Goal: Transaction & Acquisition: Purchase product/service

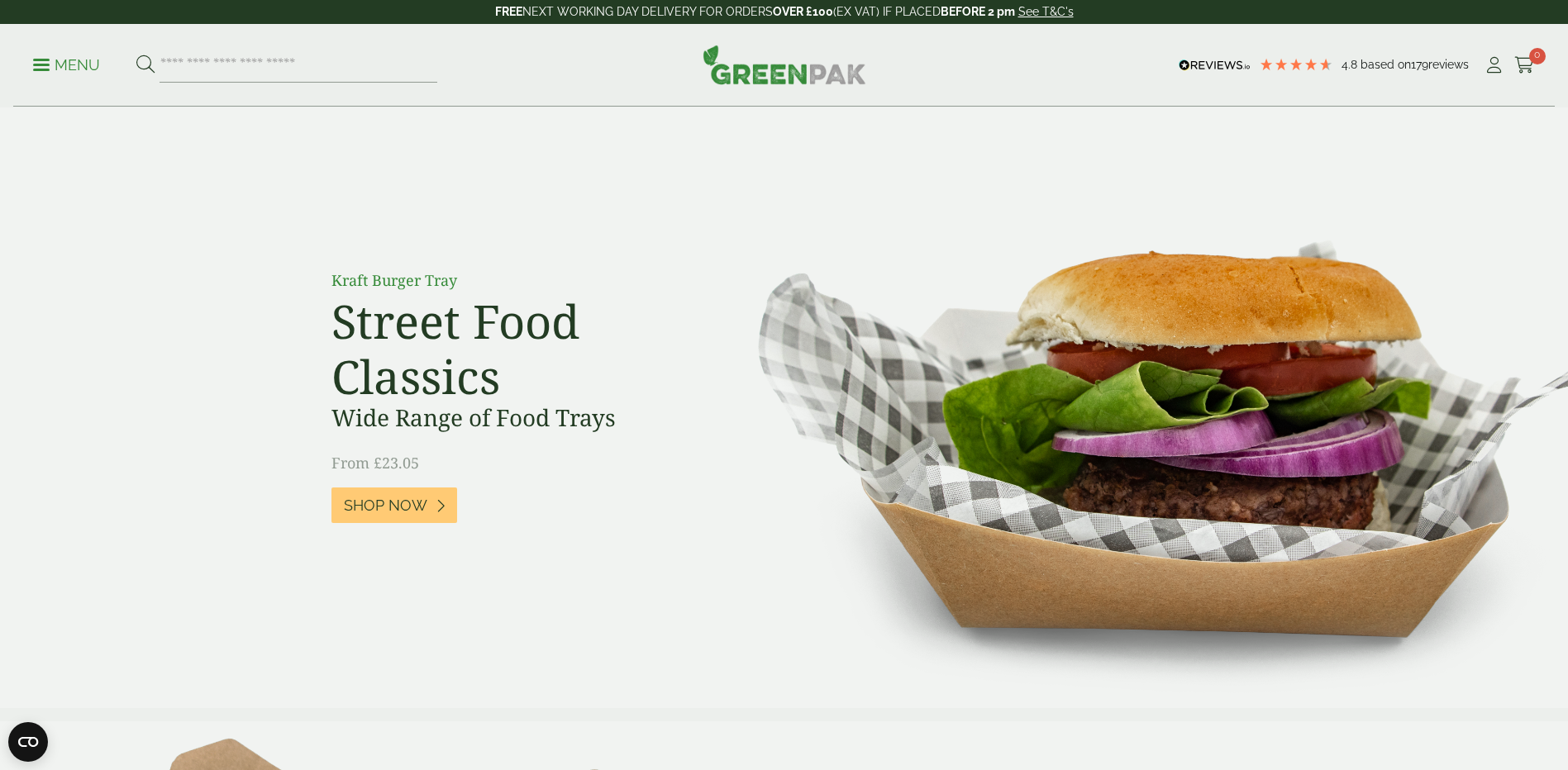
click at [44, 68] on link "Menu" at bounding box center [66, 63] width 67 height 16
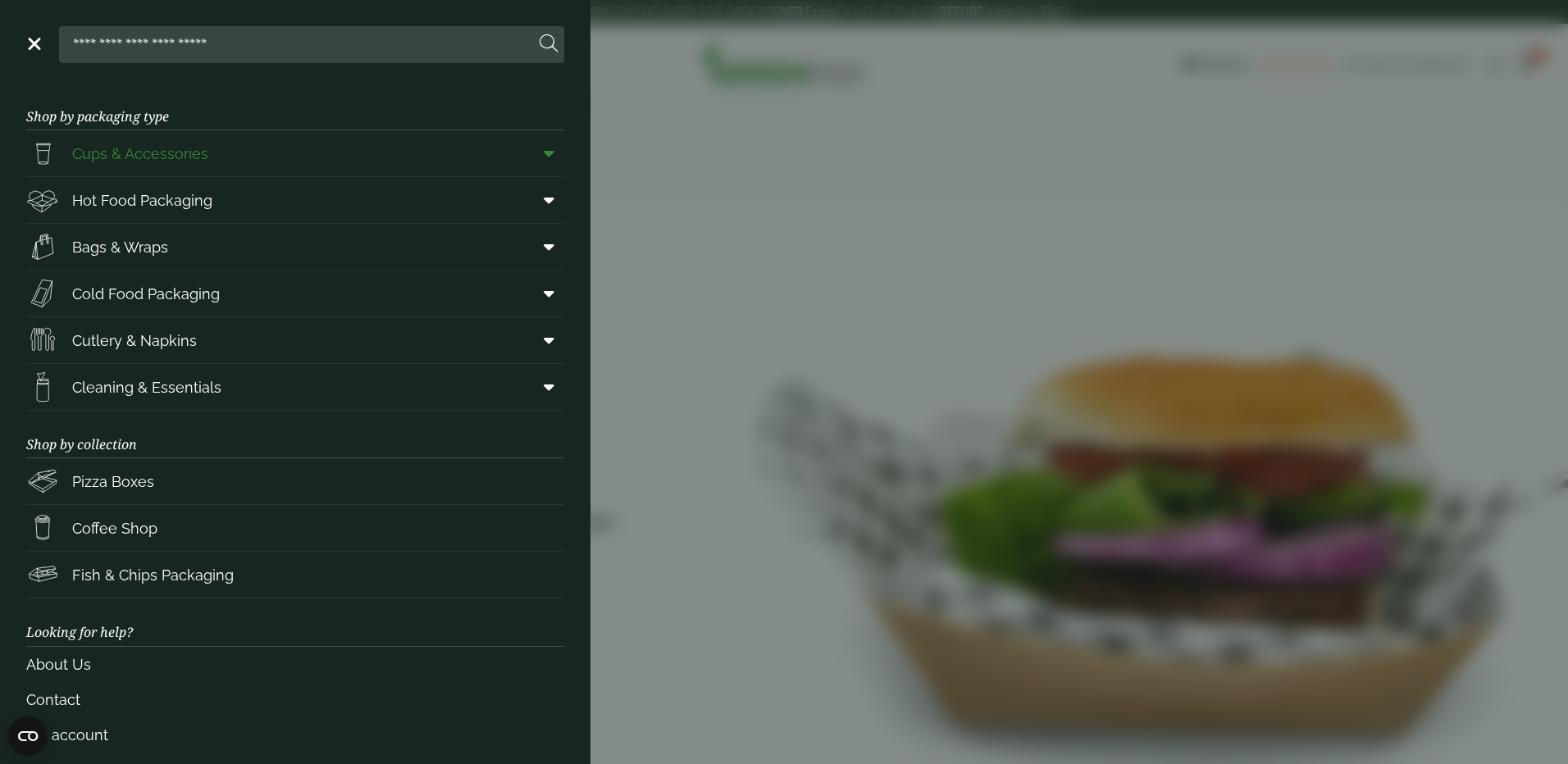
click at [166, 159] on span "Cups & Accessories" at bounding box center [140, 153] width 136 height 22
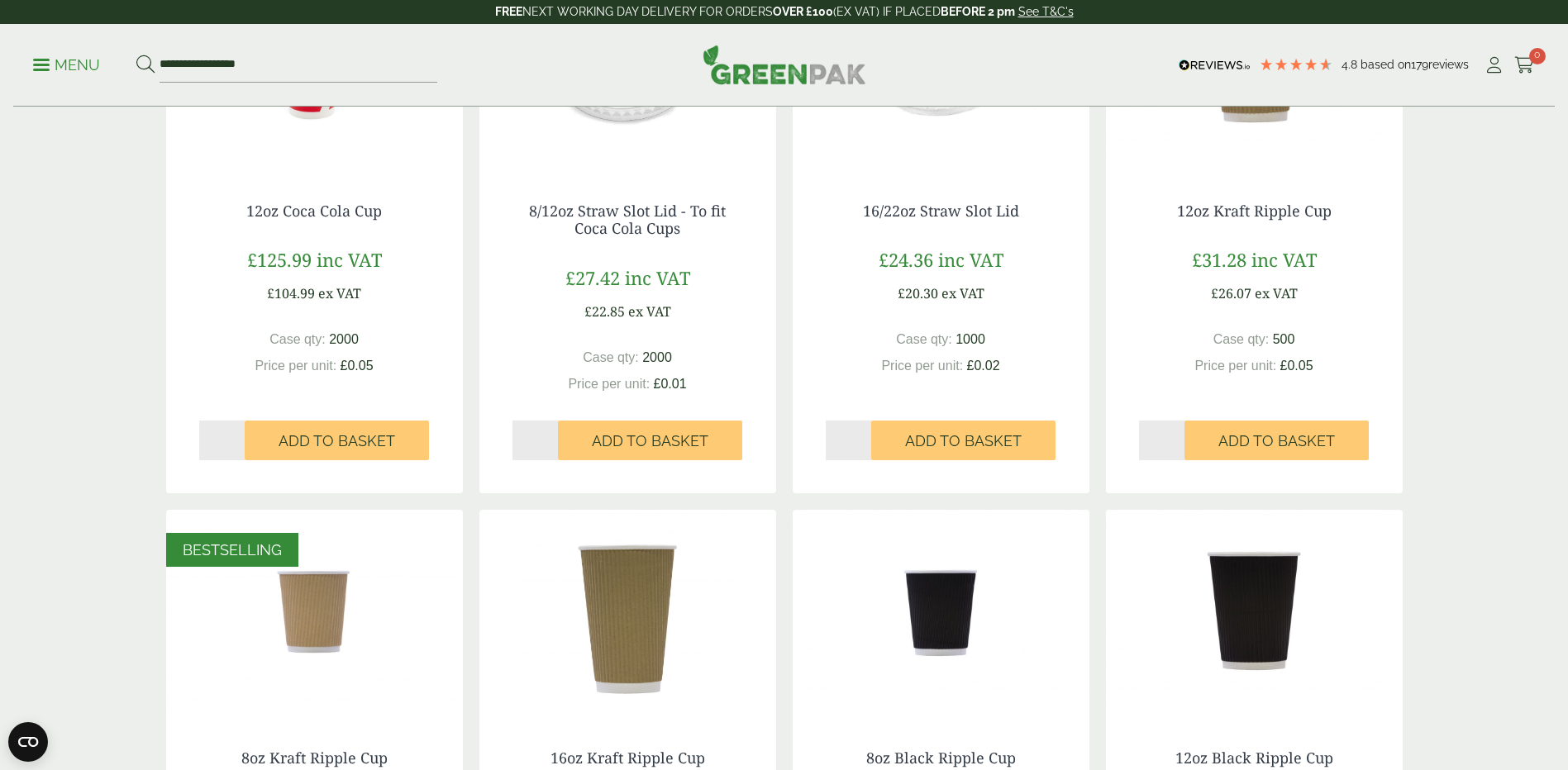
scroll to position [413, 0]
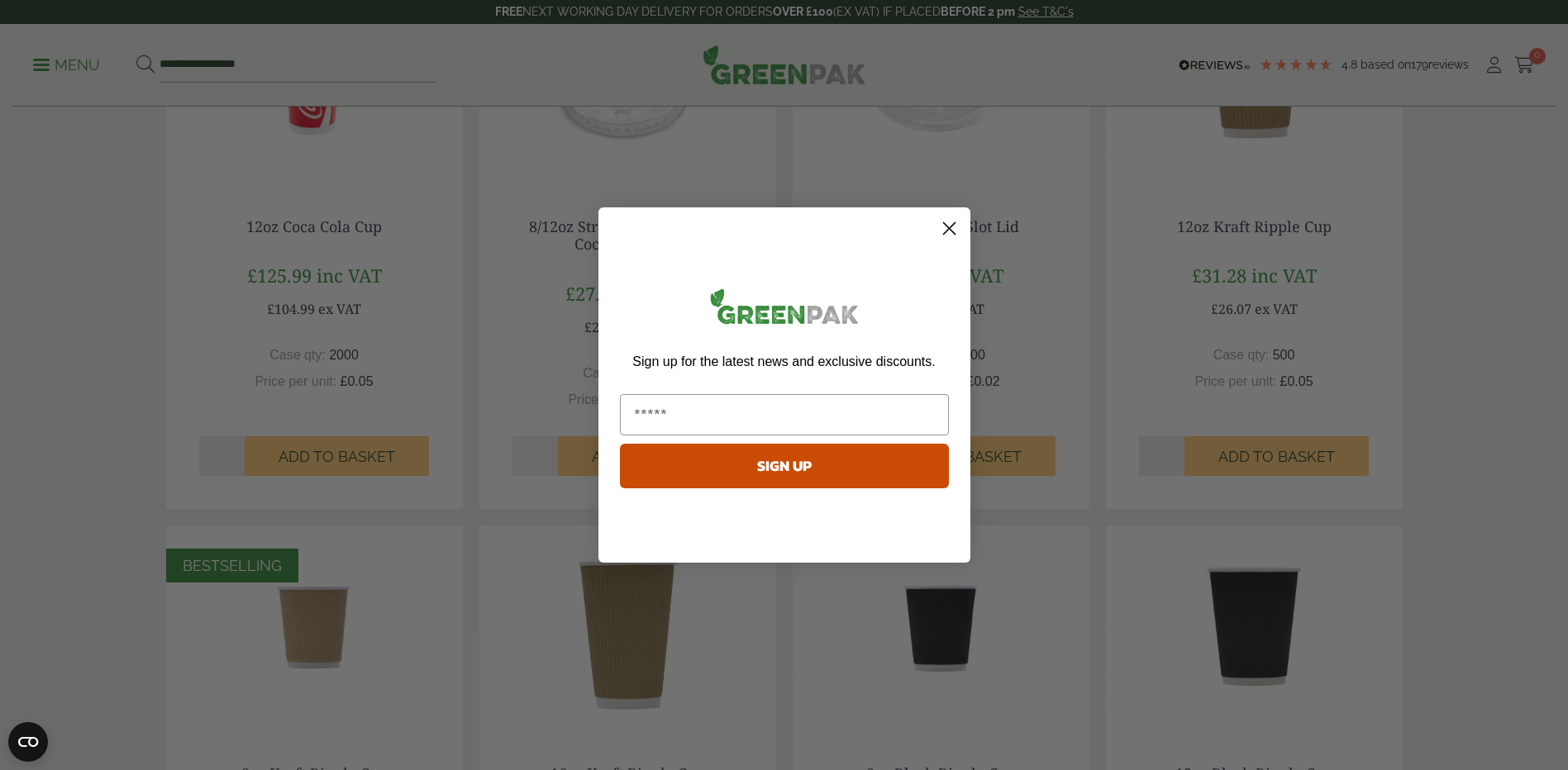
click at [951, 230] on icon "Close dialog" at bounding box center [948, 228] width 11 height 11
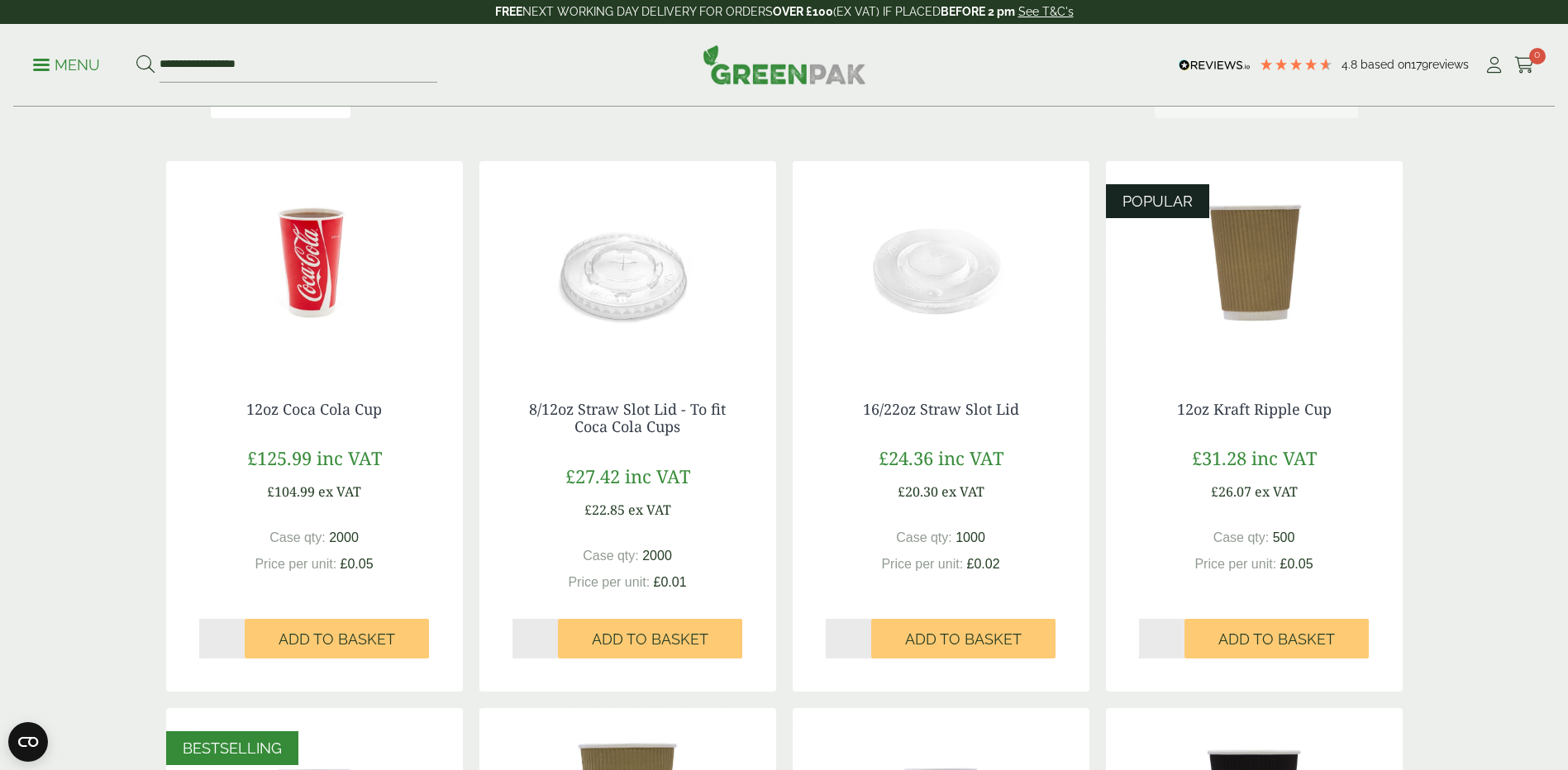
scroll to position [248, 0]
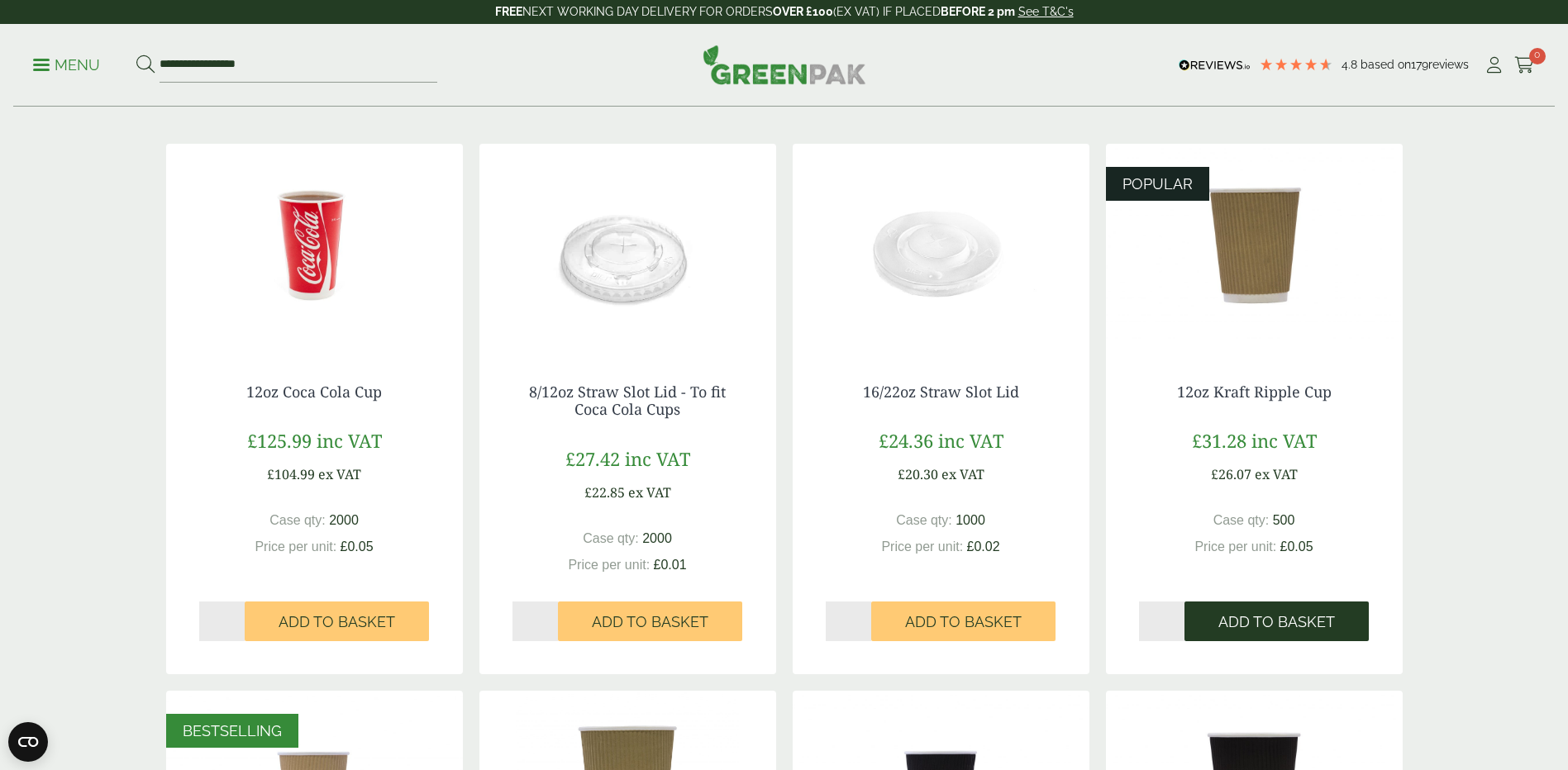
click at [1275, 618] on span "Add to Basket" at bounding box center [1276, 621] width 117 height 18
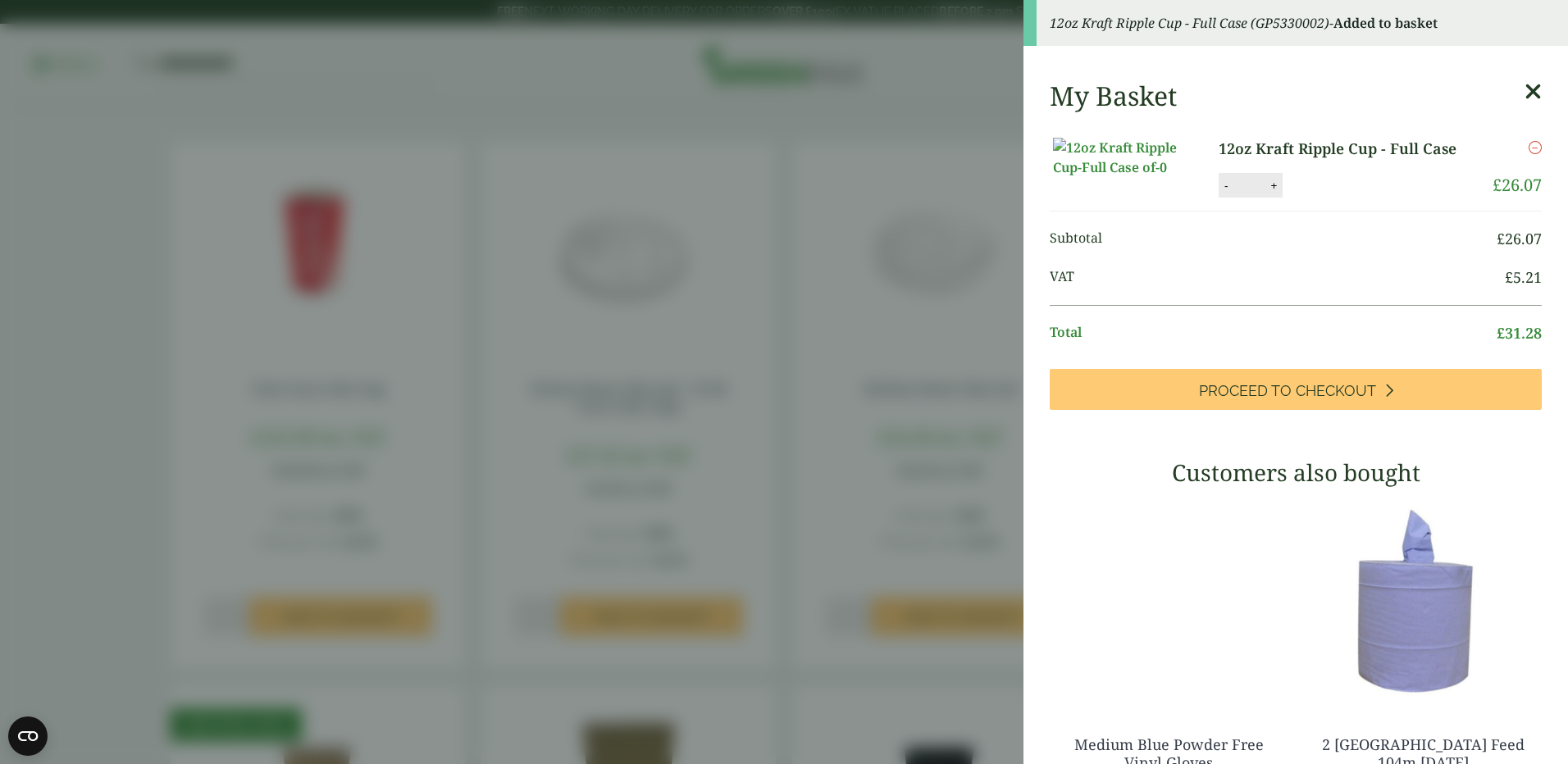
click at [1525, 96] on icon at bounding box center [1534, 92] width 17 height 23
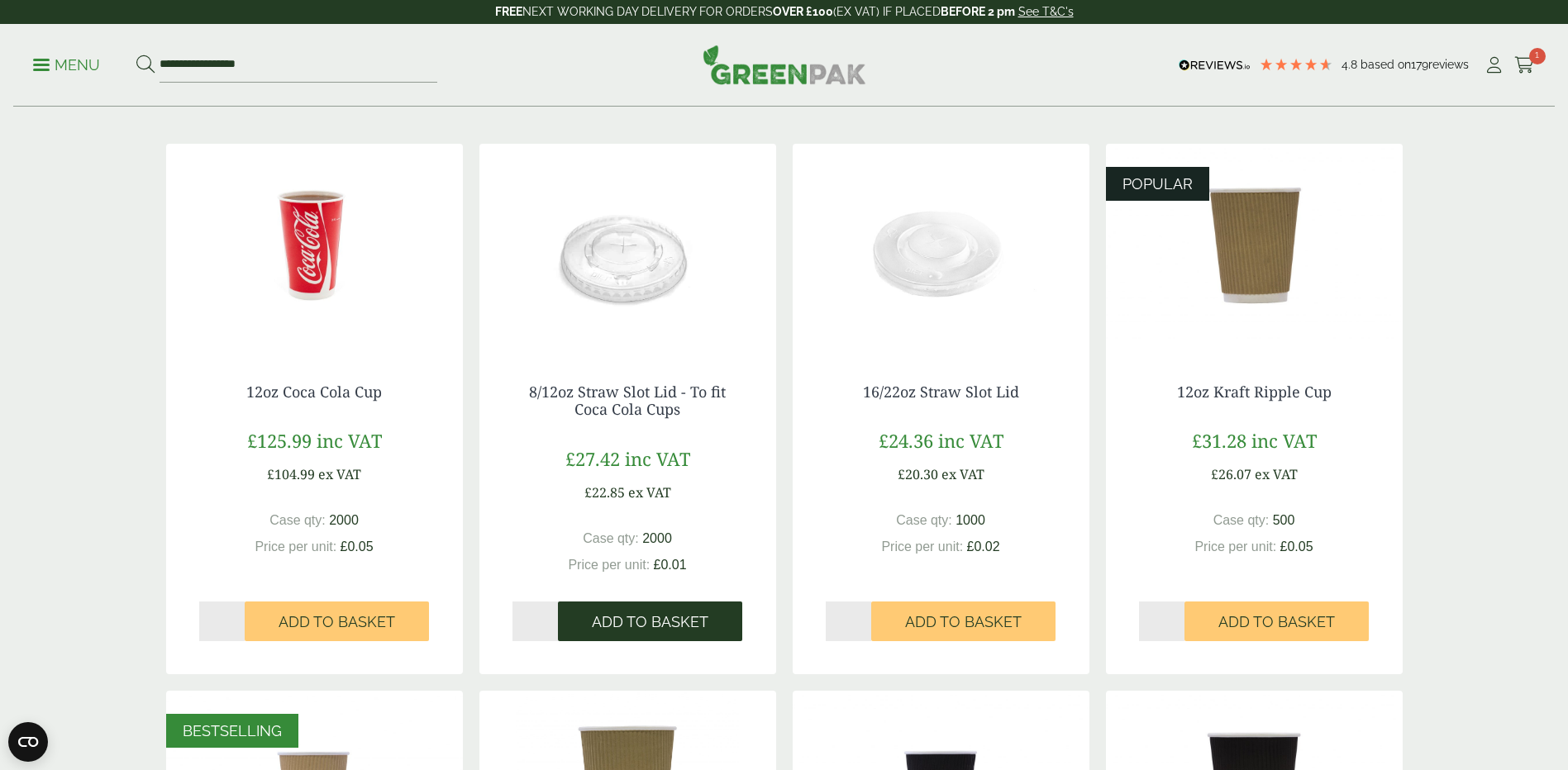
click at [666, 622] on span "Add to Basket" at bounding box center [650, 621] width 117 height 18
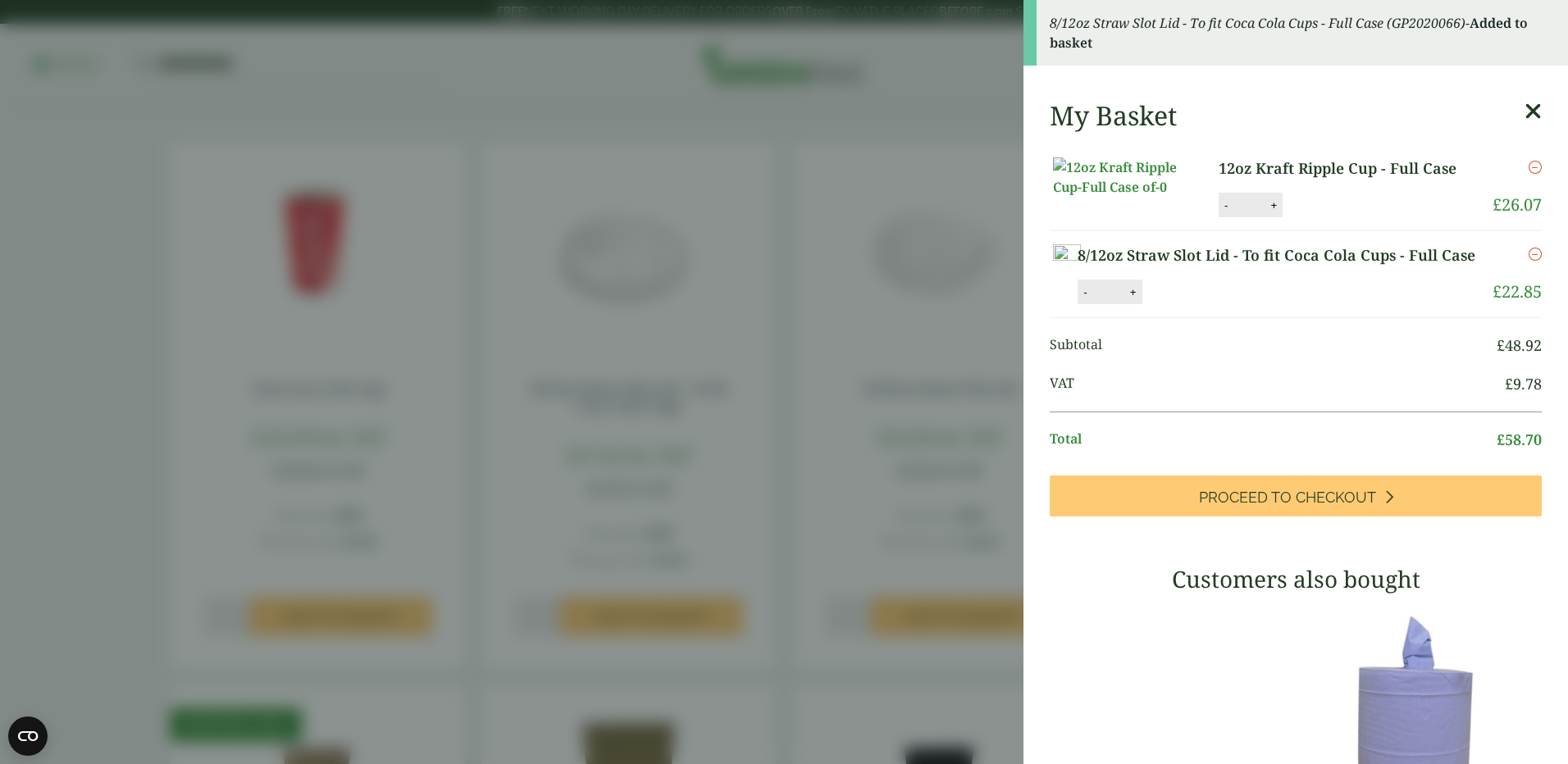
click at [1002, 350] on aside "8/12oz Straw Slot Lid - To fit Coca Cola Cups - Full Case (GP2020066) - Added t…" at bounding box center [784, 382] width 1568 height 764
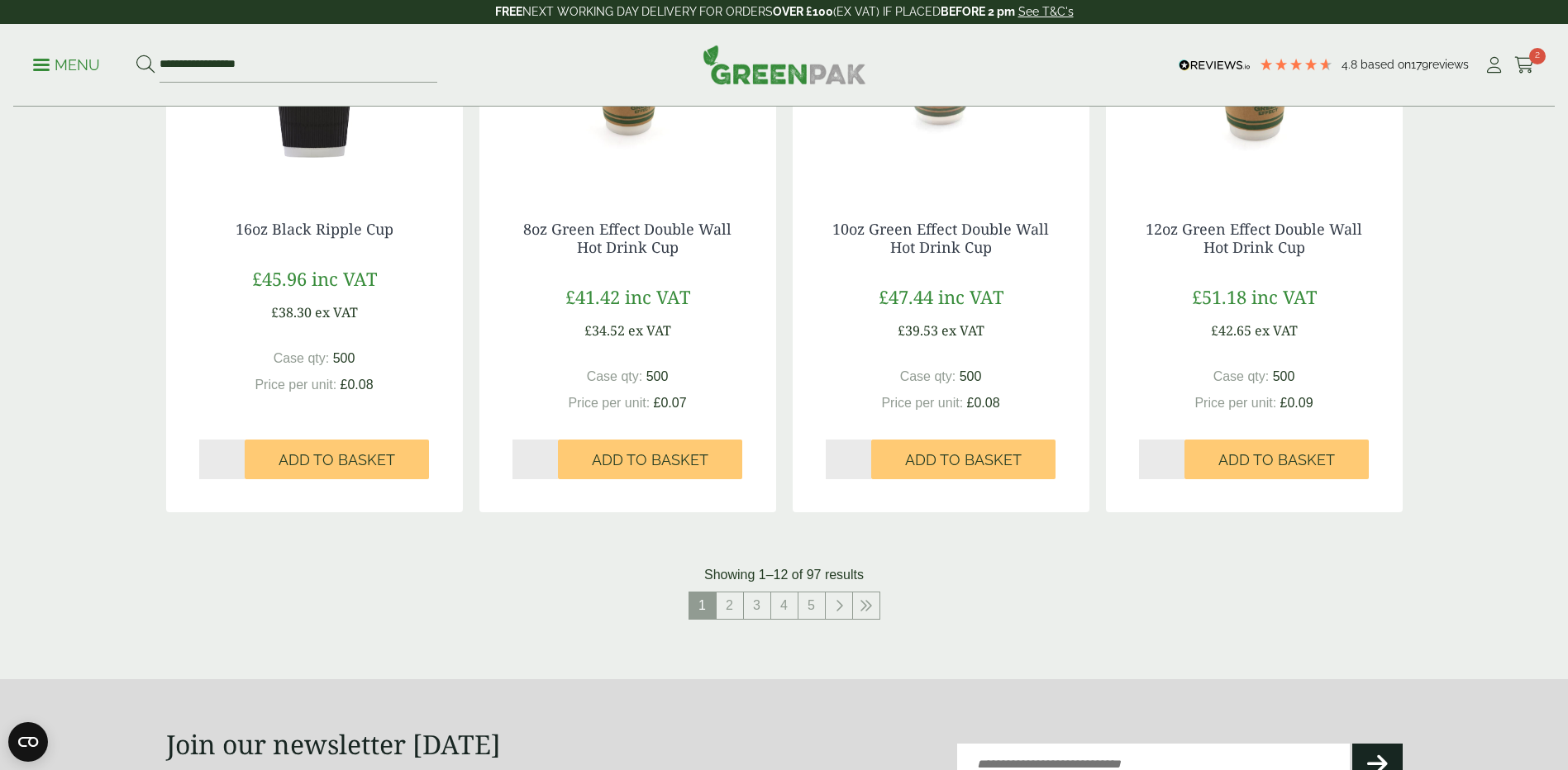
scroll to position [1487, 0]
click at [733, 609] on link "2" at bounding box center [730, 605] width 27 height 27
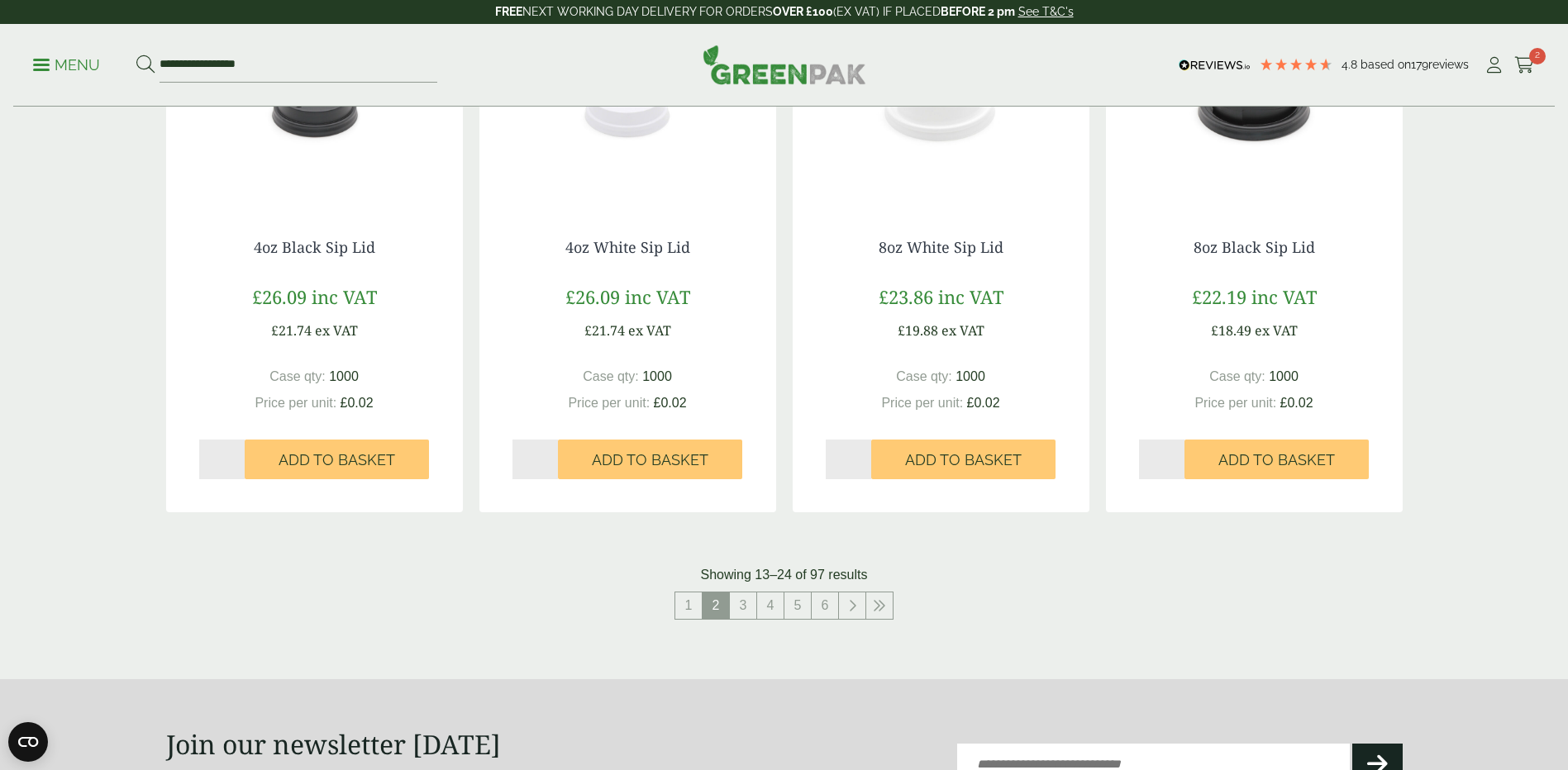
scroll to position [1570, 0]
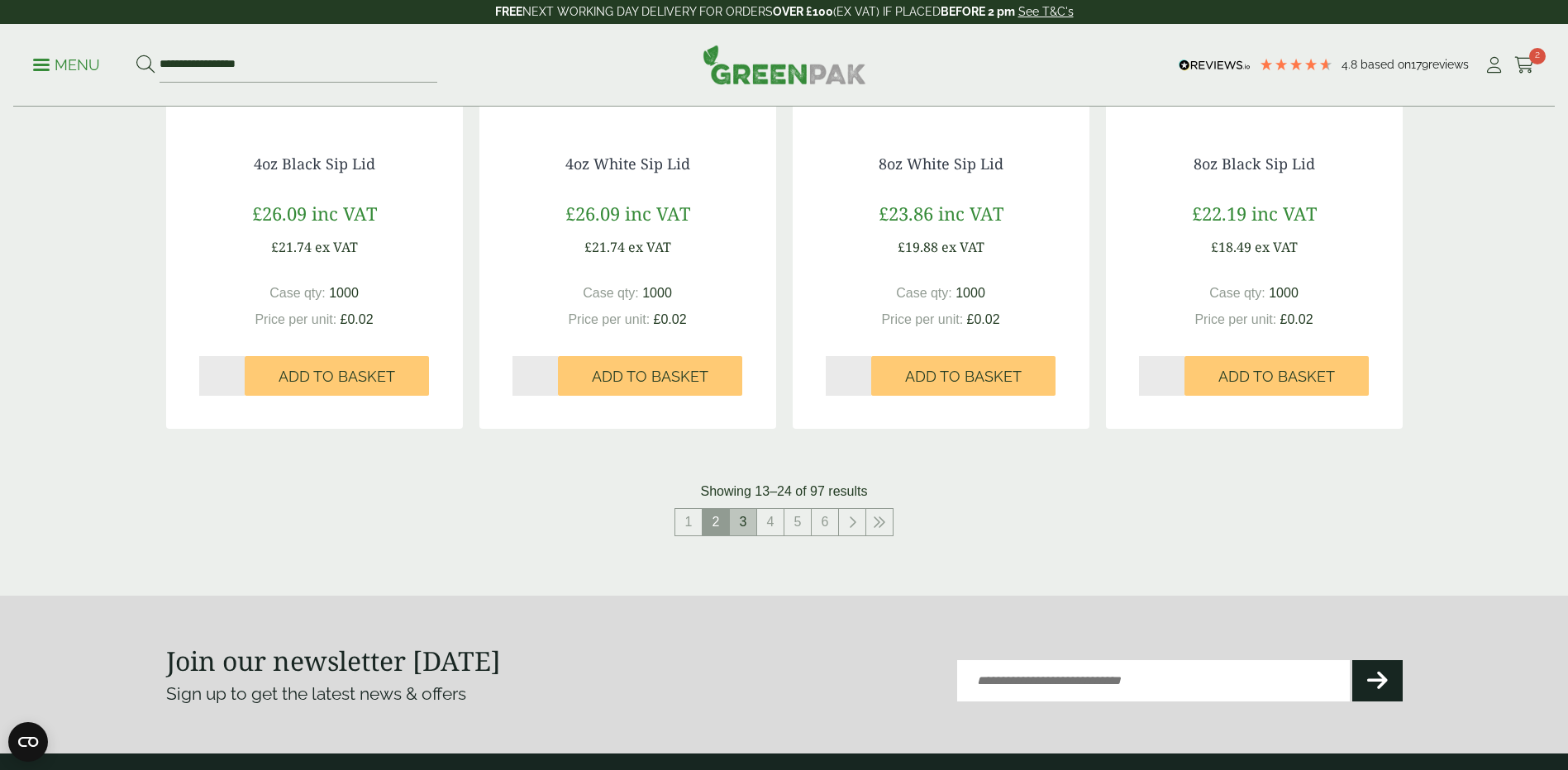
click at [749, 528] on link "3" at bounding box center [743, 522] width 27 height 27
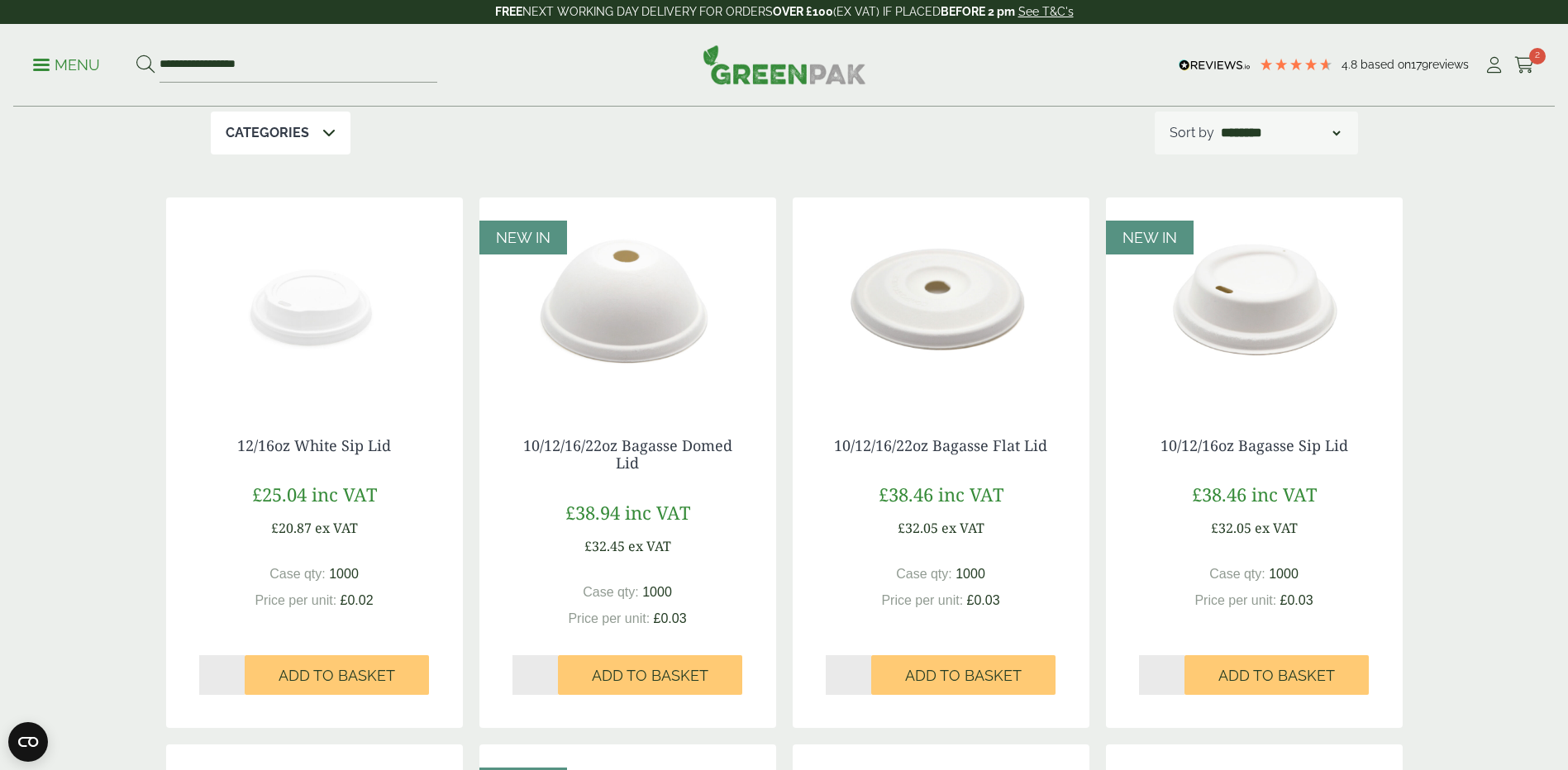
scroll to position [165, 0]
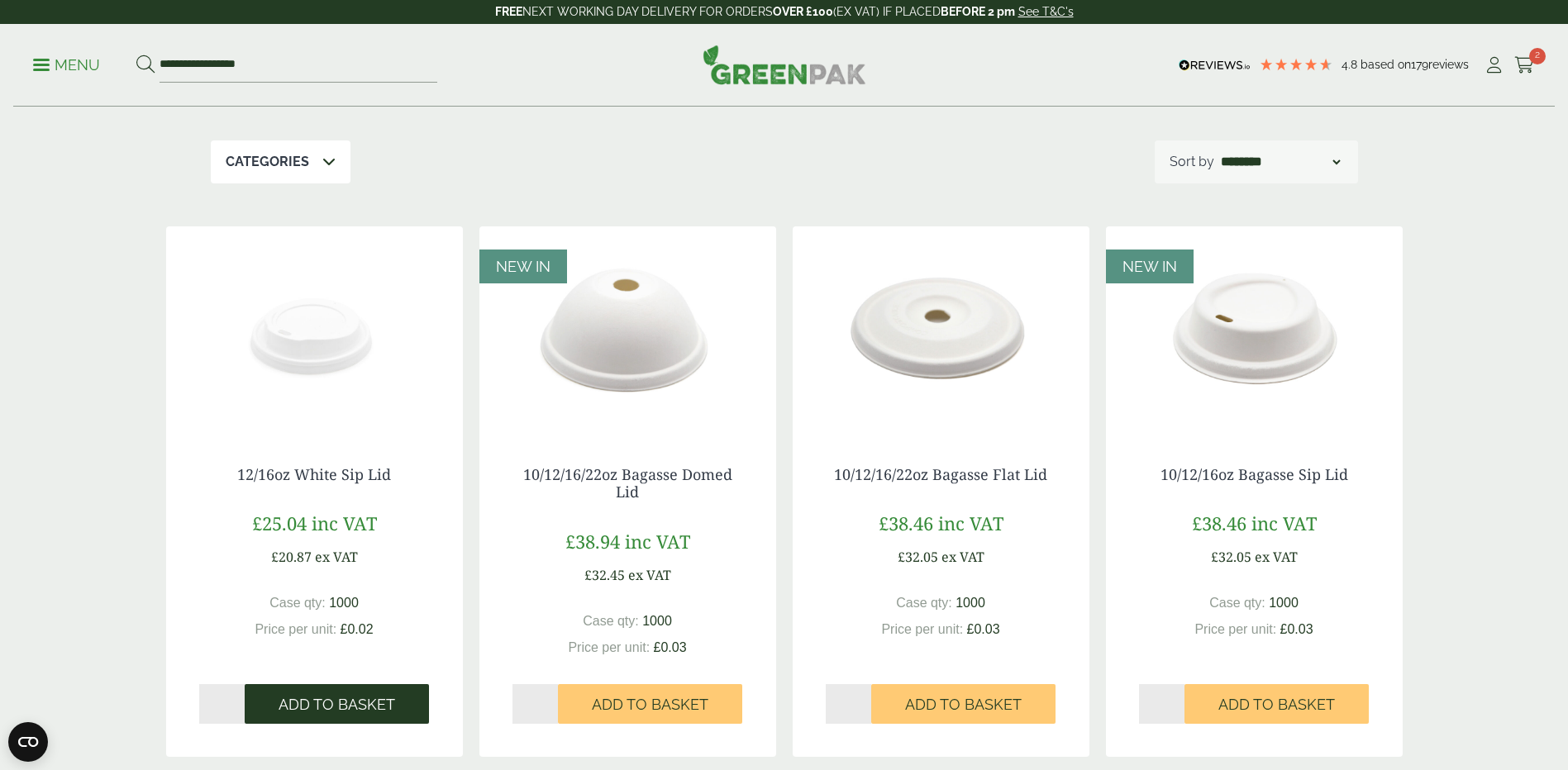
click at [350, 697] on span "Add to Basket" at bounding box center [336, 704] width 117 height 18
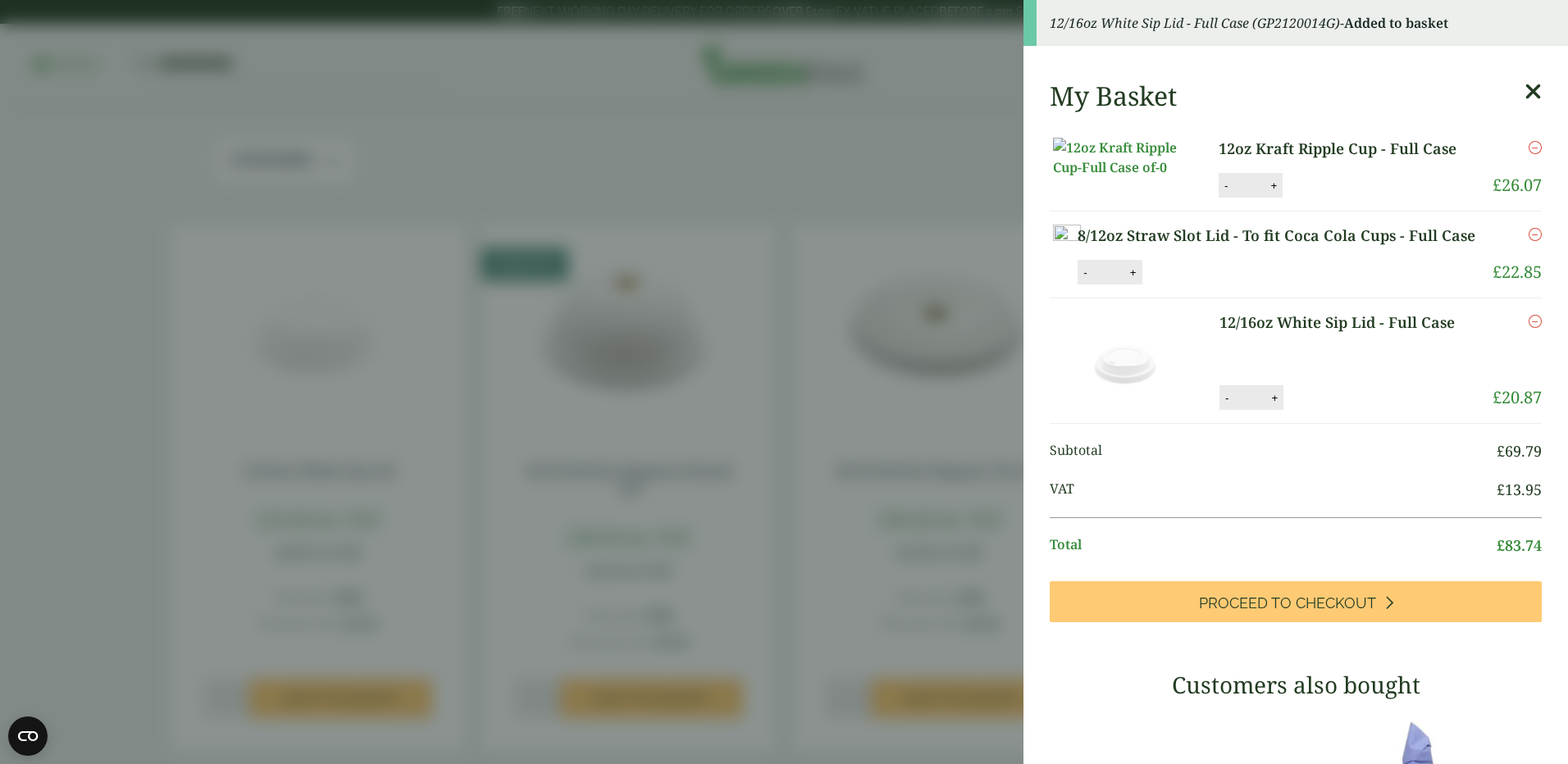
click at [1529, 241] on icon "Remove this item" at bounding box center [1535, 234] width 13 height 13
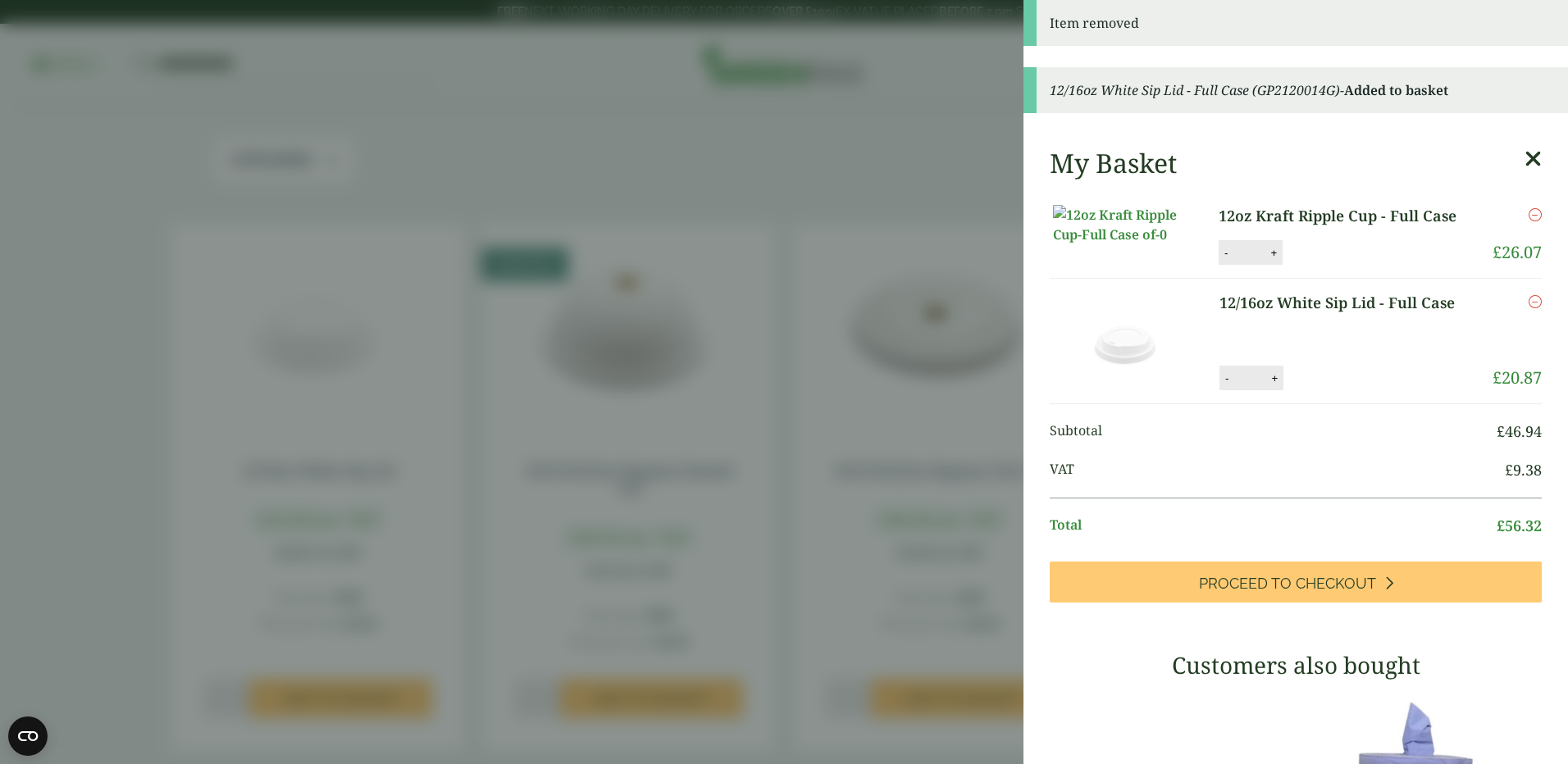
click at [145, 139] on aside "Item removed 12/16oz White Sip Lid - Full Case (GP2120014G) - Added to basket M…" at bounding box center [784, 382] width 1568 height 764
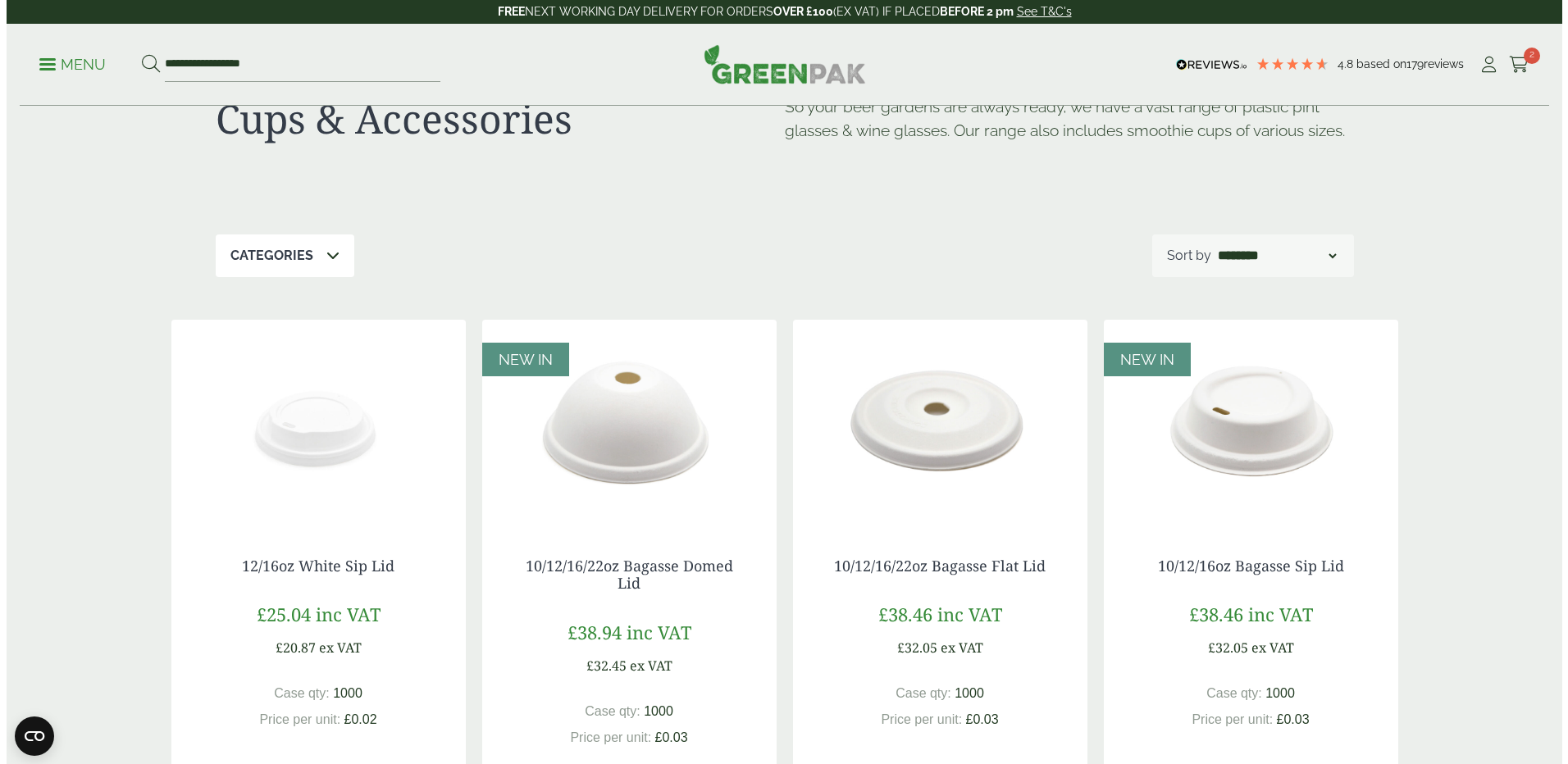
scroll to position [0, 0]
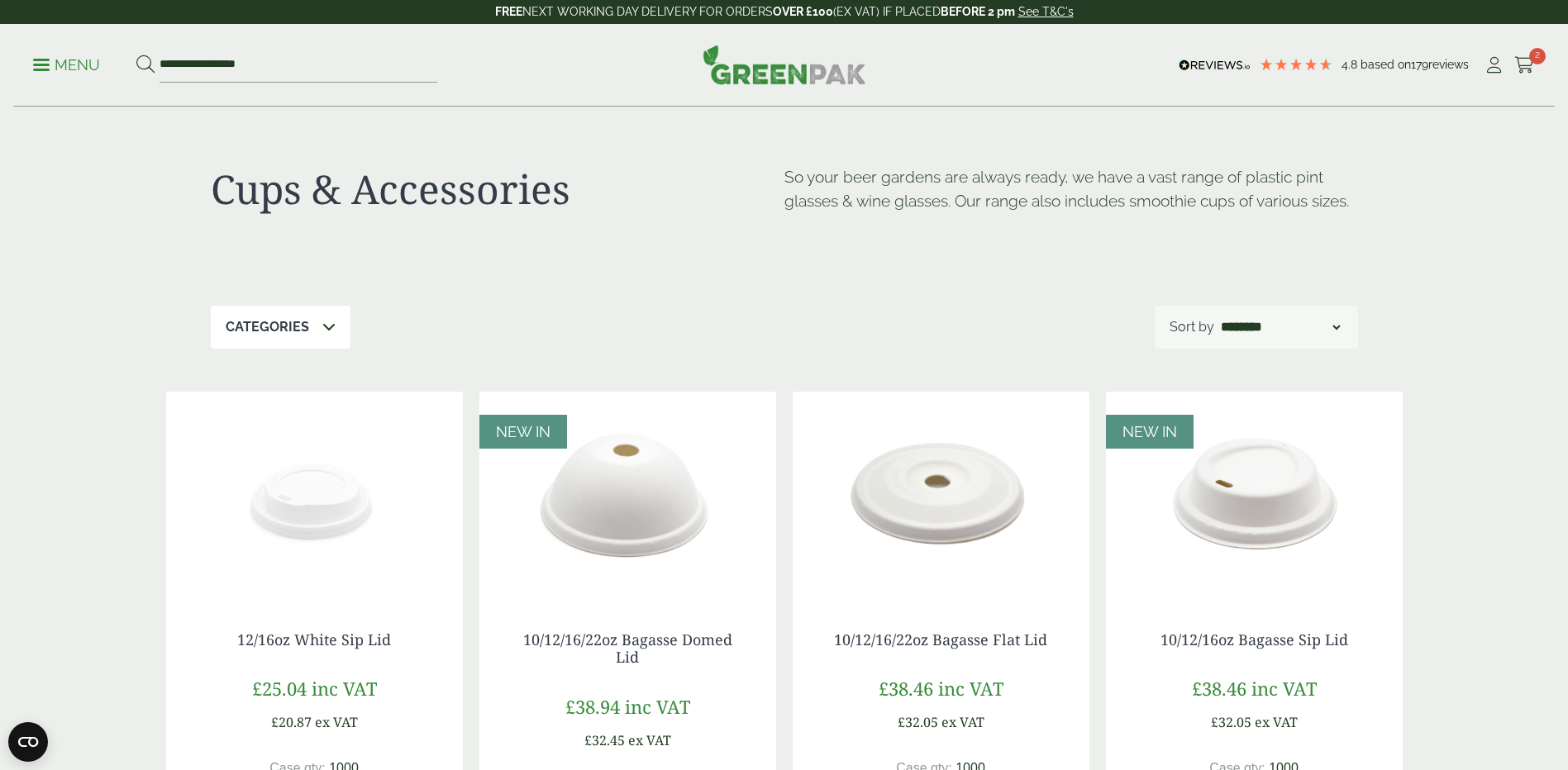
click at [49, 73] on p "Menu" at bounding box center [66, 65] width 67 height 20
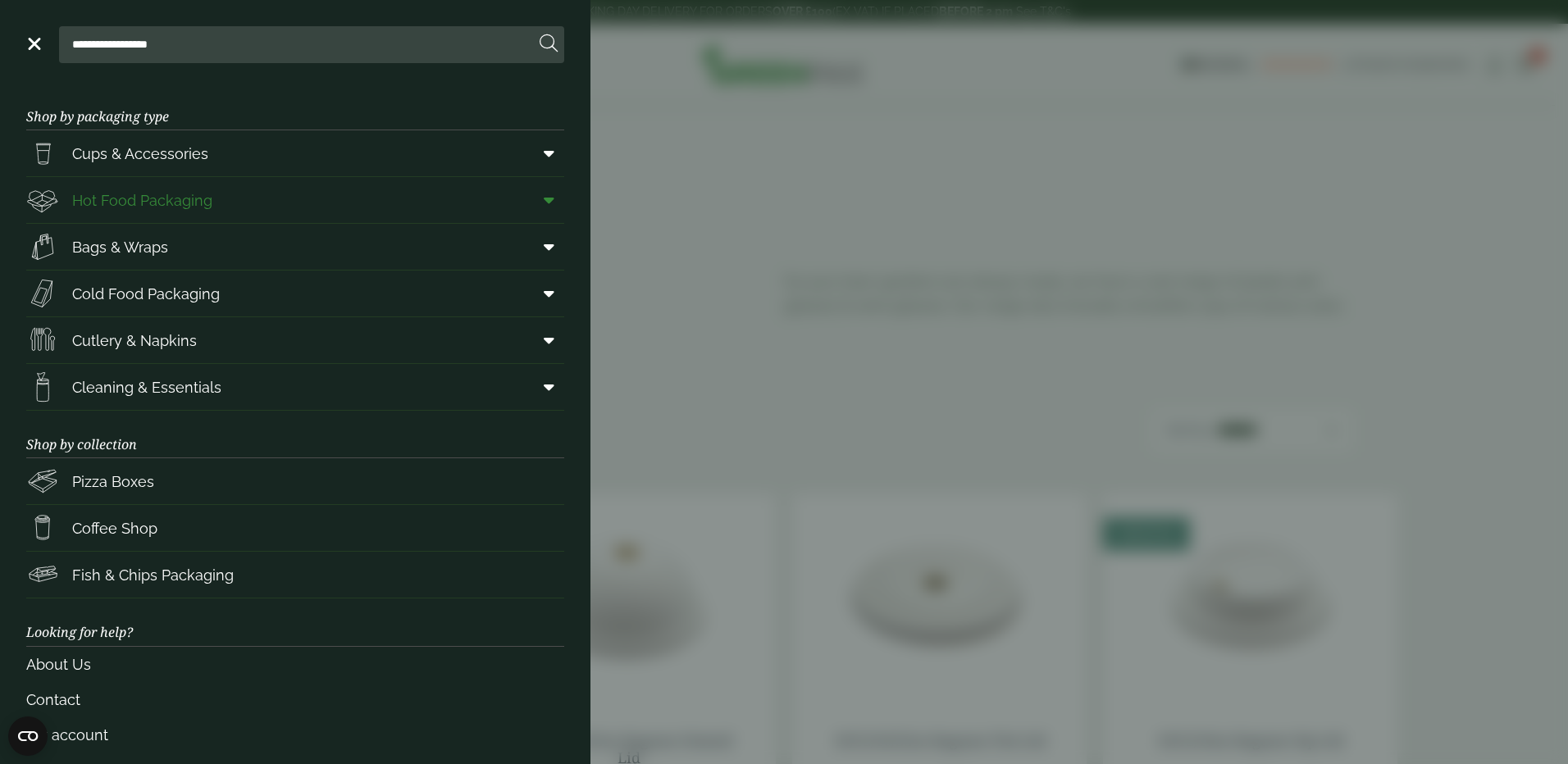
click at [208, 201] on span "Hot Food Packaging" at bounding box center [142, 201] width 141 height 22
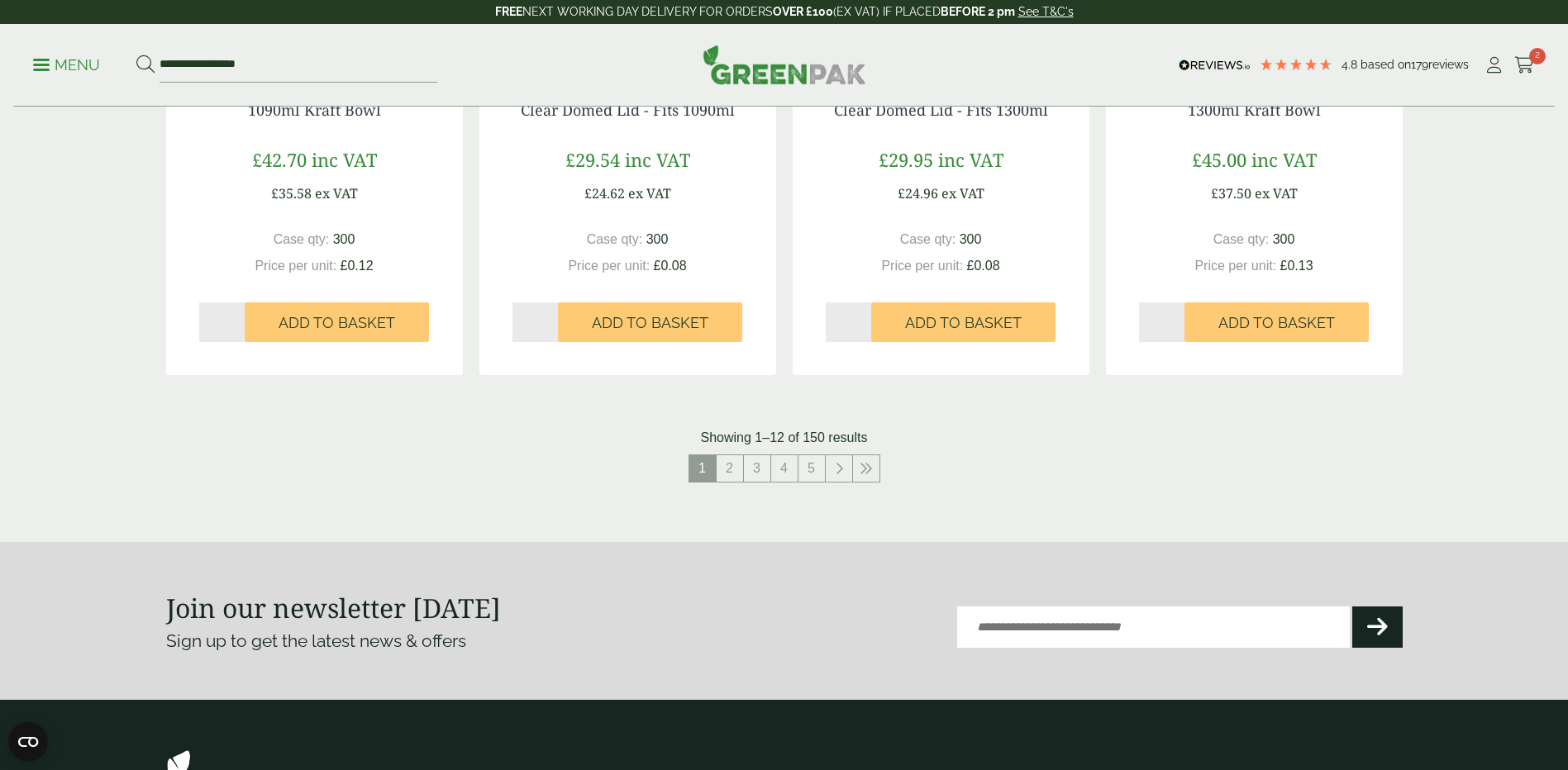
scroll to position [1735, 0]
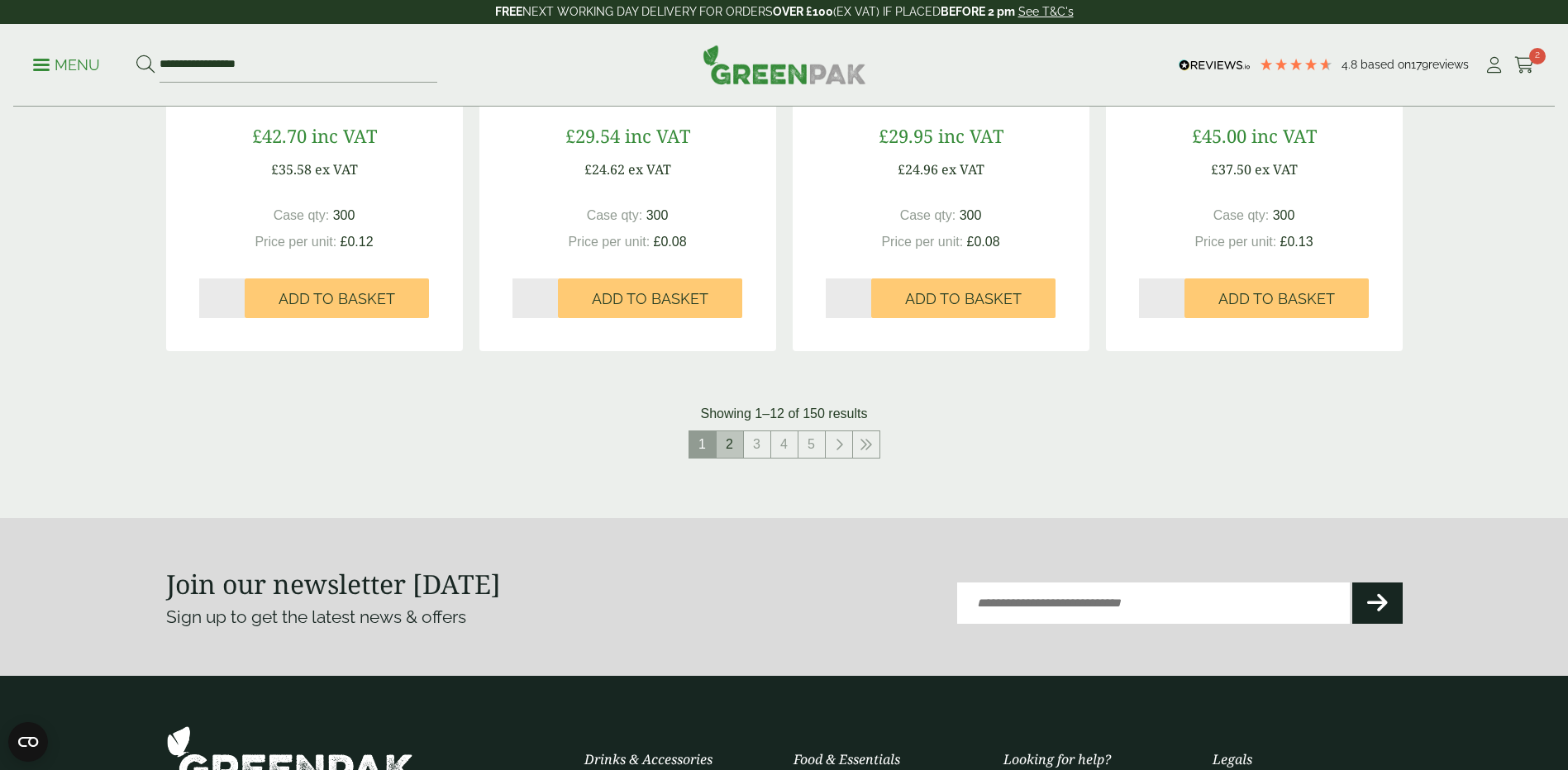
click at [734, 451] on link "2" at bounding box center [730, 444] width 27 height 27
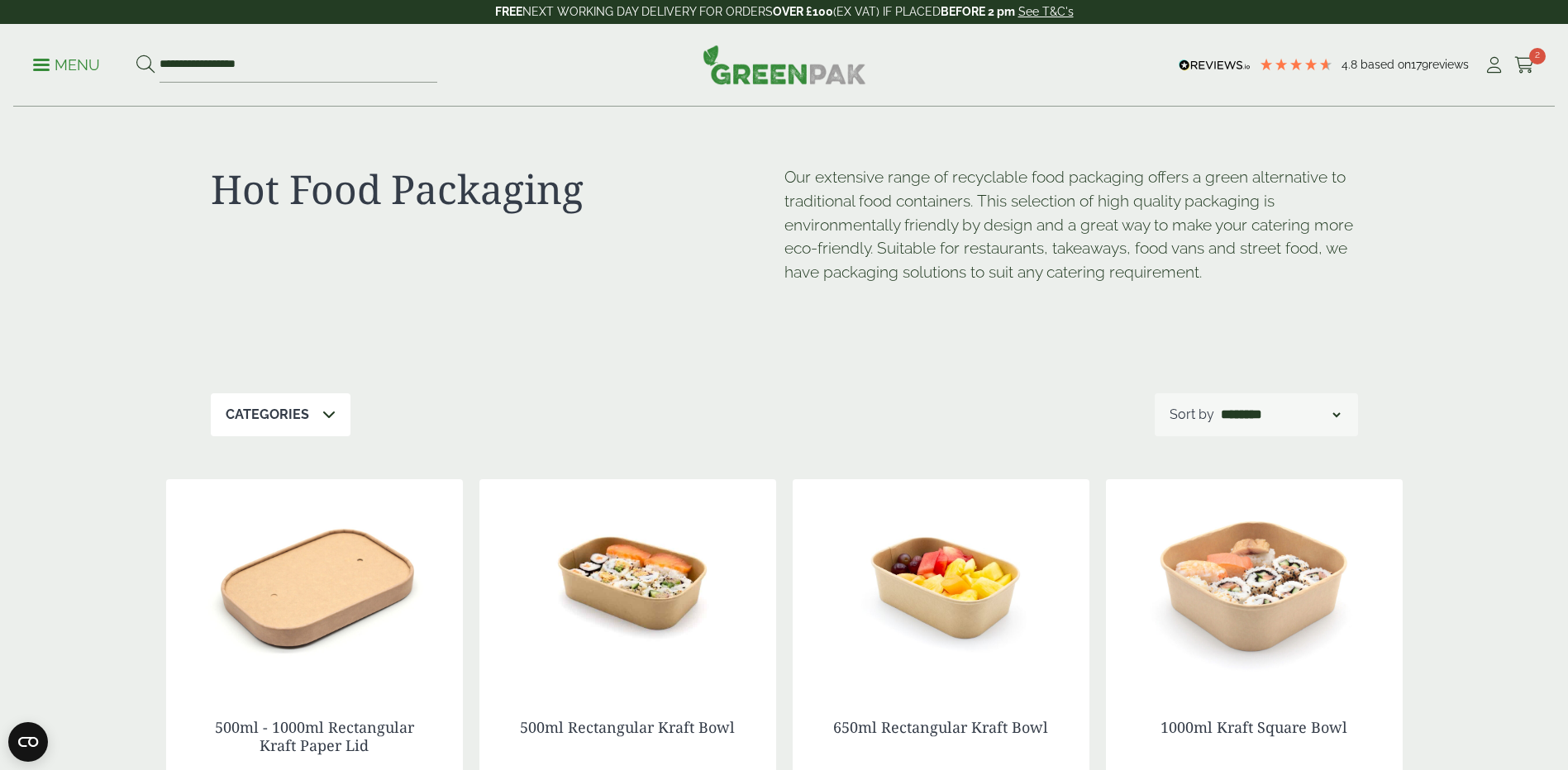
click at [325, 414] on icon at bounding box center [328, 413] width 13 height 13
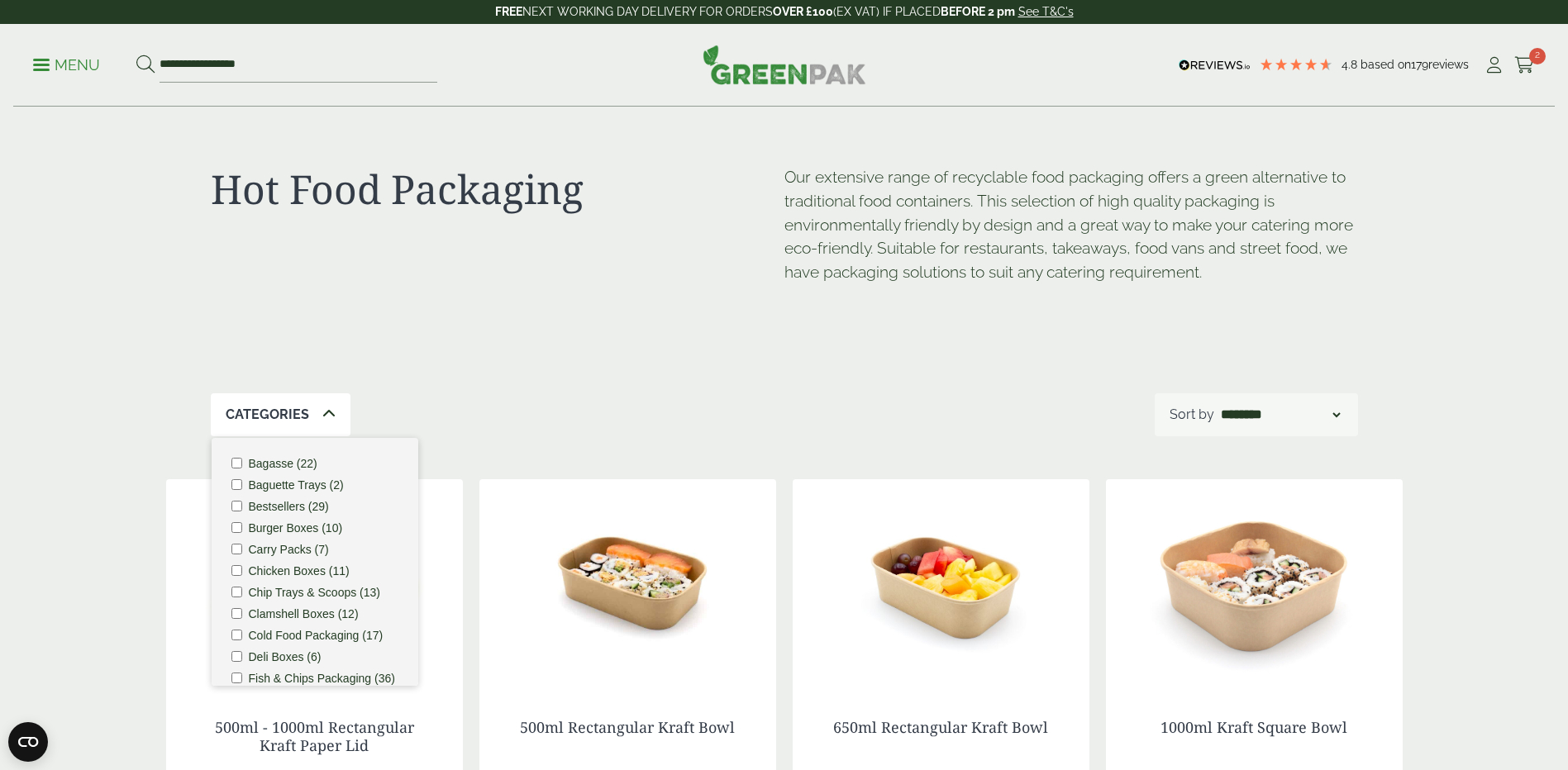
click at [279, 464] on label "Bagasse (22)" at bounding box center [283, 463] width 68 height 11
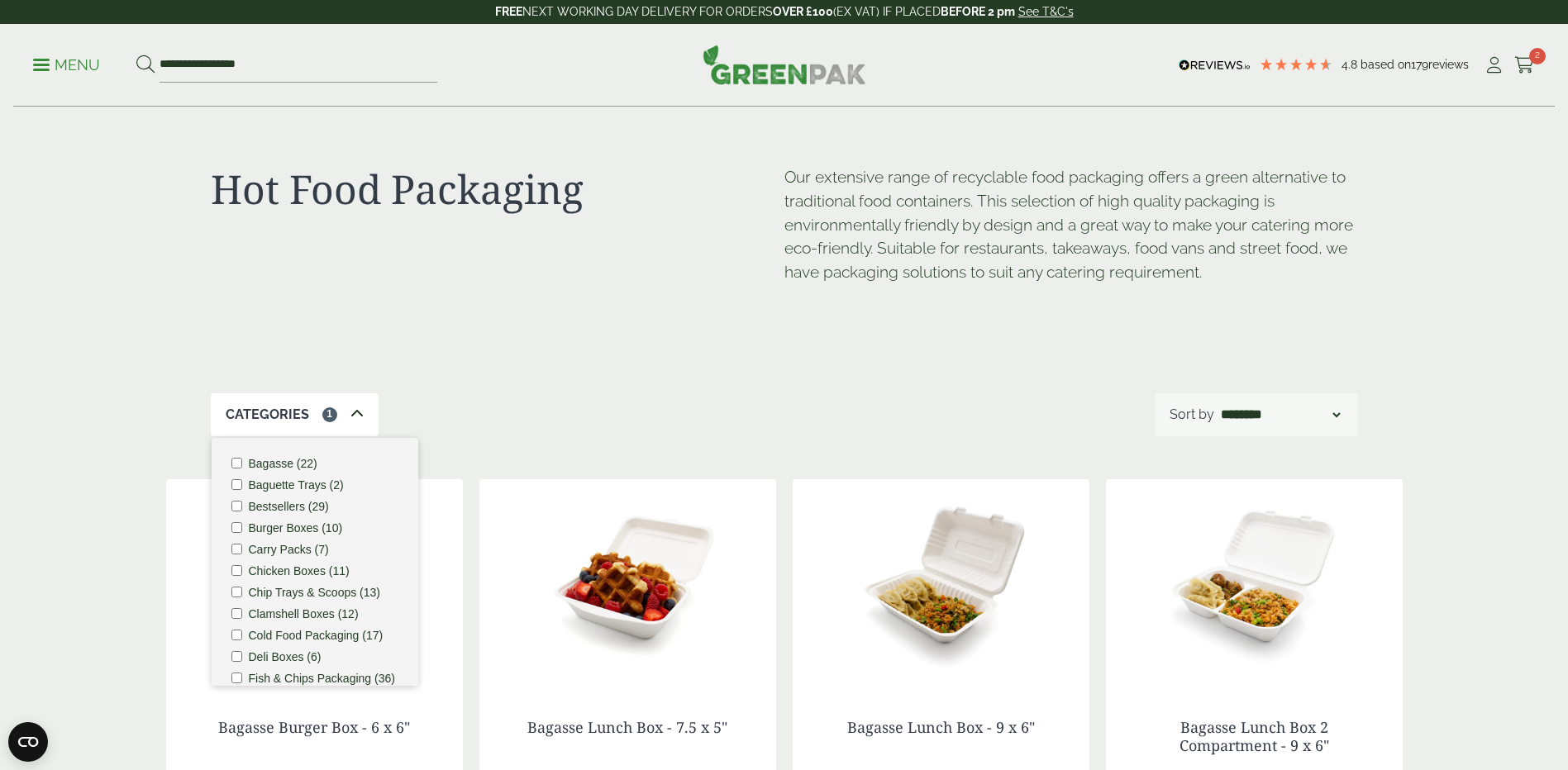
click at [354, 411] on icon at bounding box center [356, 413] width 13 height 13
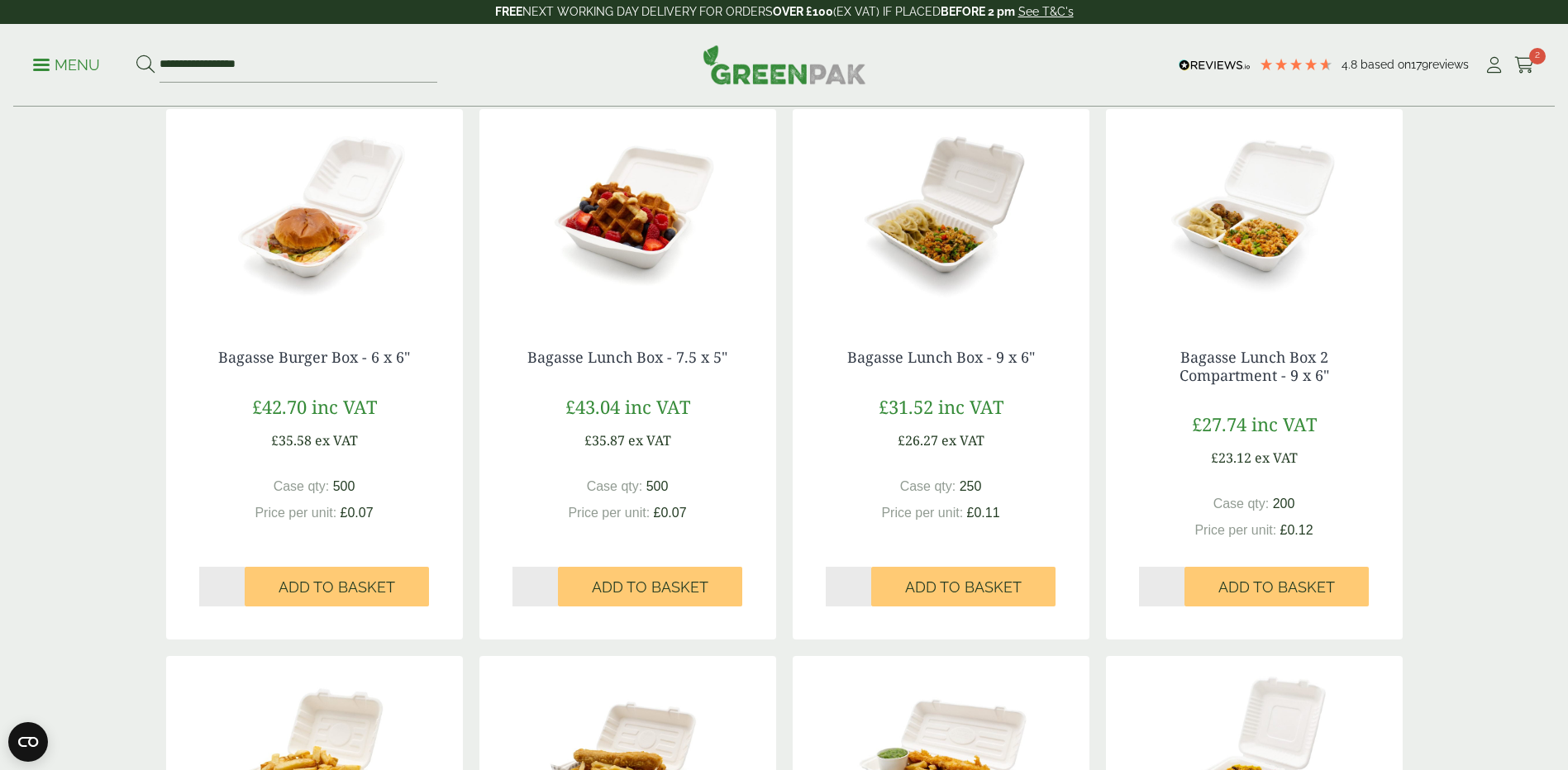
scroll to position [413, 0]
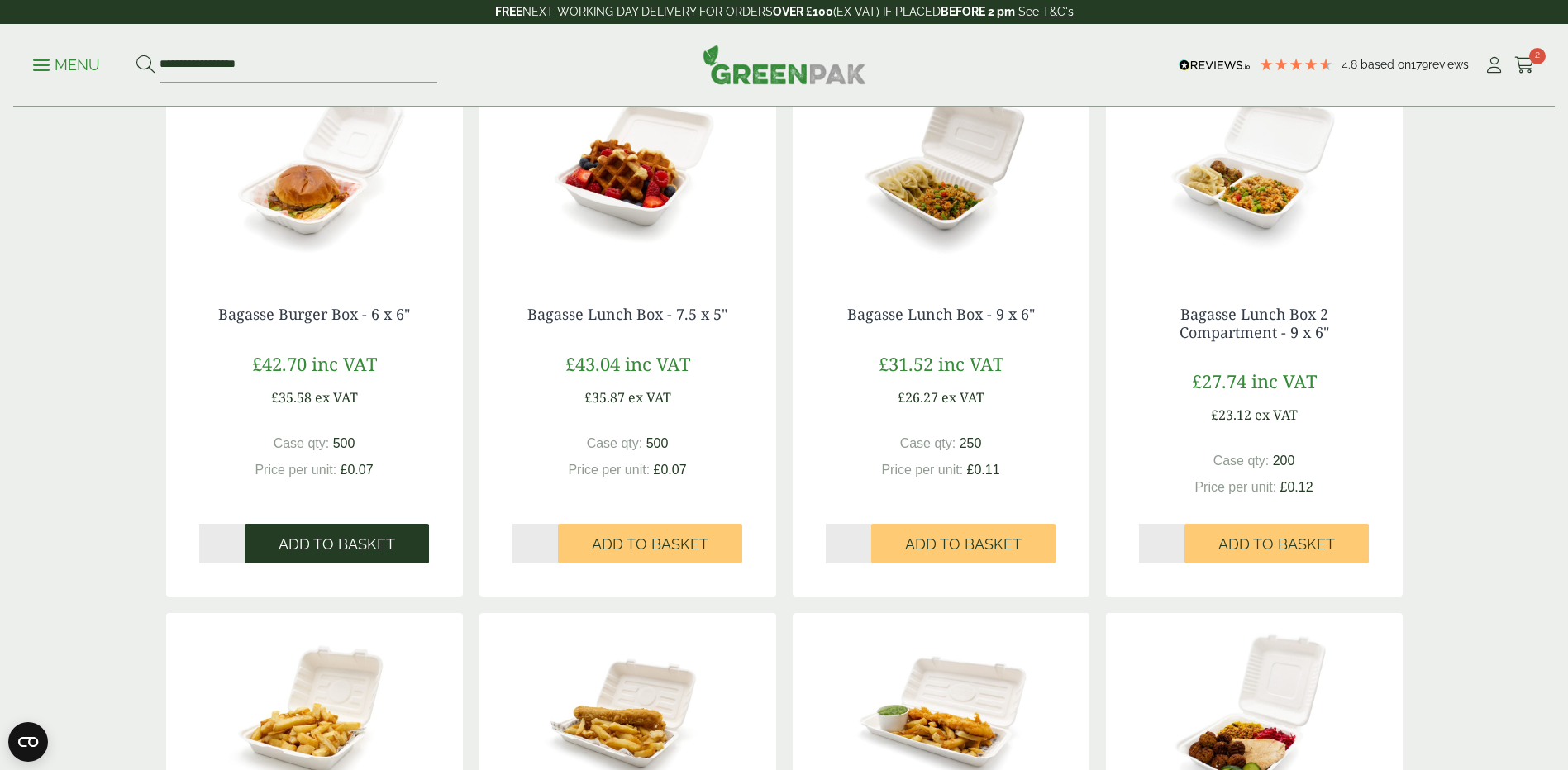
click at [356, 532] on button "Add to Basket" at bounding box center [336, 544] width 184 height 40
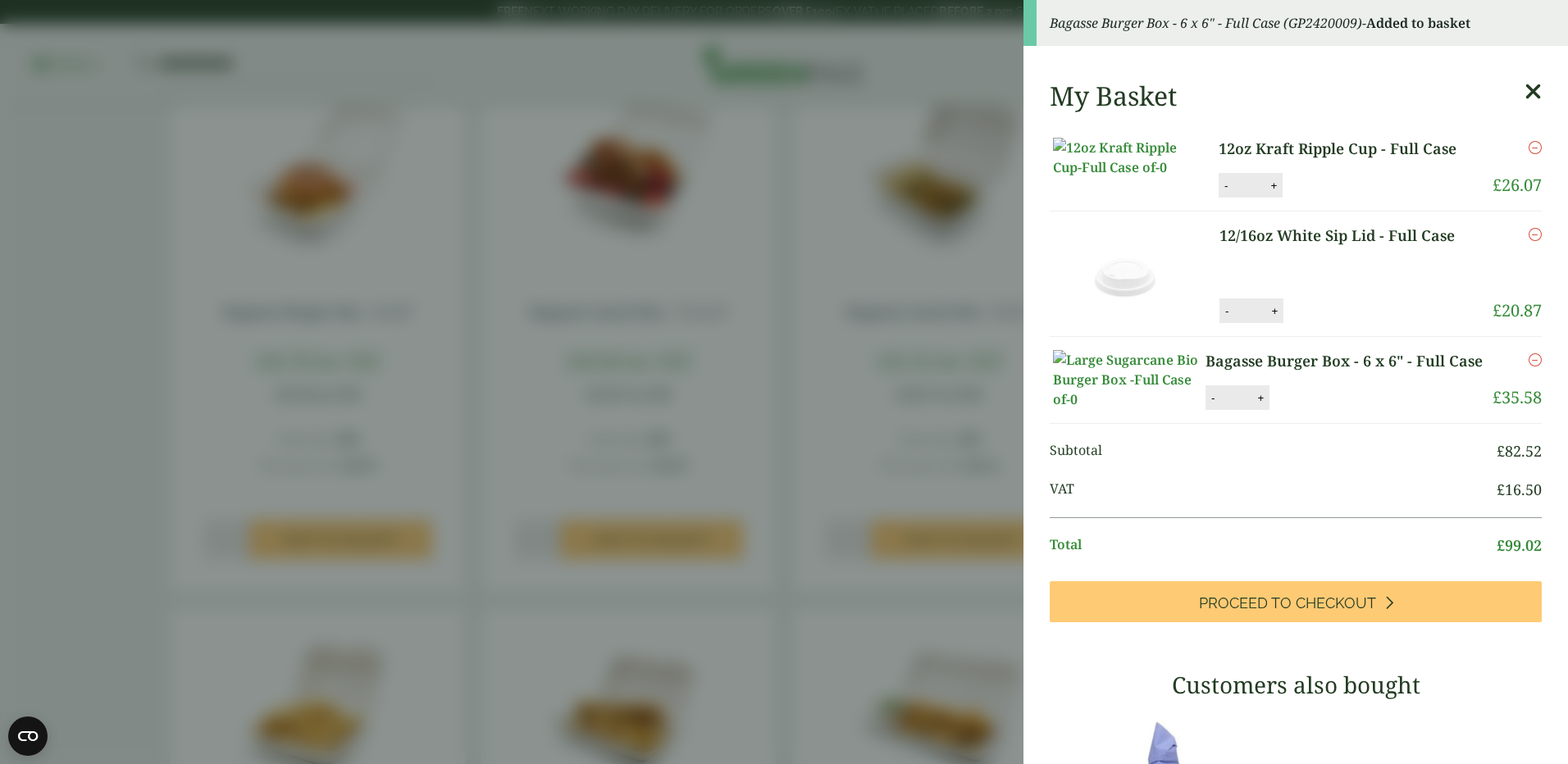
click at [861, 452] on aside "Bagasse Burger Box - 6 x 6" - Full Case (GP2420009) - Added to basket My Basket…" at bounding box center [784, 382] width 1568 height 764
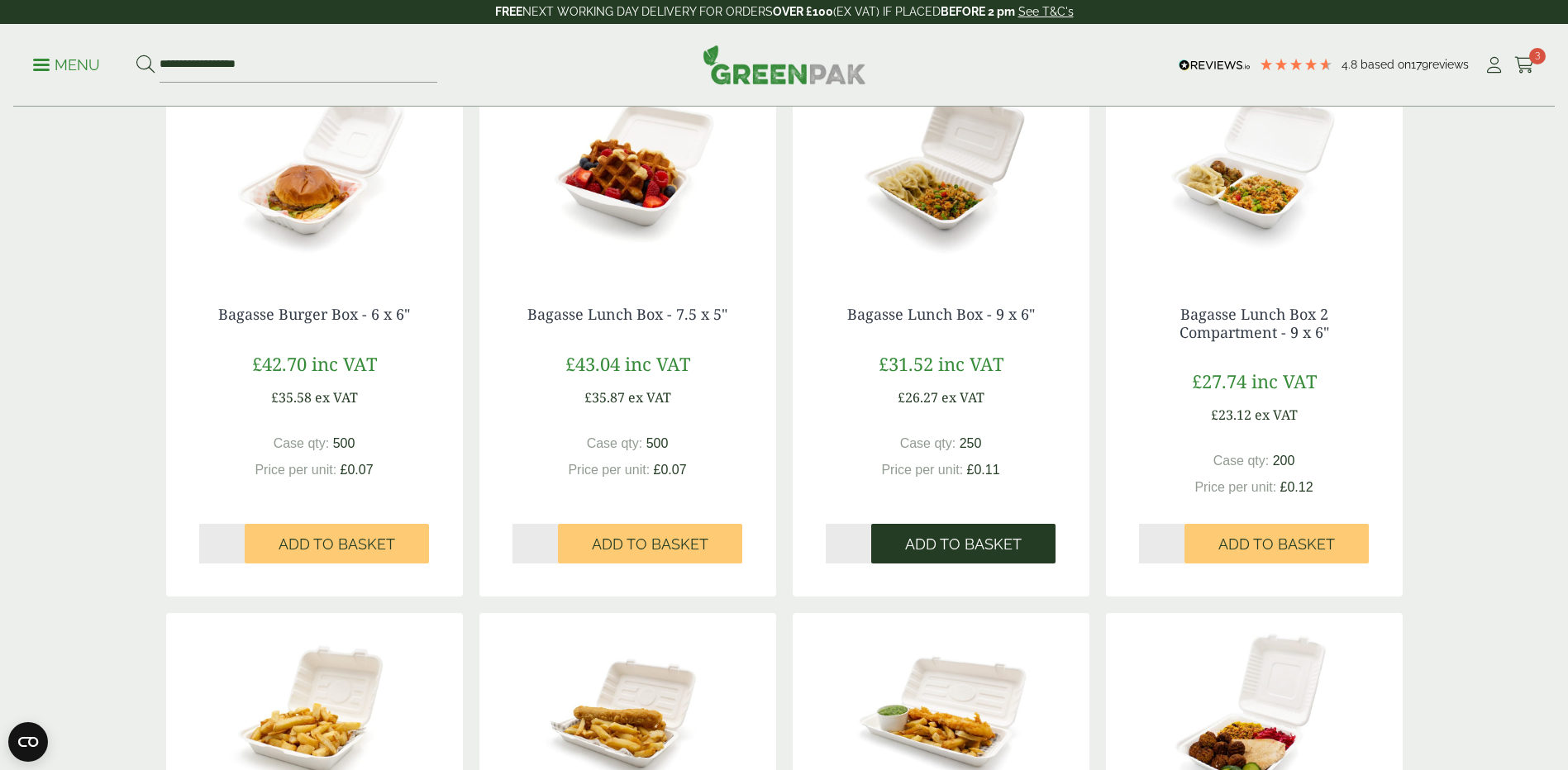
click at [975, 540] on span "Add to Basket" at bounding box center [963, 544] width 117 height 18
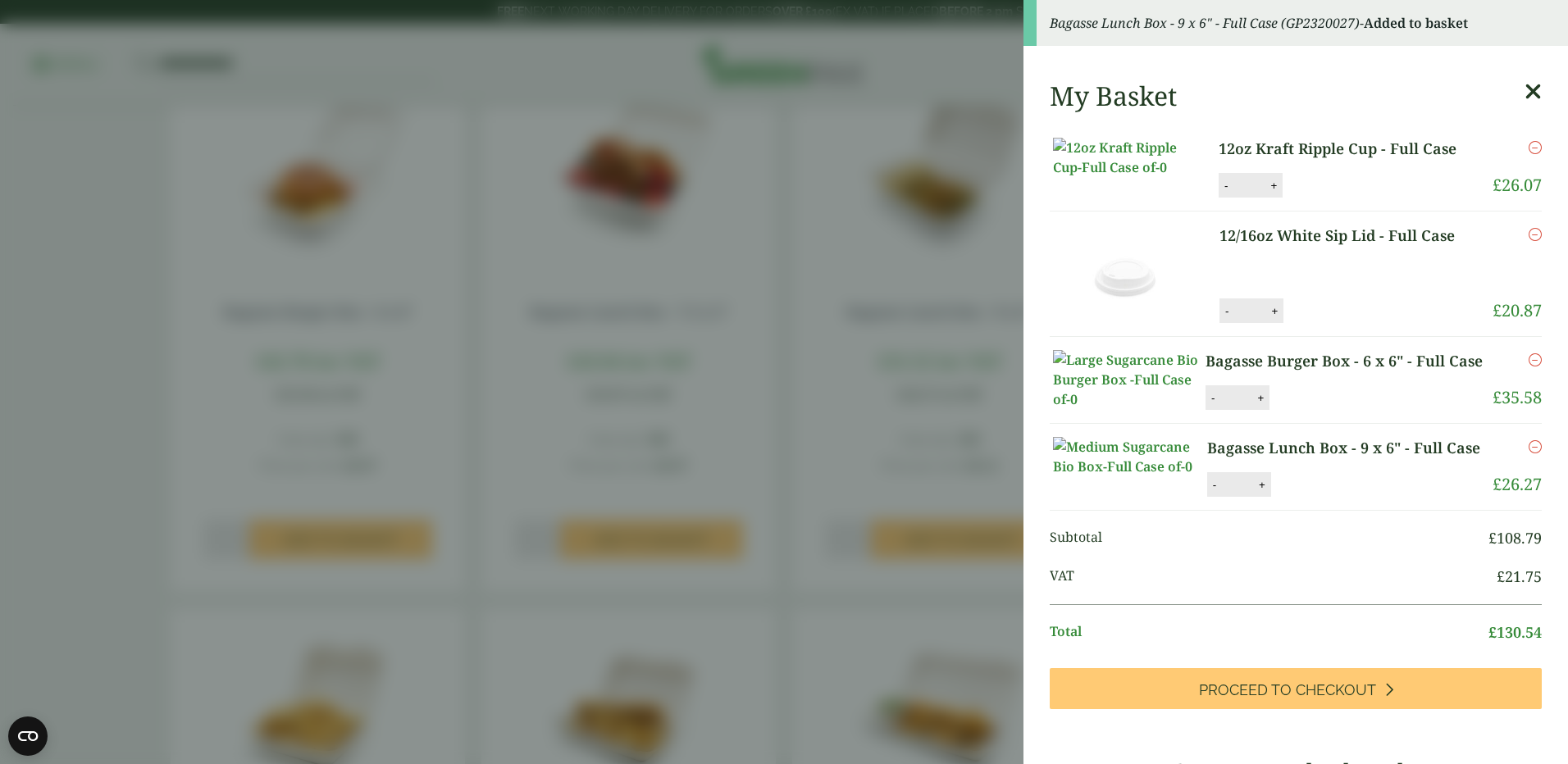
click at [787, 484] on aside "Bagasse Lunch Box - 9 x 6" - Full Case (GP2320027) - Added to basket My Basket …" at bounding box center [784, 382] width 1568 height 764
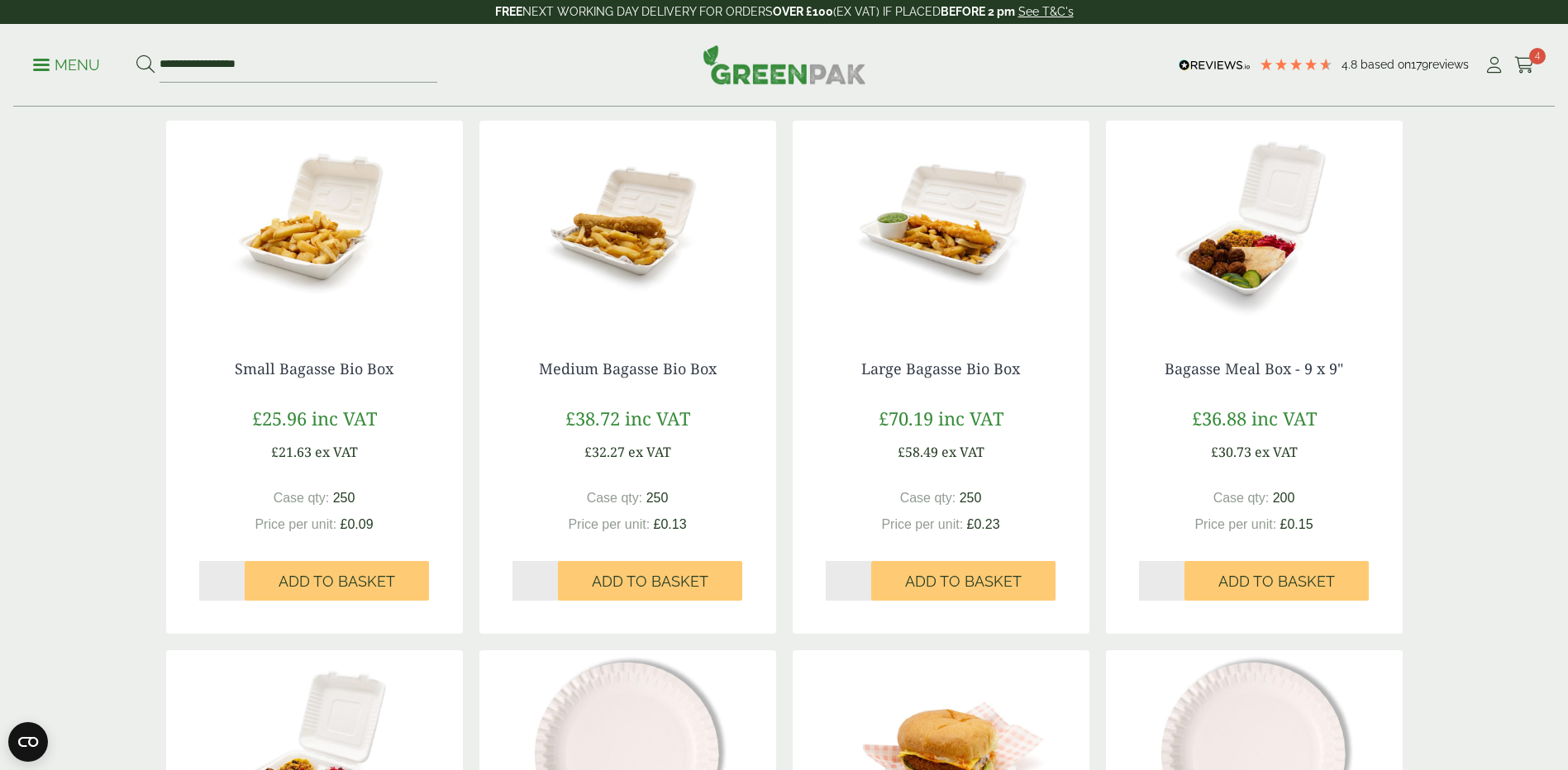
scroll to position [909, 0]
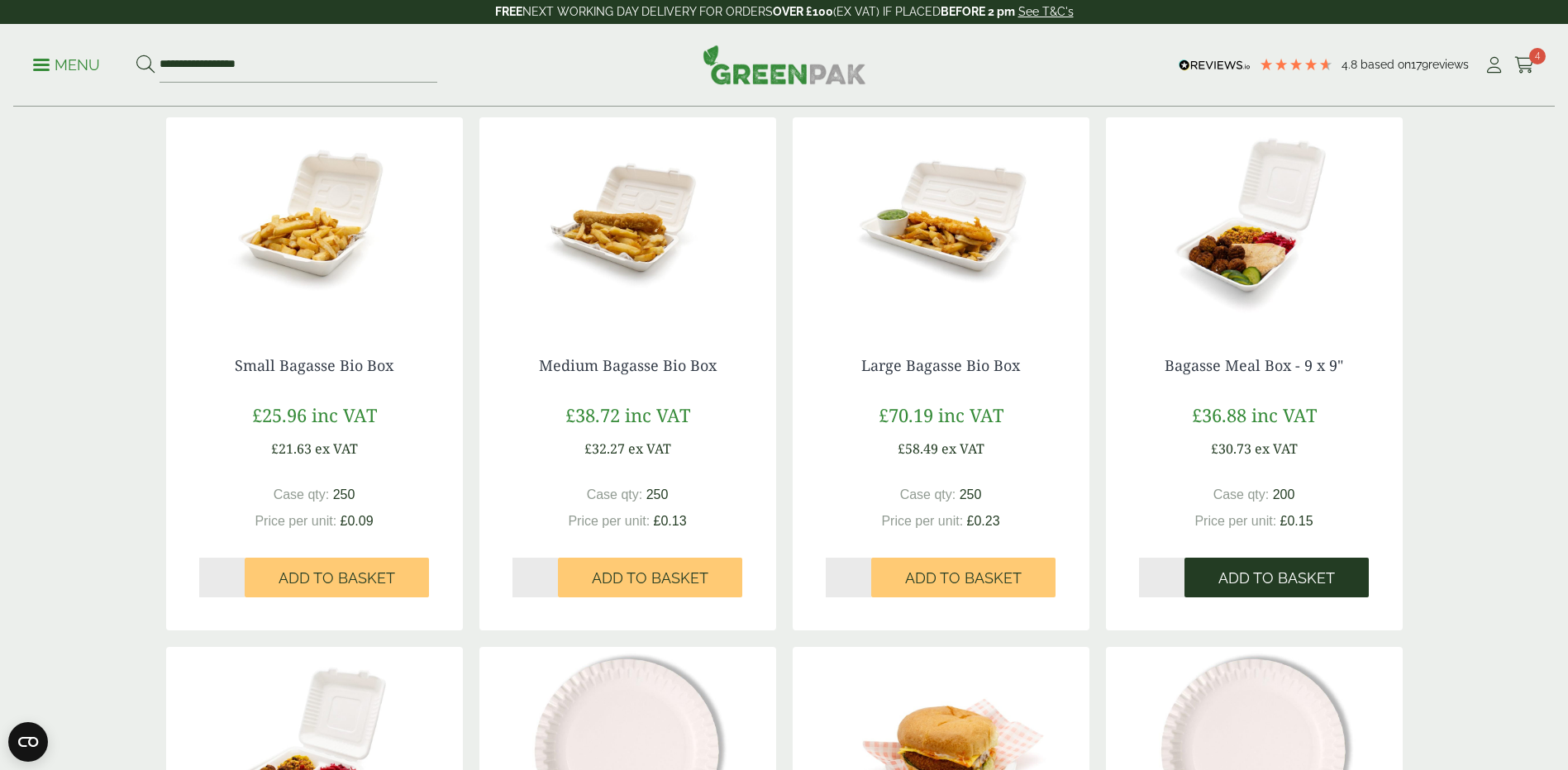
click at [1273, 580] on span "Add to Basket" at bounding box center [1276, 578] width 117 height 18
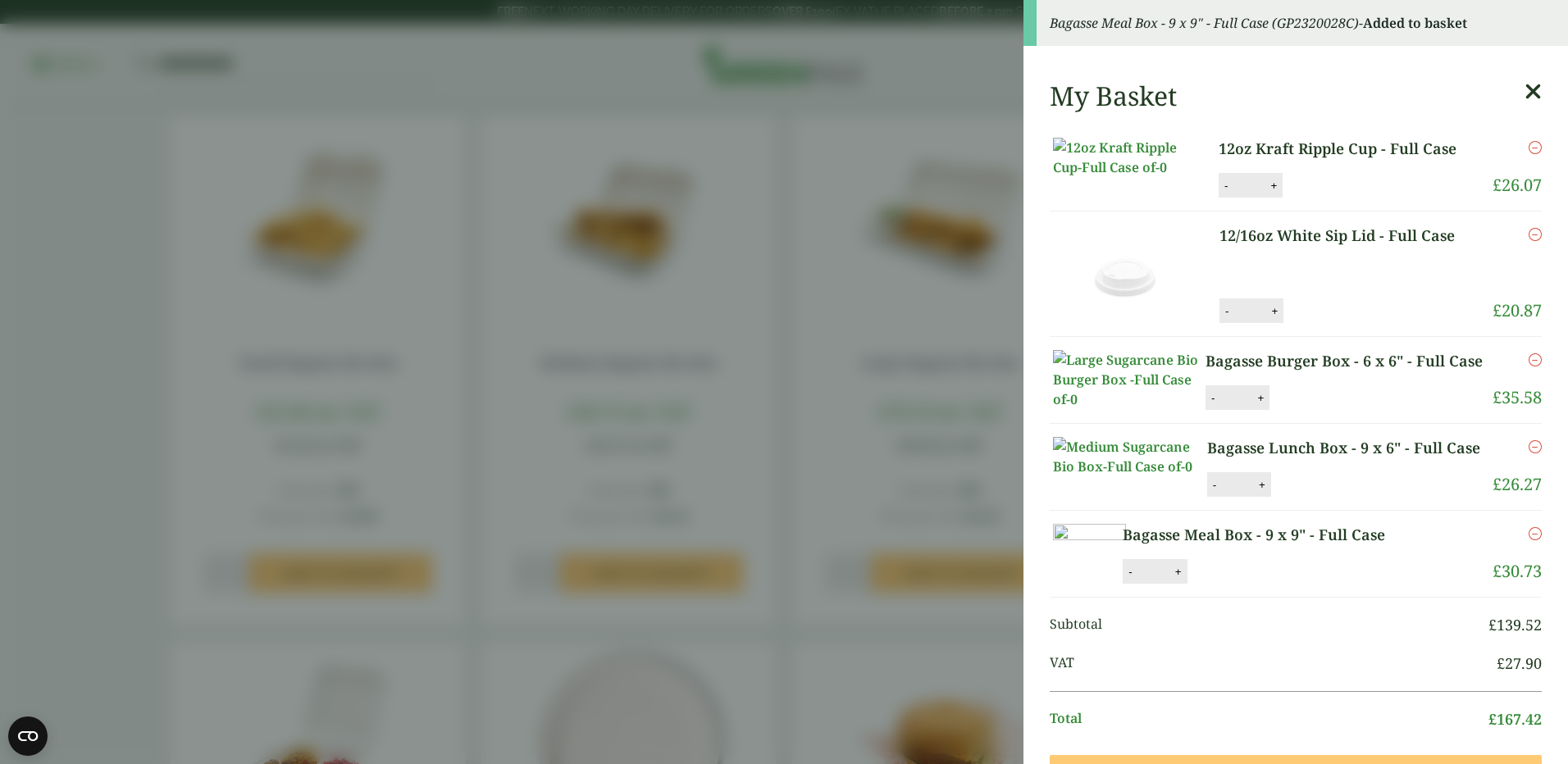
click at [968, 513] on aside "Bagasse Meal Box - 9 x 9" - Full Case (GP2320028C) - Added to basket My Basket …" at bounding box center [784, 382] width 1568 height 764
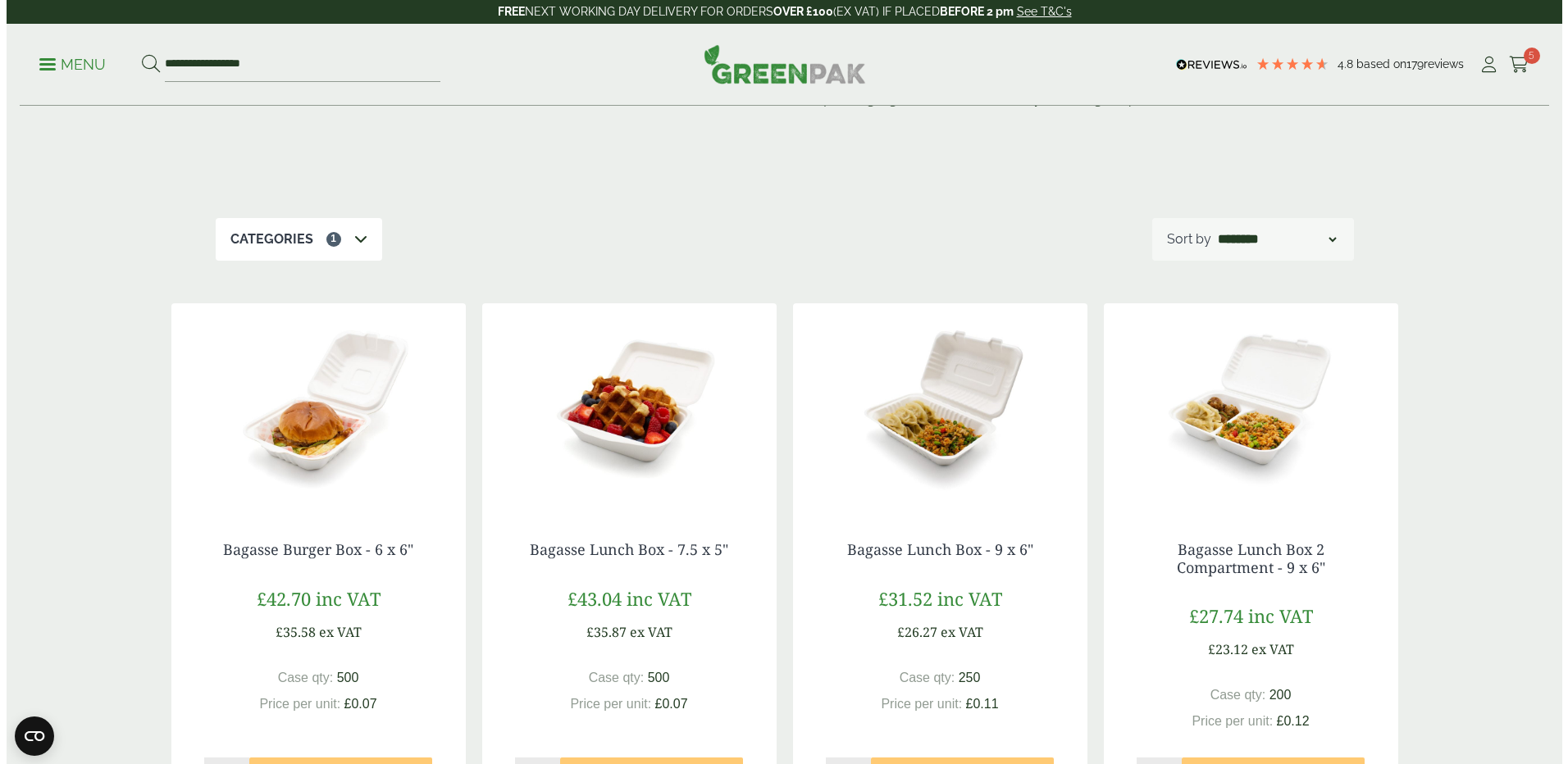
scroll to position [0, 0]
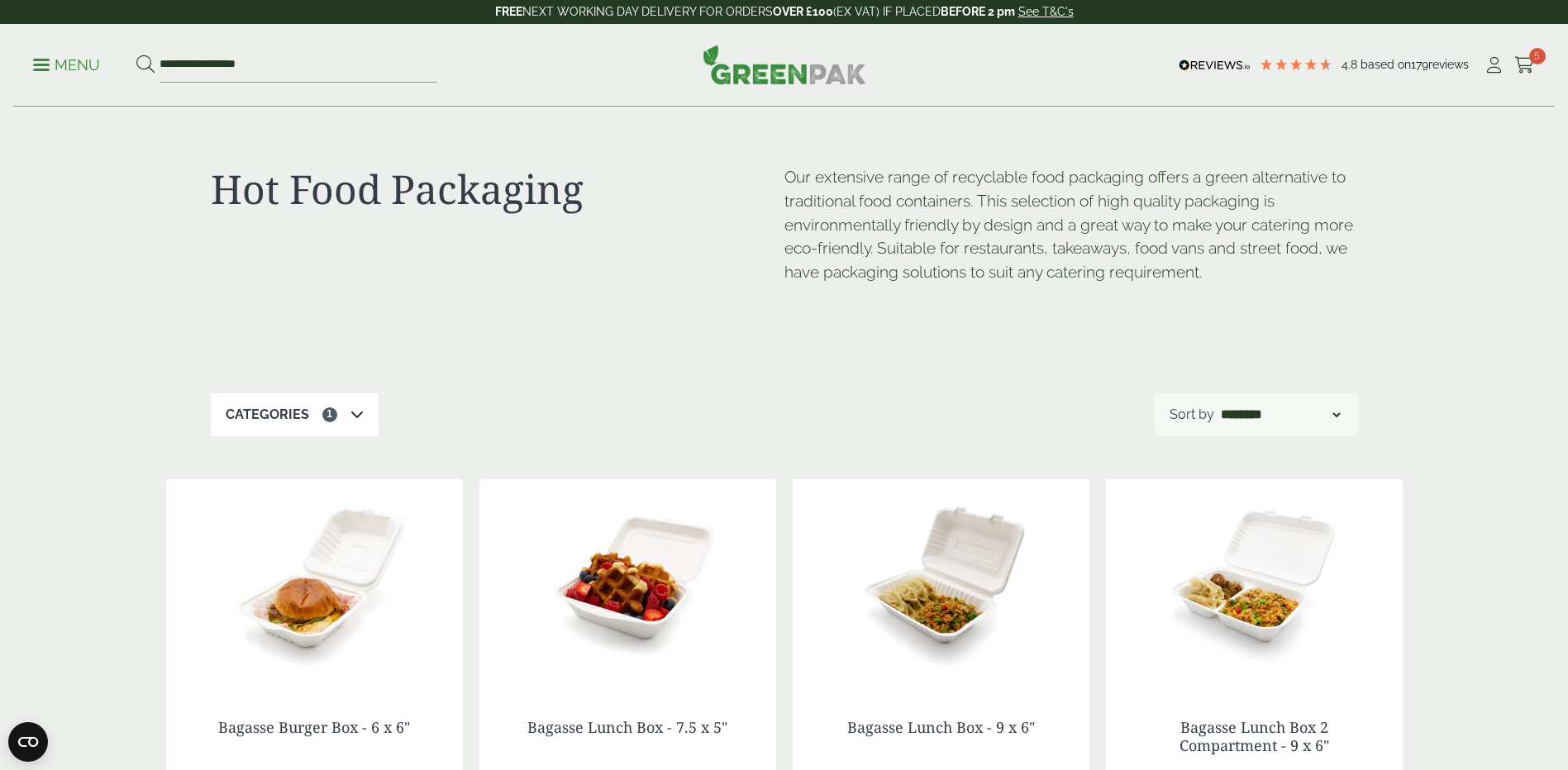
click at [56, 66] on p "Menu" at bounding box center [66, 65] width 67 height 20
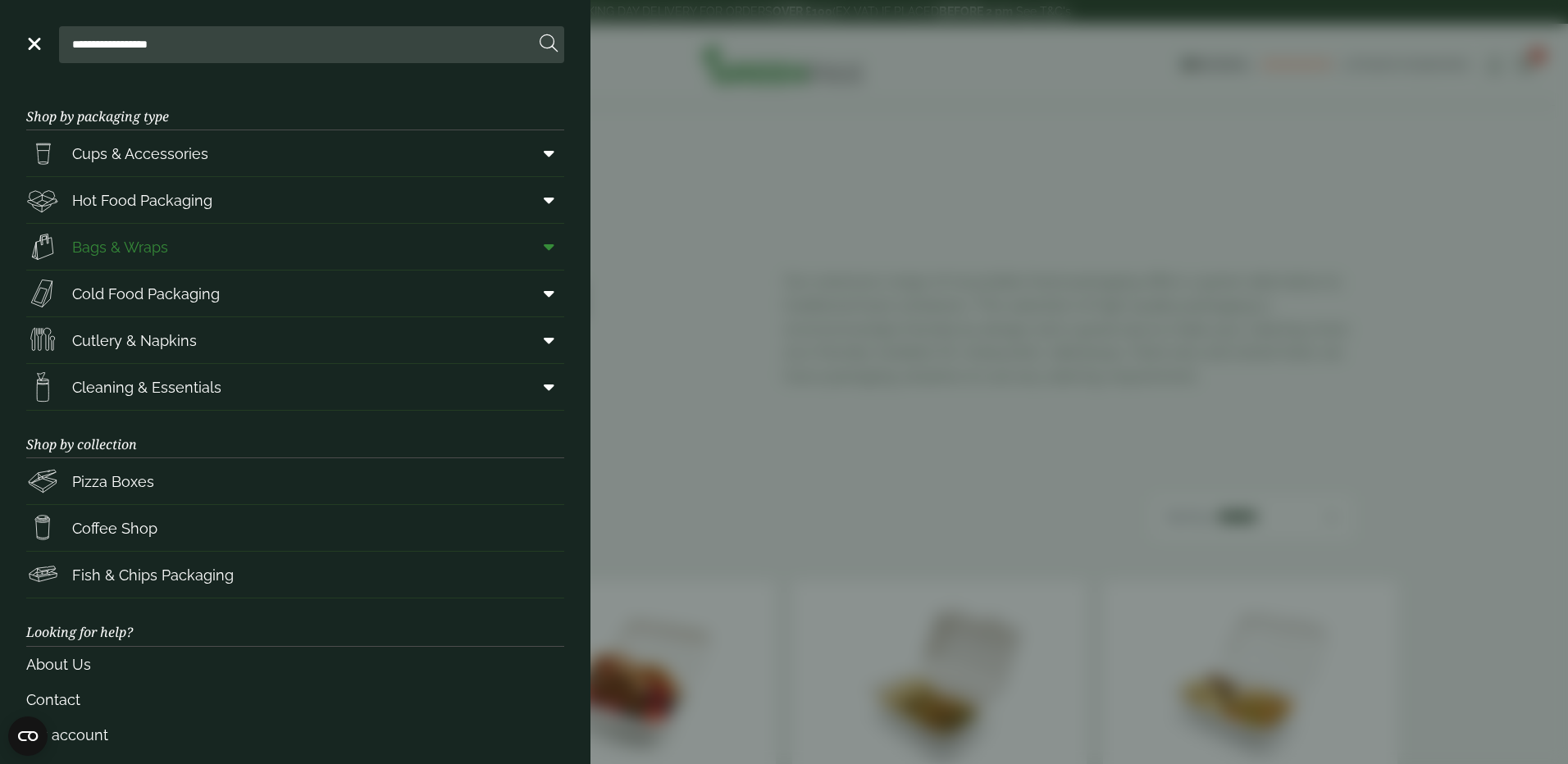
click at [148, 250] on span "Bags & Wraps" at bounding box center [120, 247] width 96 height 22
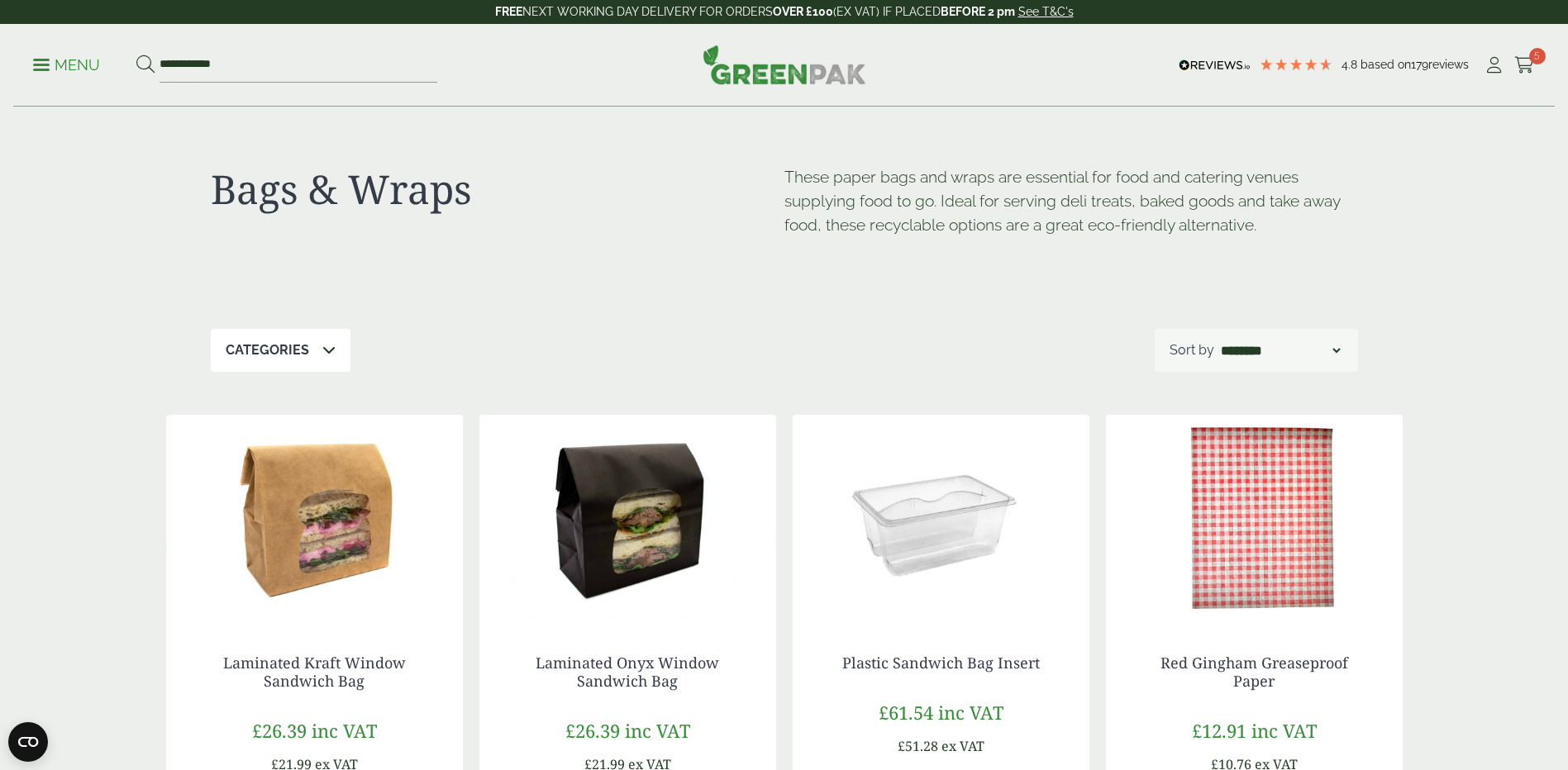
click at [332, 353] on icon at bounding box center [328, 349] width 13 height 13
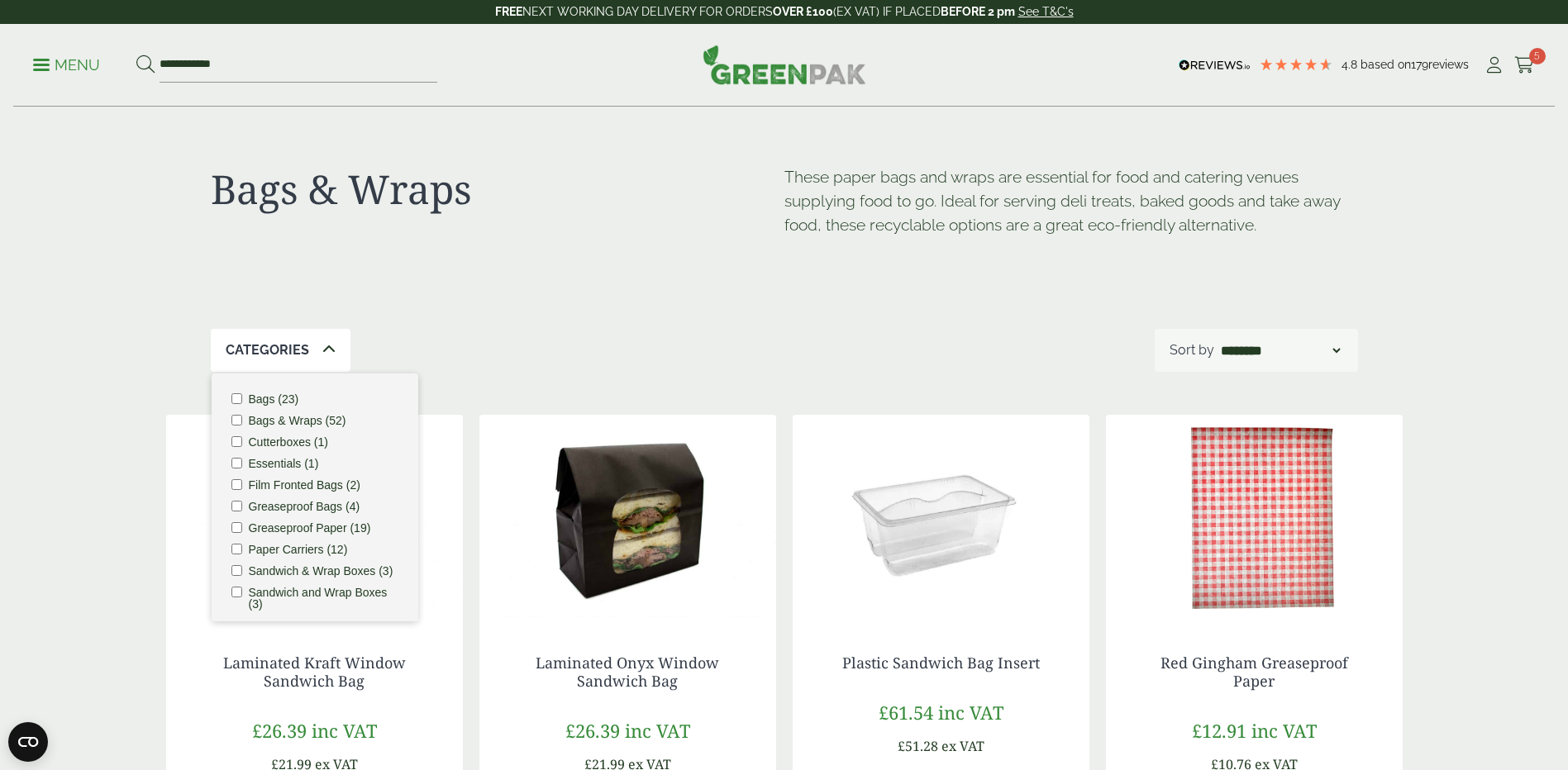
click at [319, 507] on label "Greaseproof Bags (4)" at bounding box center [304, 506] width 112 height 11
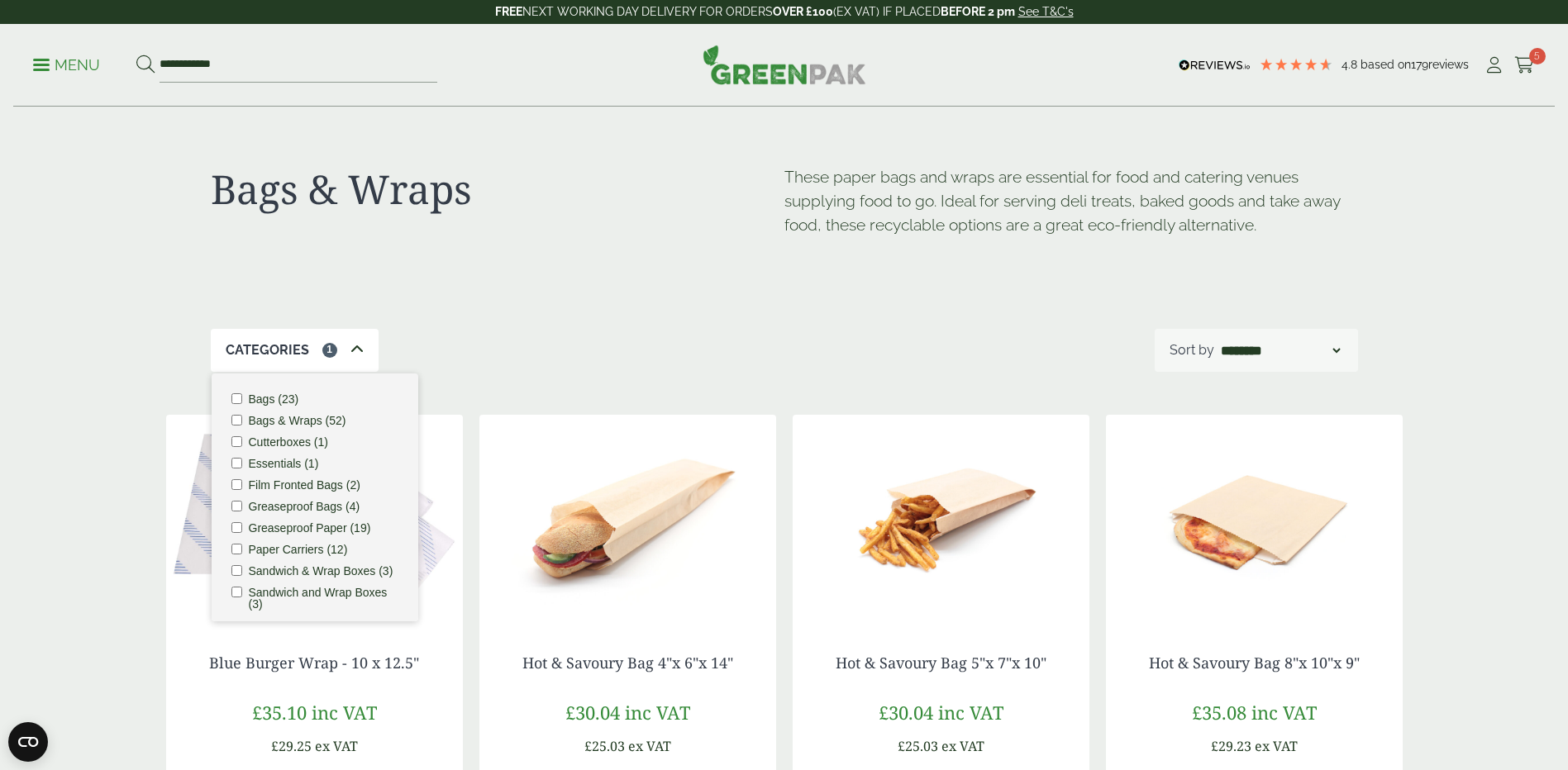
click at [354, 348] on icon at bounding box center [356, 349] width 13 height 13
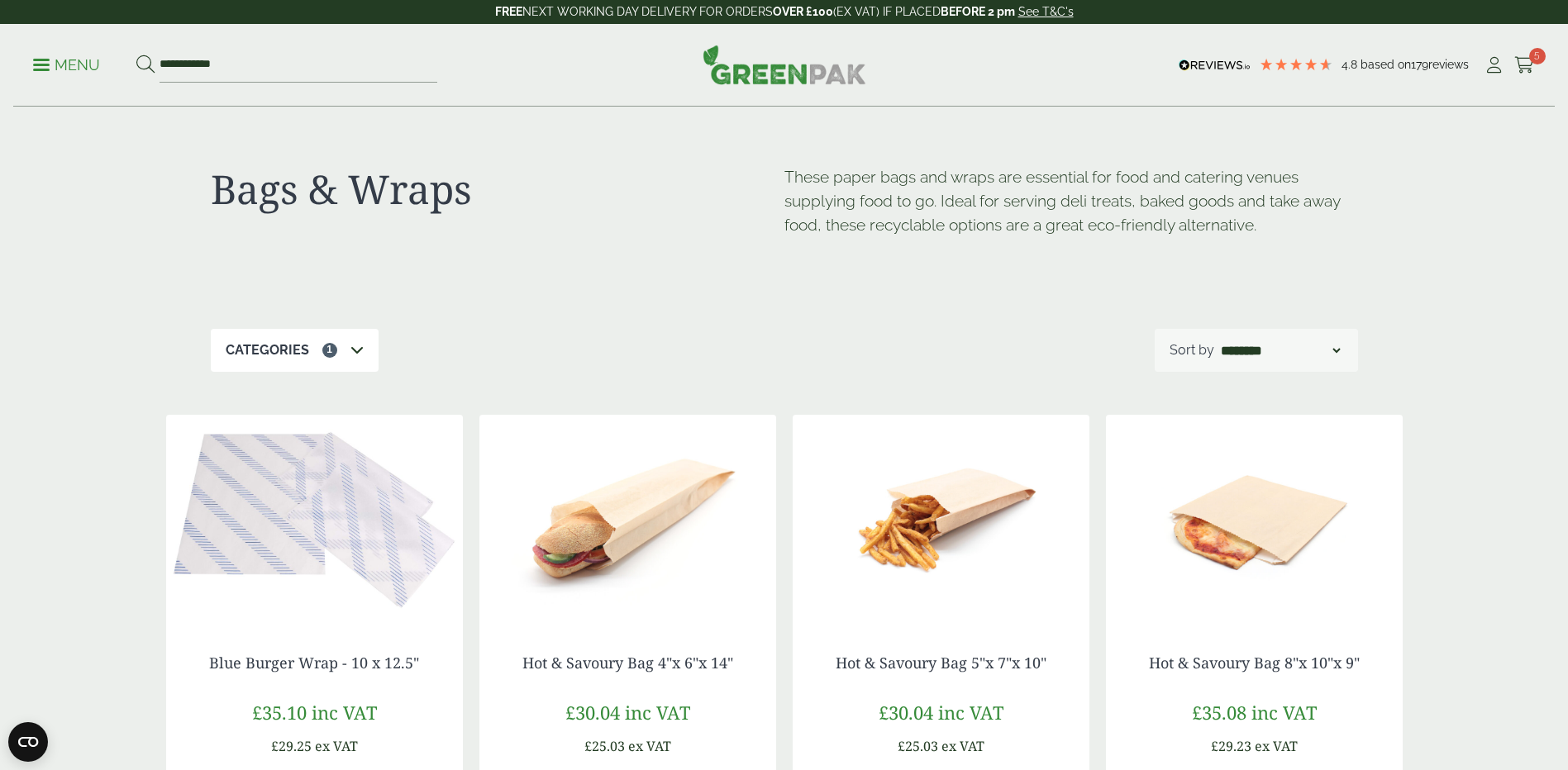
click at [350, 347] on icon at bounding box center [356, 349] width 13 height 13
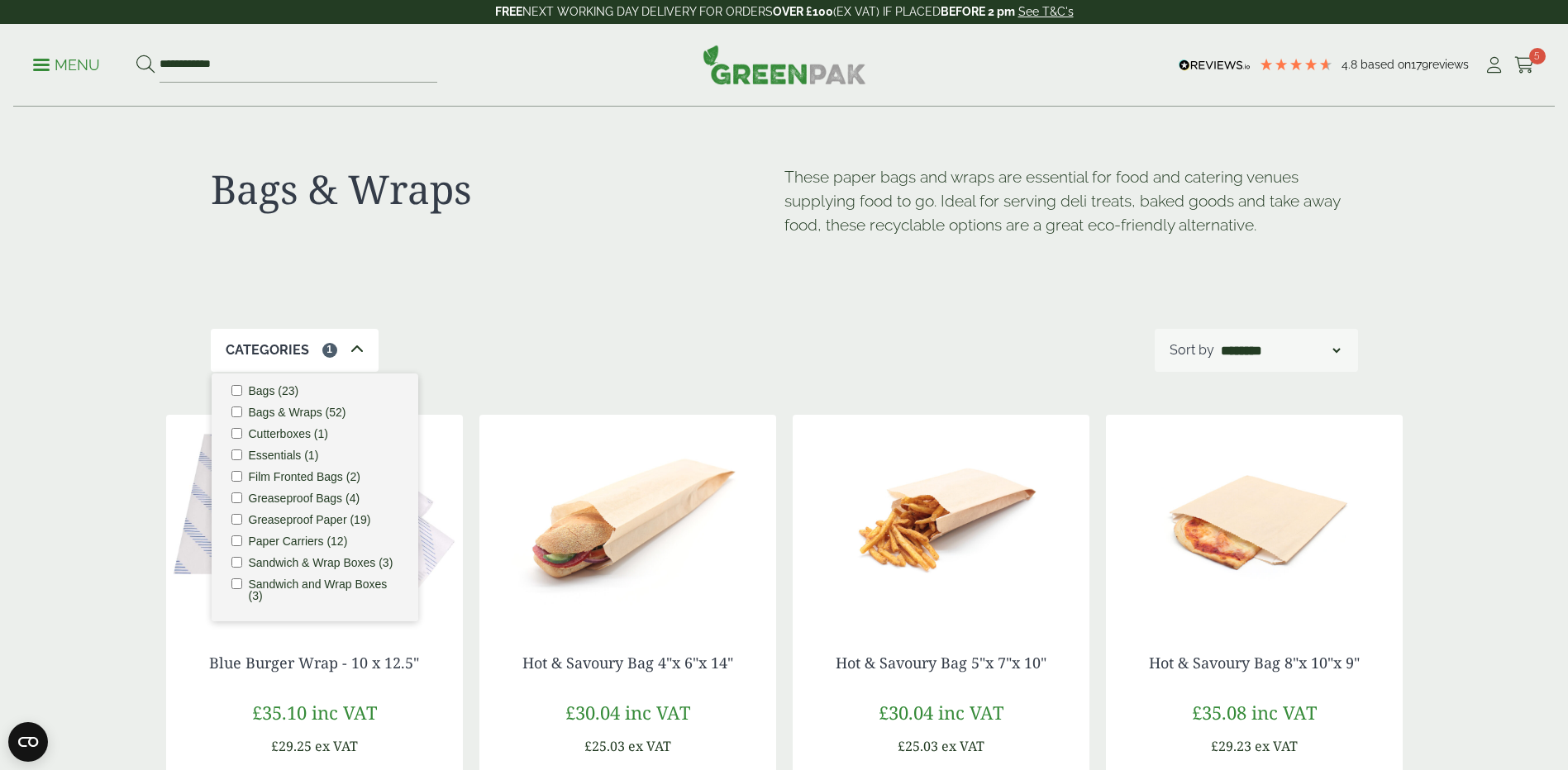
scroll to position [20, 0]
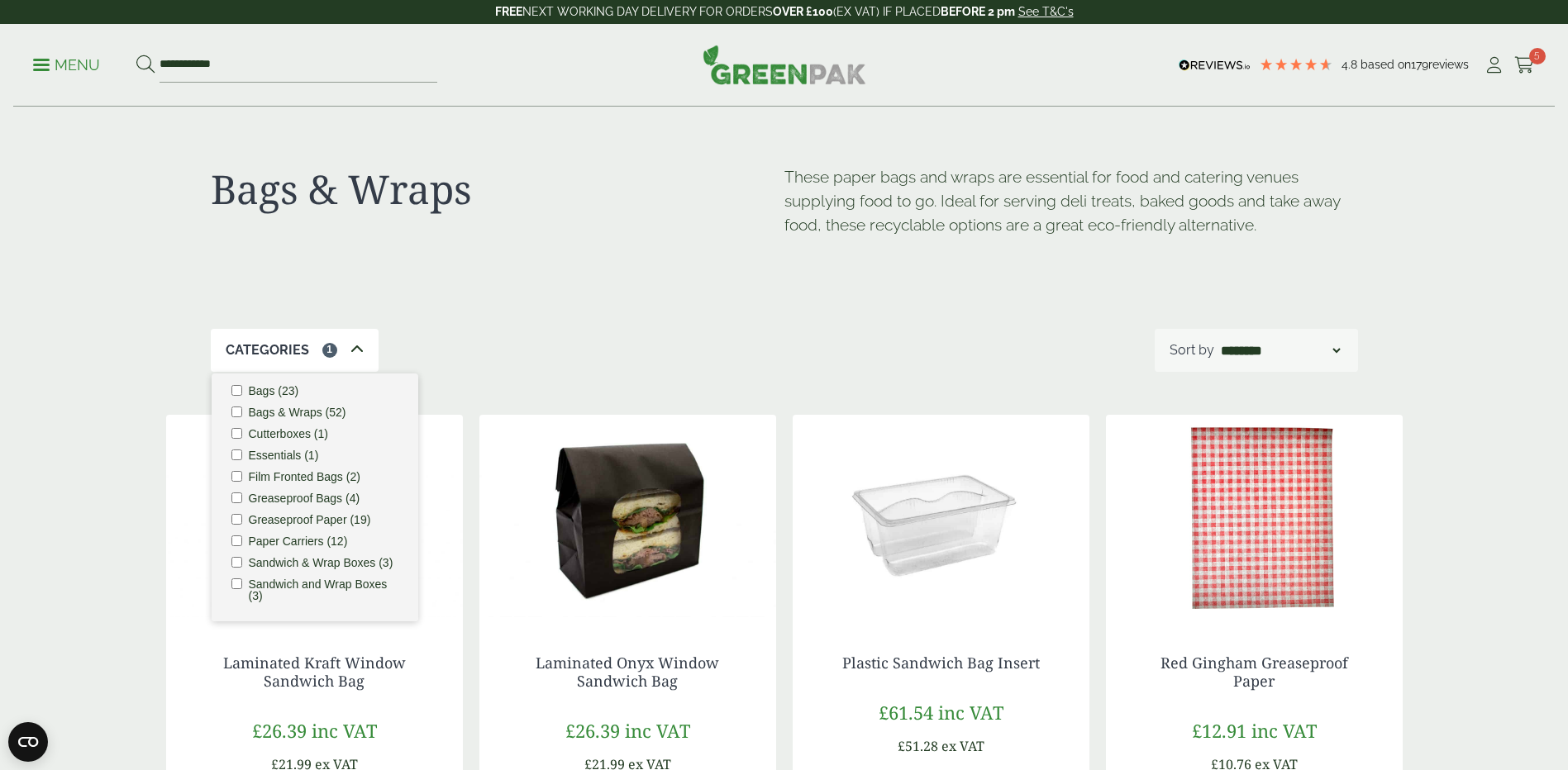
click at [362, 347] on div "Categories 1" at bounding box center [295, 351] width 168 height 43
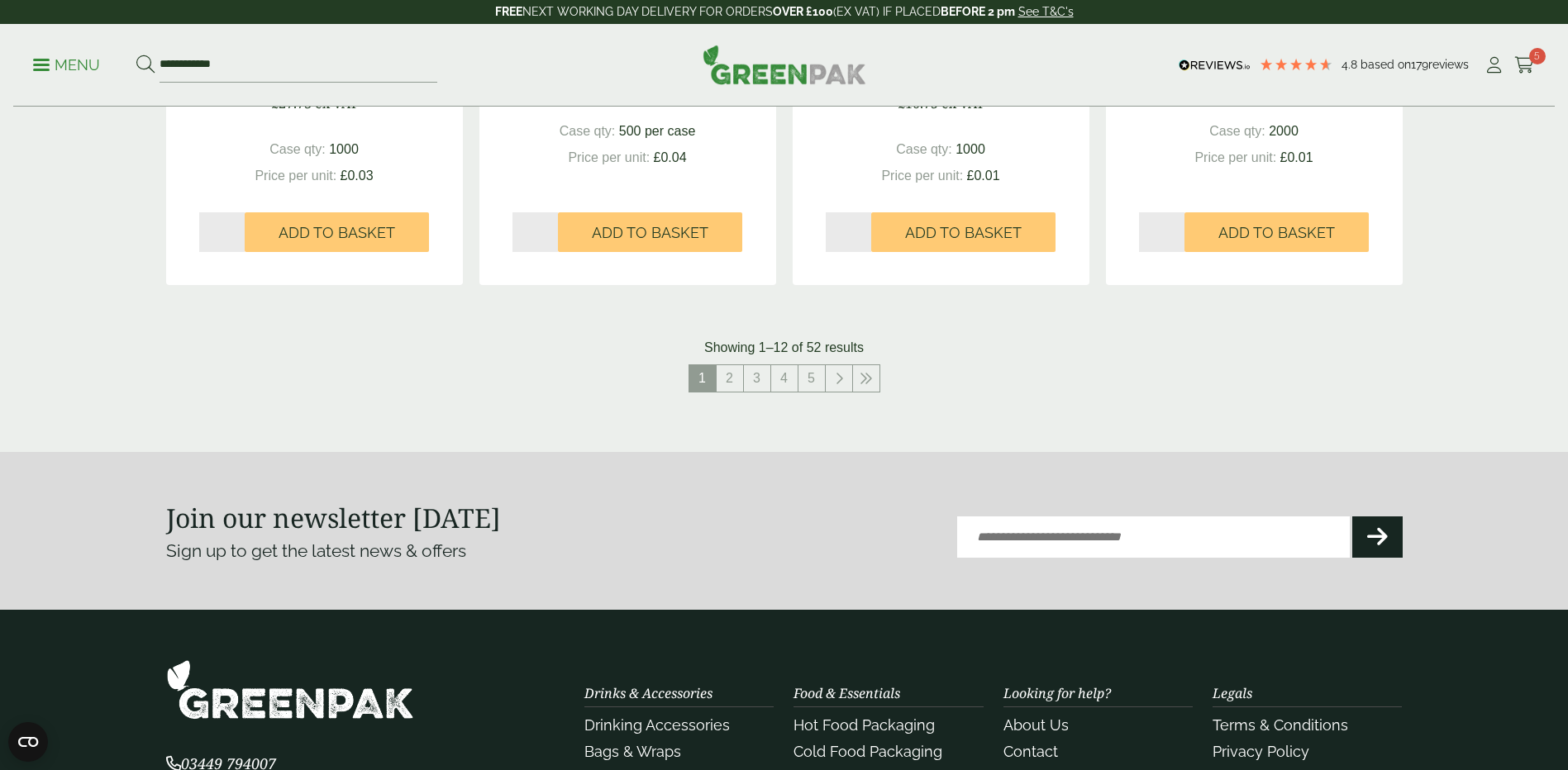
scroll to position [1900, 0]
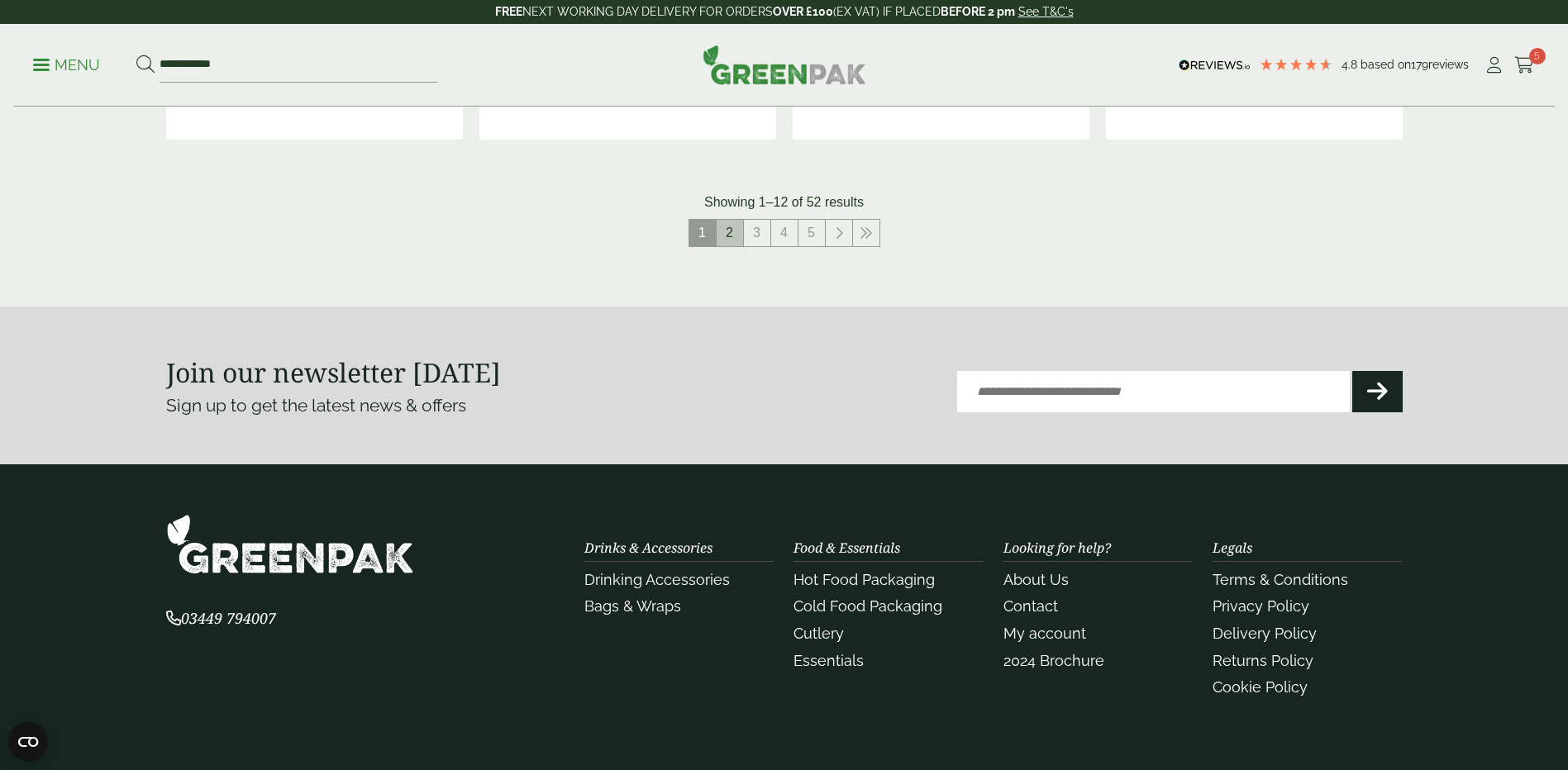
click at [729, 245] on link "2" at bounding box center [730, 232] width 27 height 27
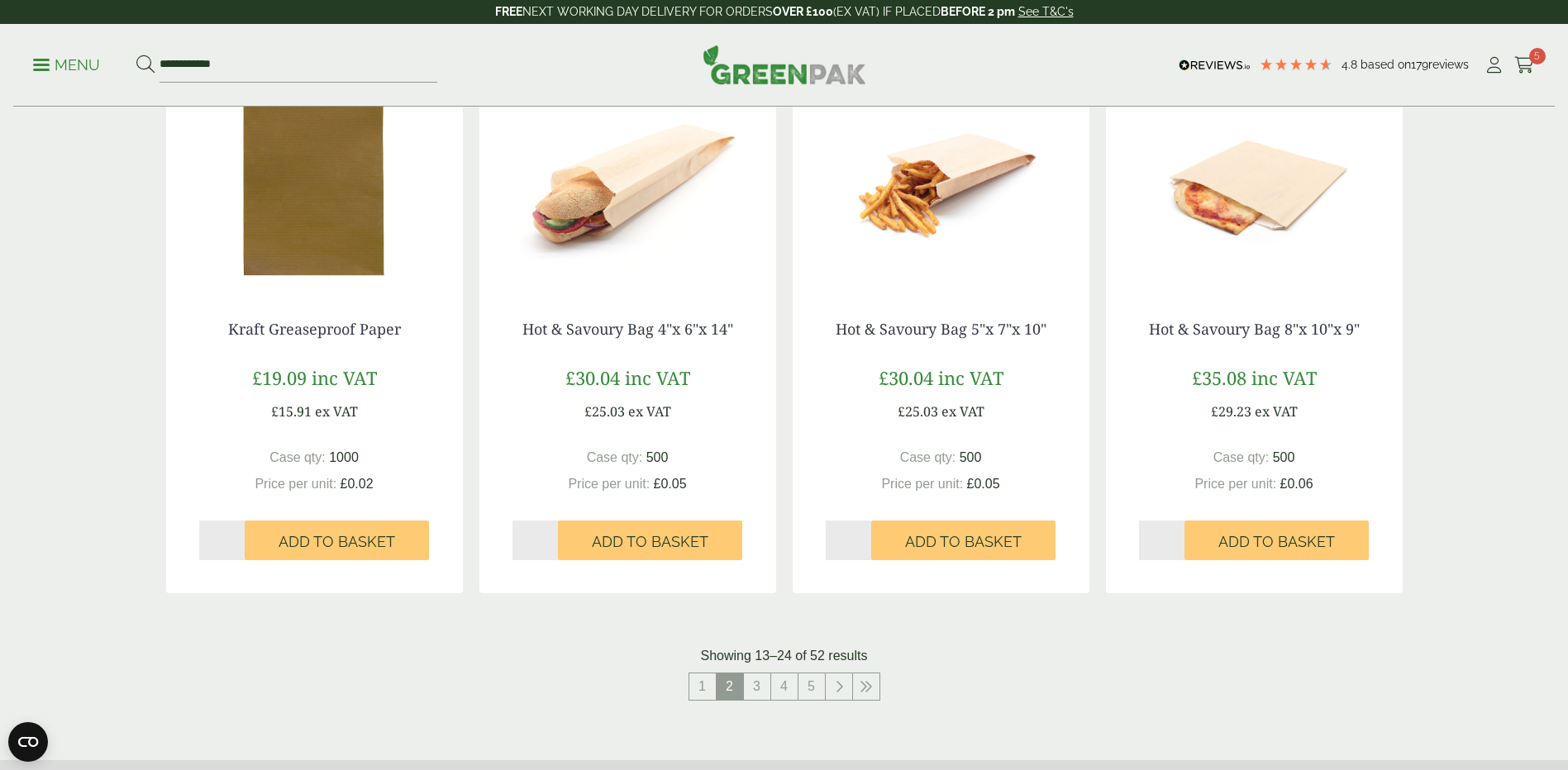
scroll to position [1652, 0]
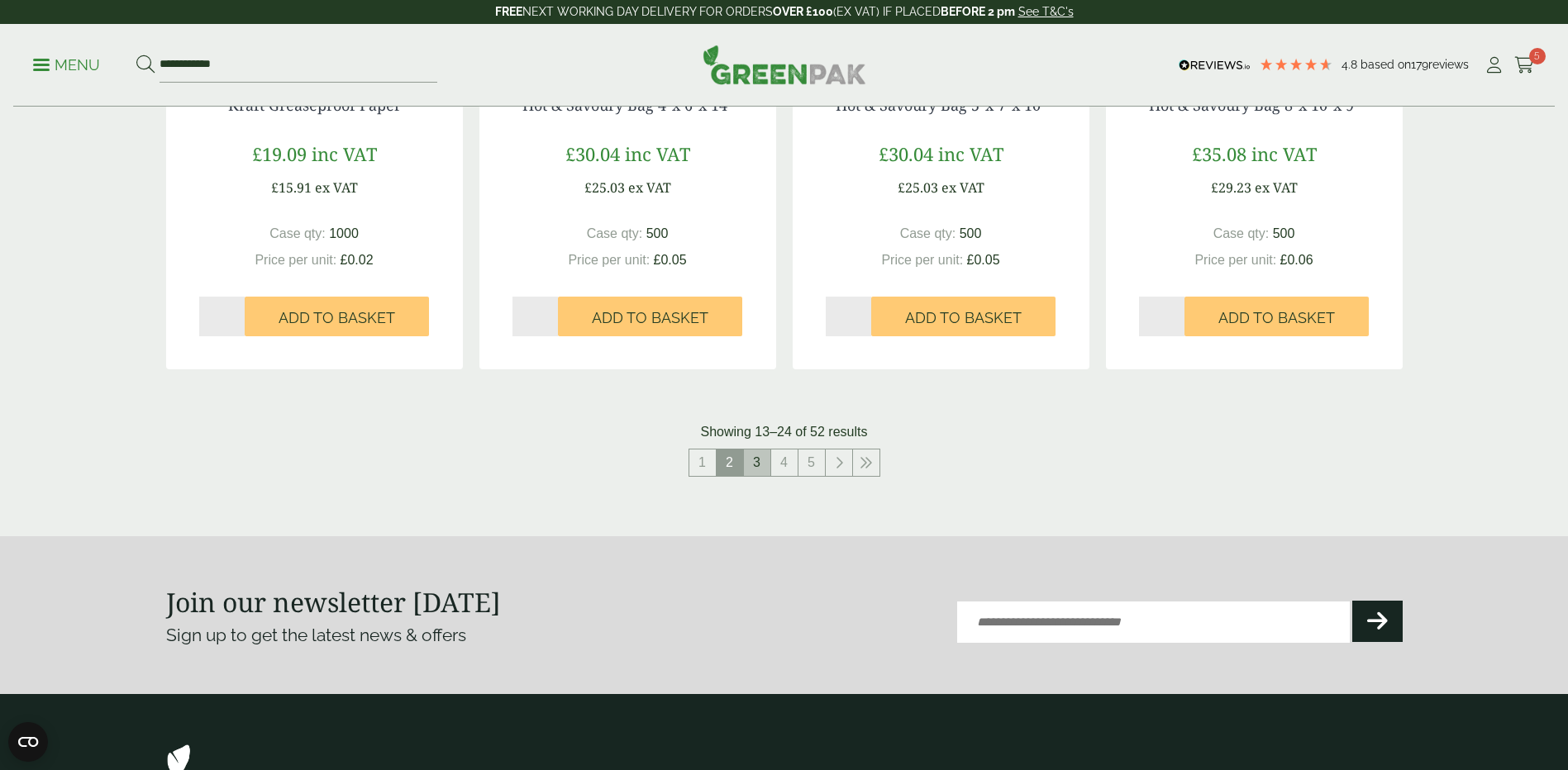
click at [755, 467] on link "3" at bounding box center [757, 462] width 27 height 27
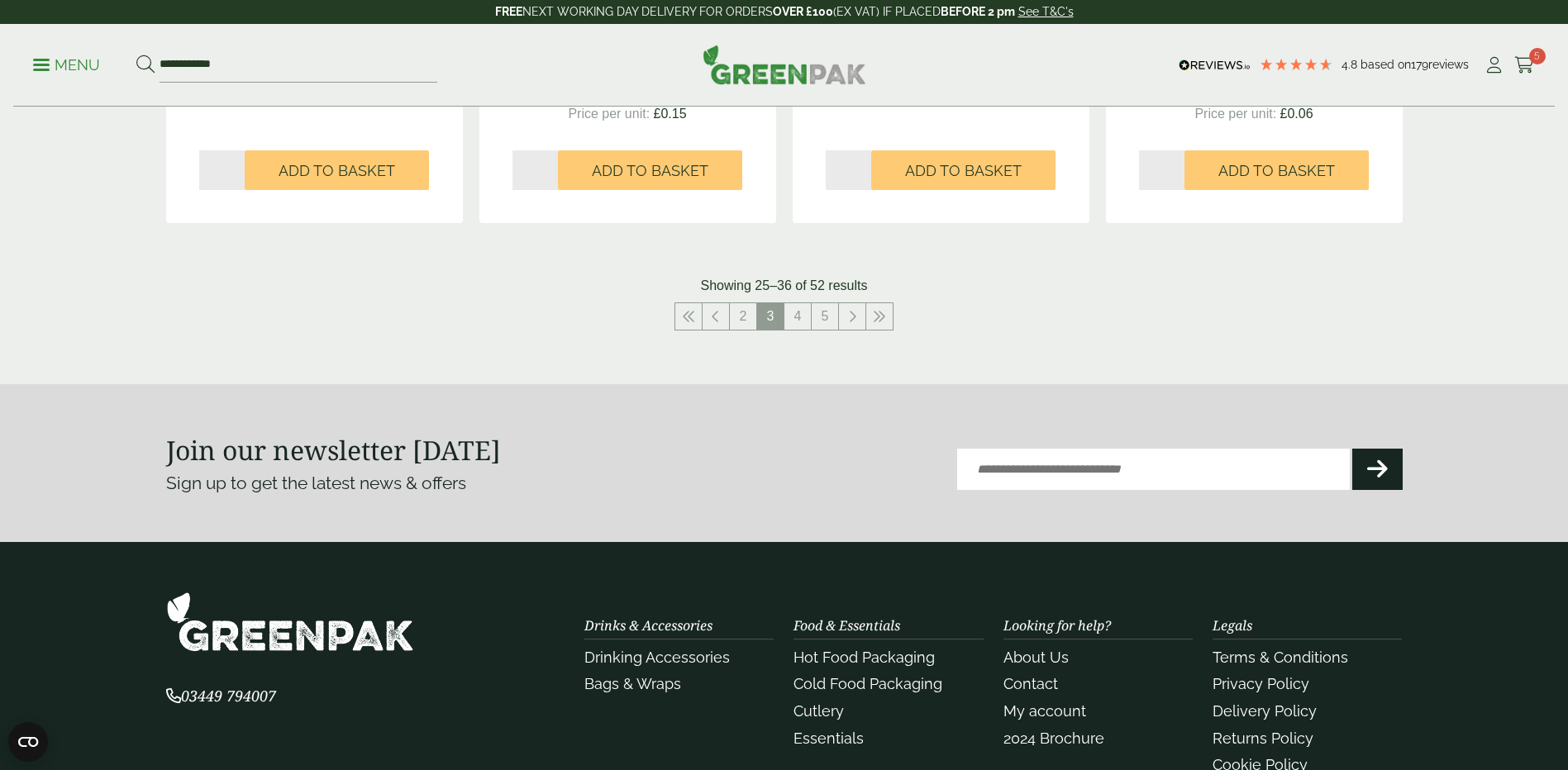
scroll to position [1818, 0]
click at [800, 314] on link "4" at bounding box center [797, 315] width 27 height 27
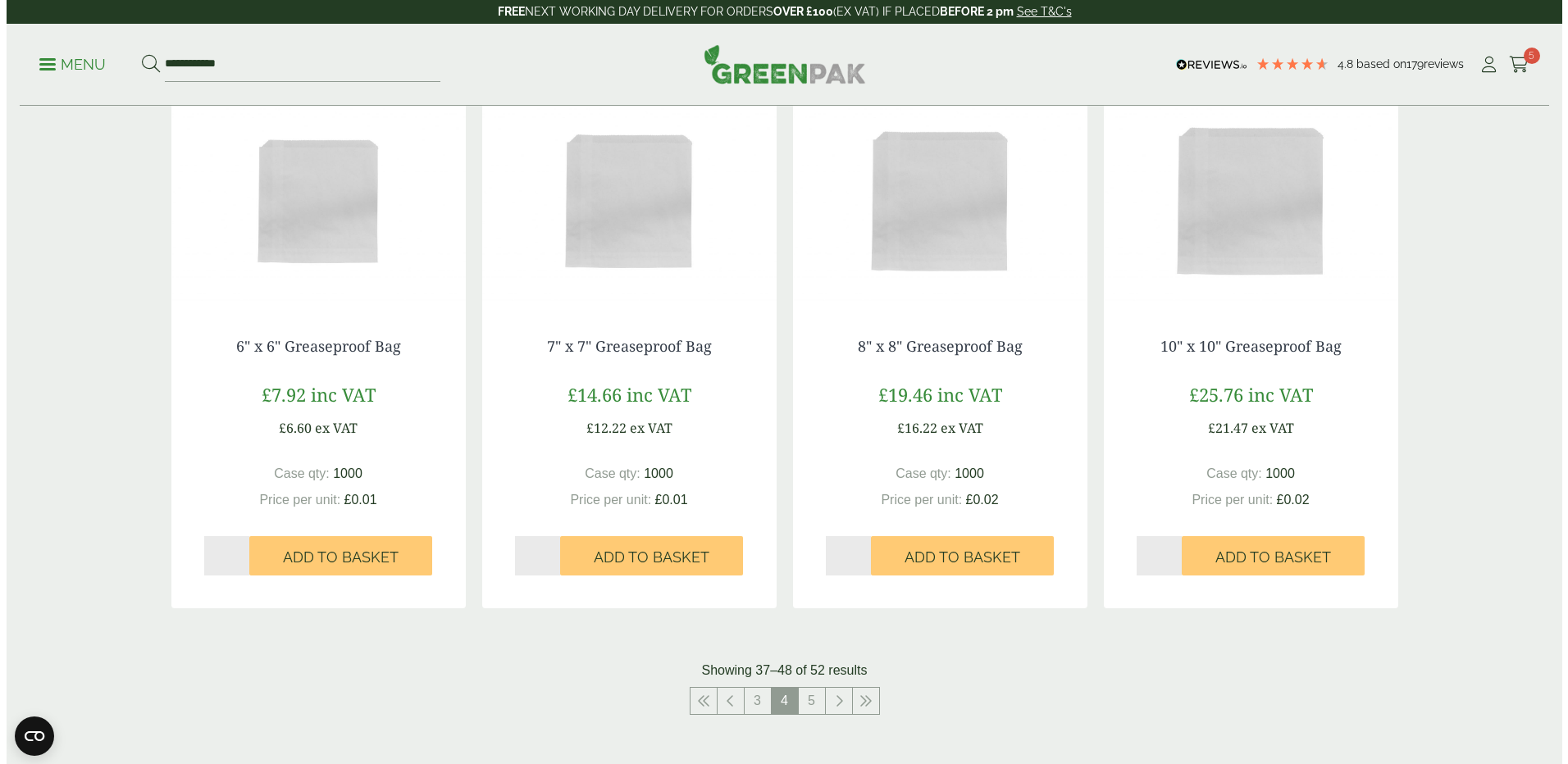
scroll to position [1393, 0]
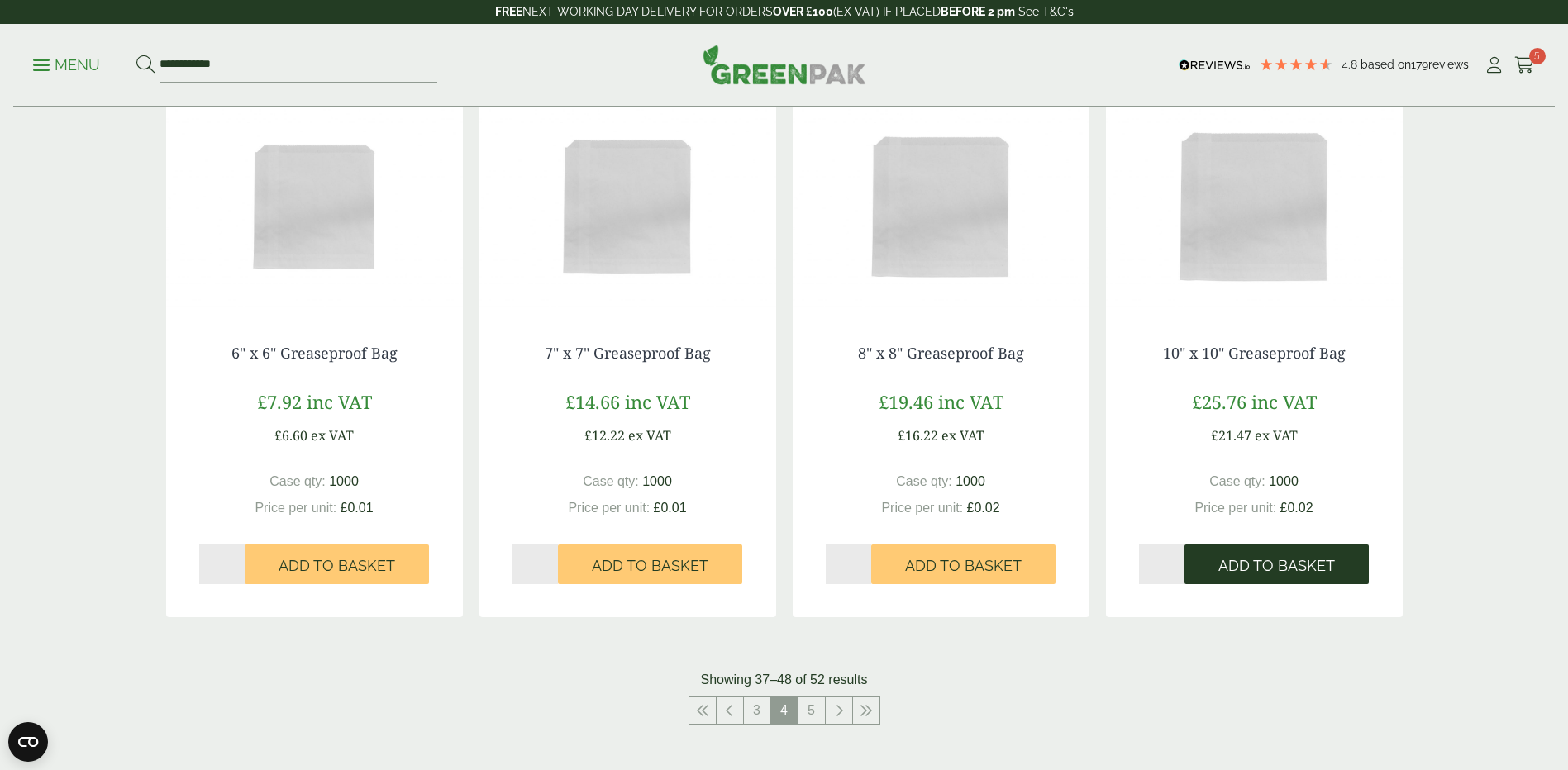
click at [1258, 570] on span "Add to Basket" at bounding box center [1276, 565] width 117 height 18
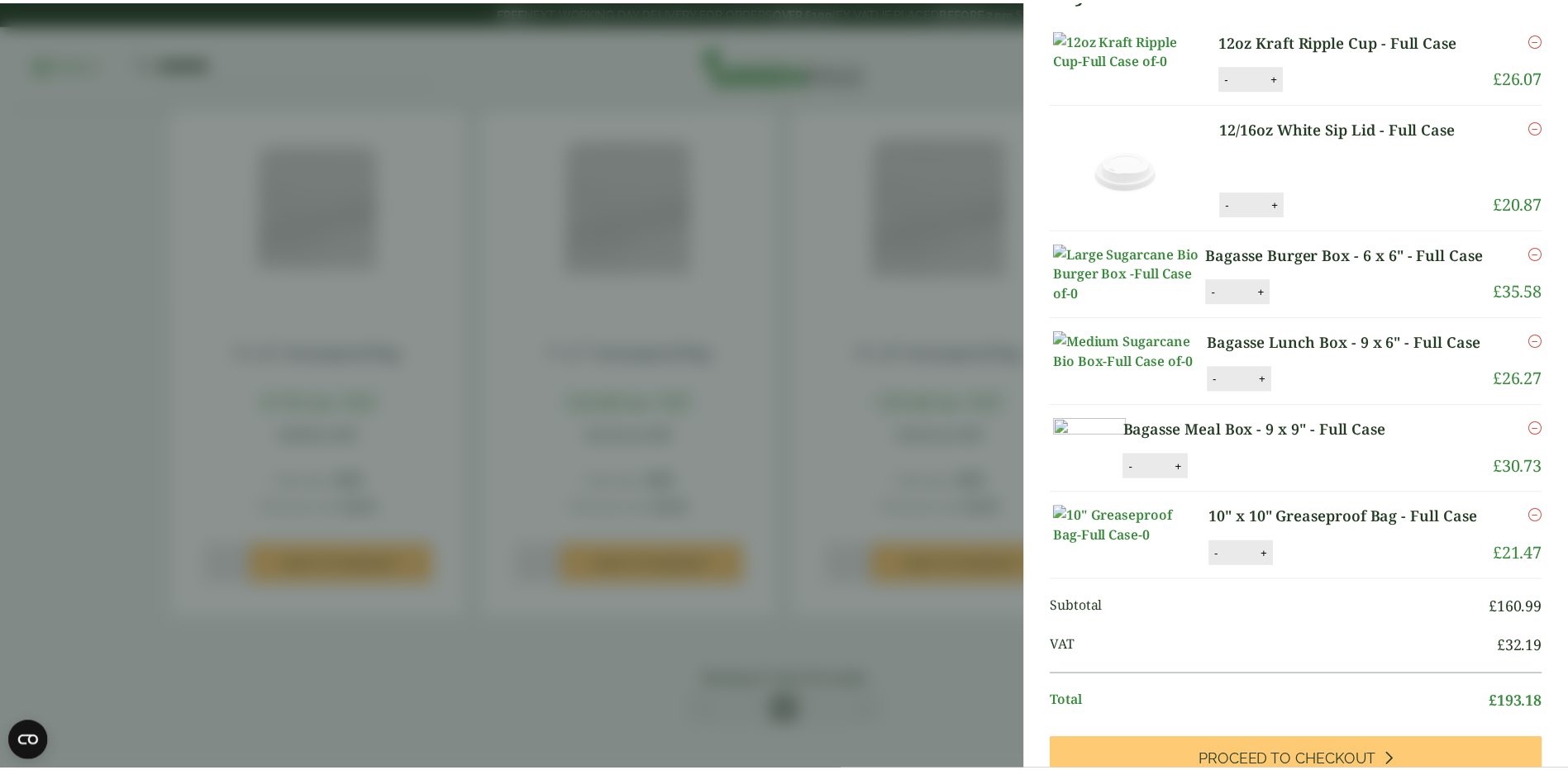
scroll to position [248, 0]
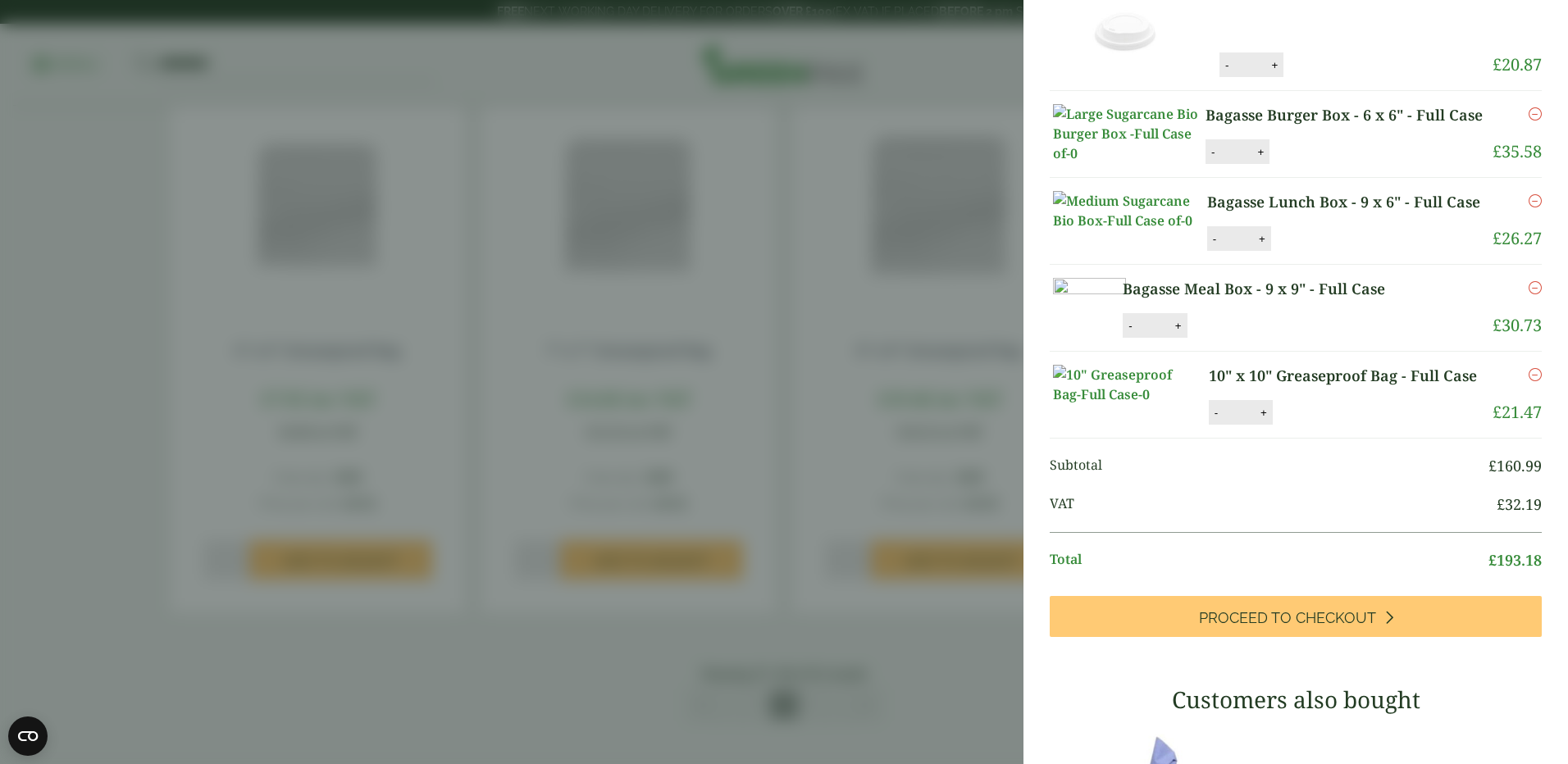
click at [988, 621] on aside "10" x 10" Greaseproof Bag - Full Case (GP3330012) - Added to basket My Basket 1…" at bounding box center [784, 382] width 1568 height 764
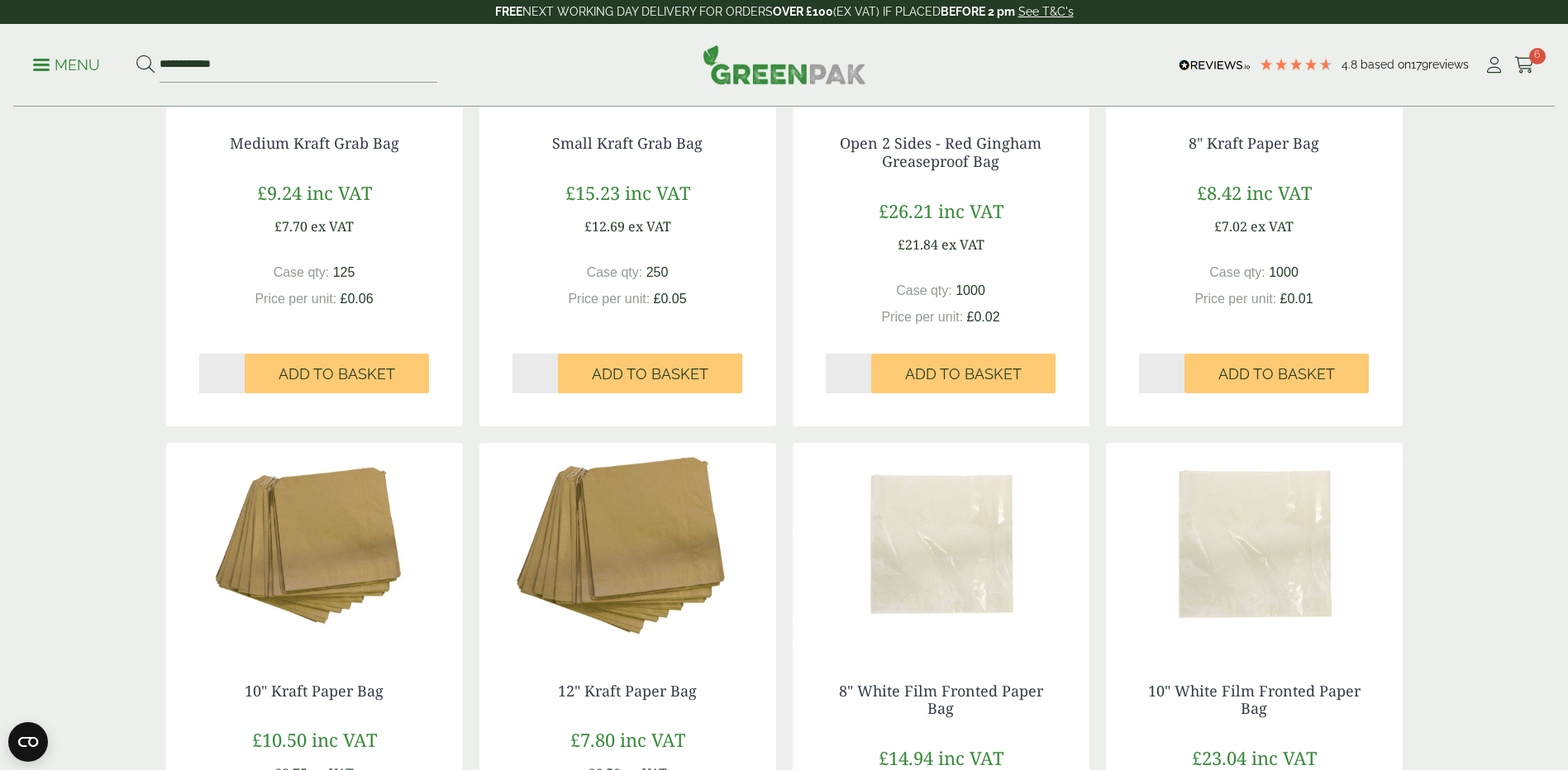
scroll to position [330, 0]
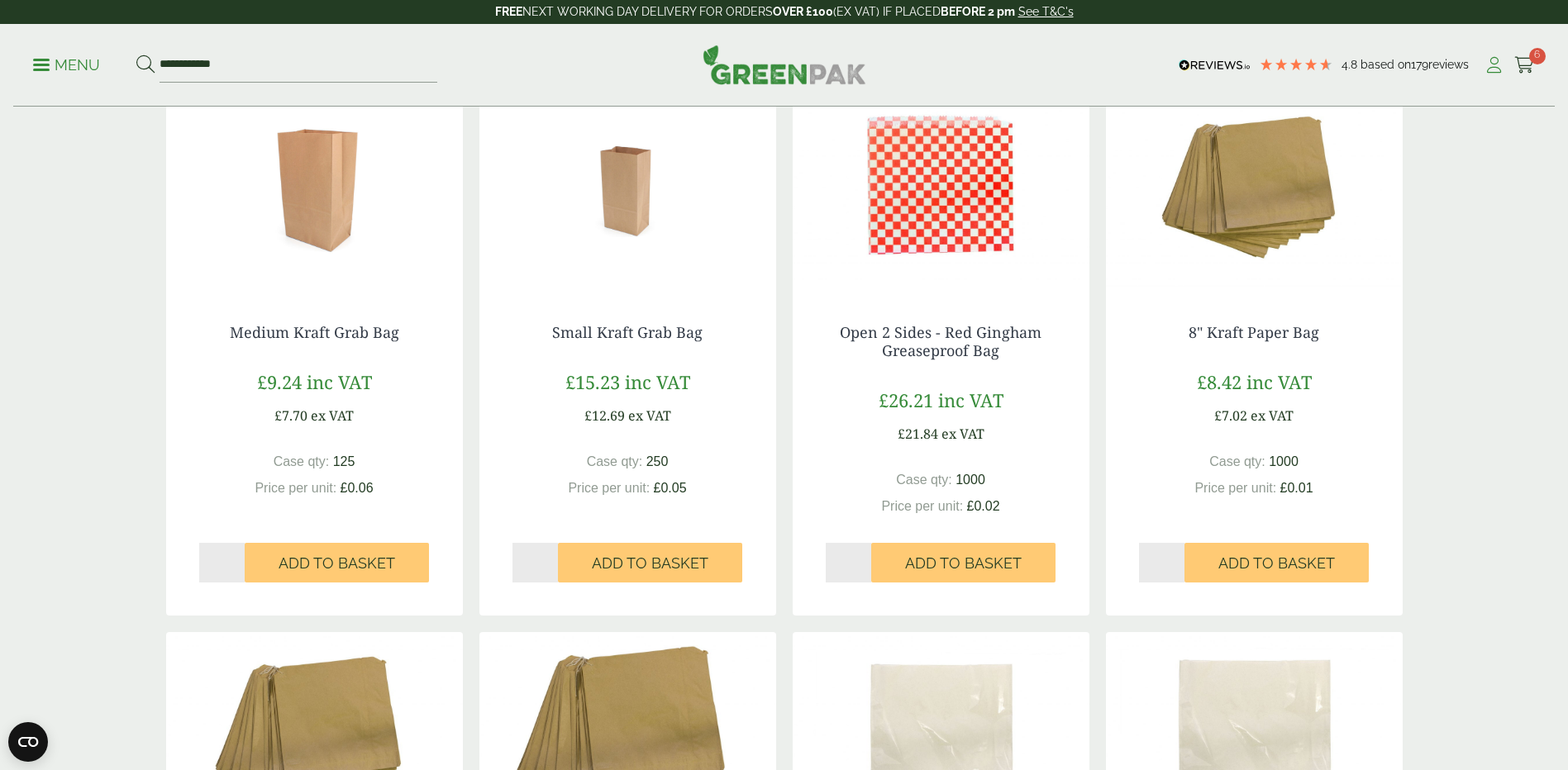
click at [1495, 69] on icon at bounding box center [1494, 65] width 21 height 16
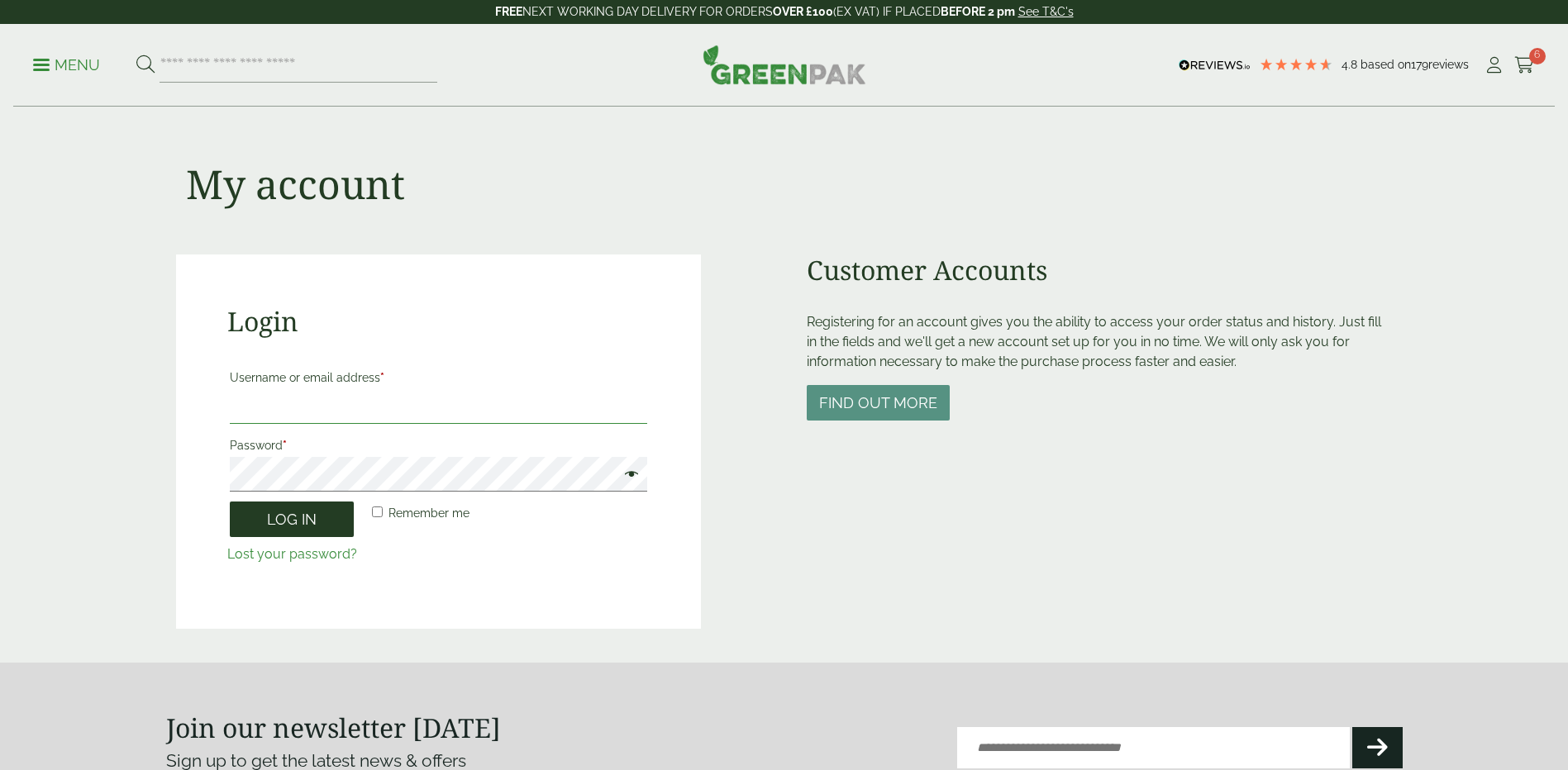
type input "**********"
click at [289, 522] on button "Log in" at bounding box center [291, 519] width 124 height 35
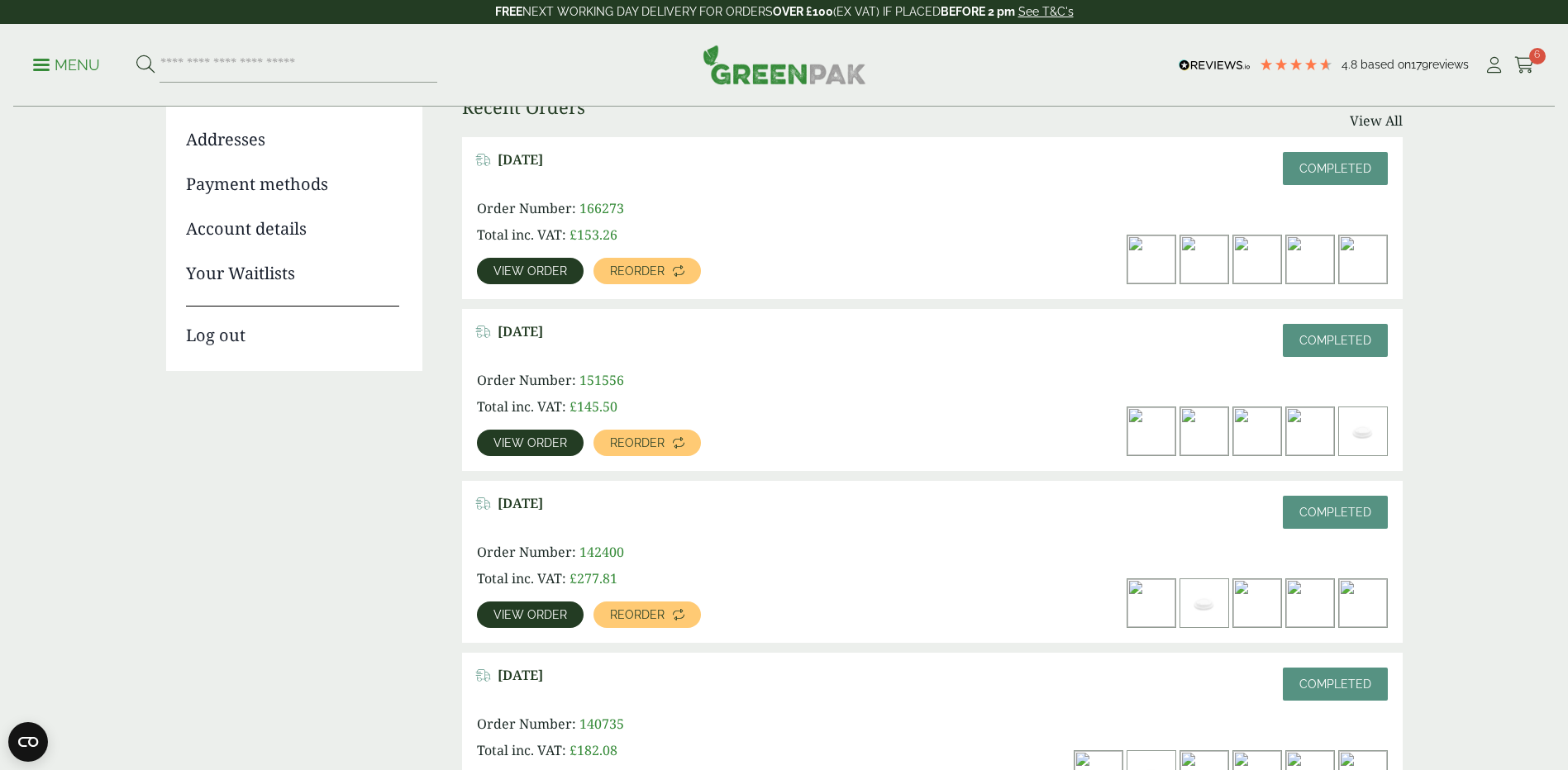
scroll to position [248, 0]
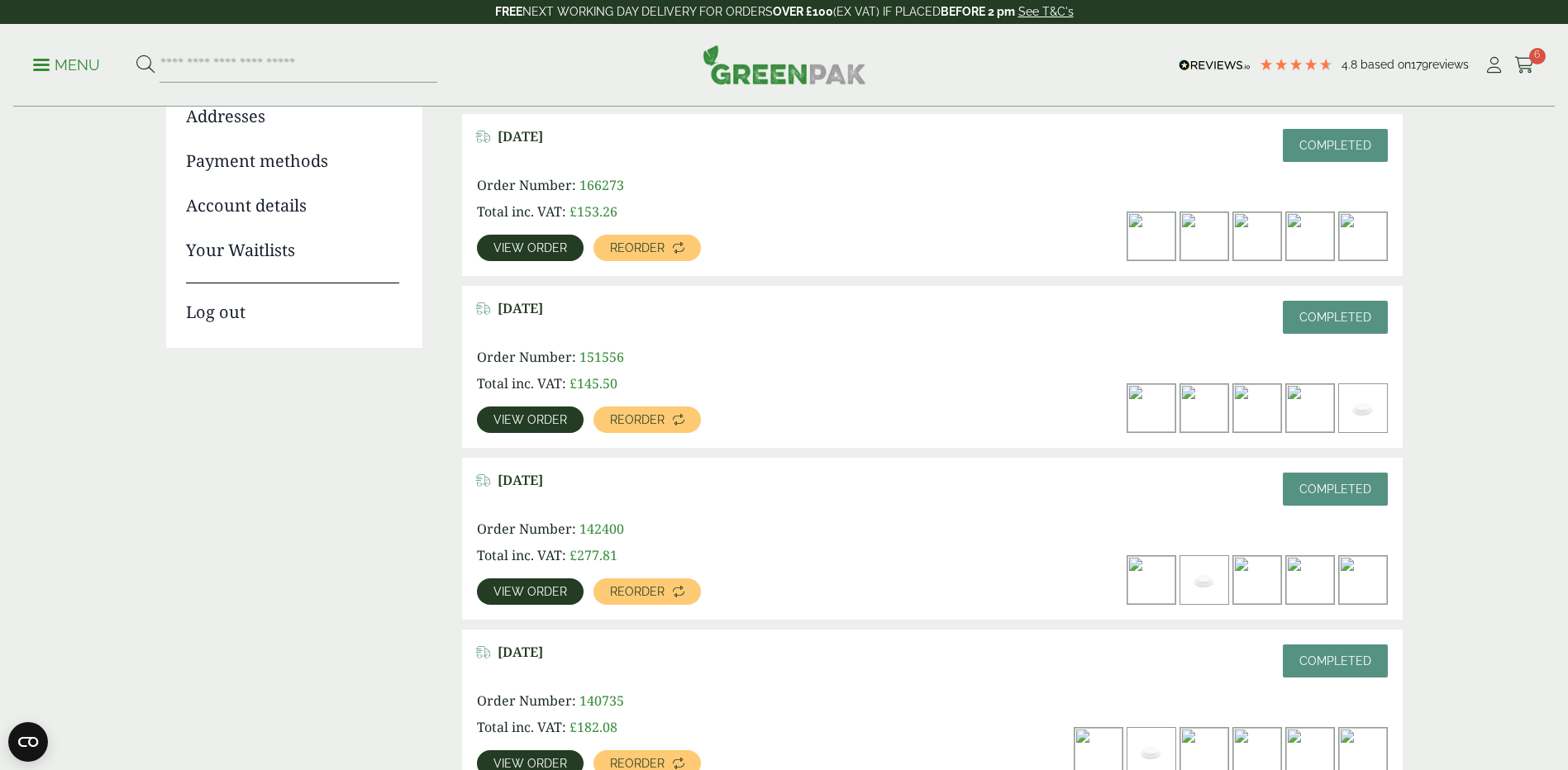
click at [534, 422] on span "View order" at bounding box center [530, 419] width 73 height 11
click at [543, 251] on span "View order" at bounding box center [530, 247] width 73 height 11
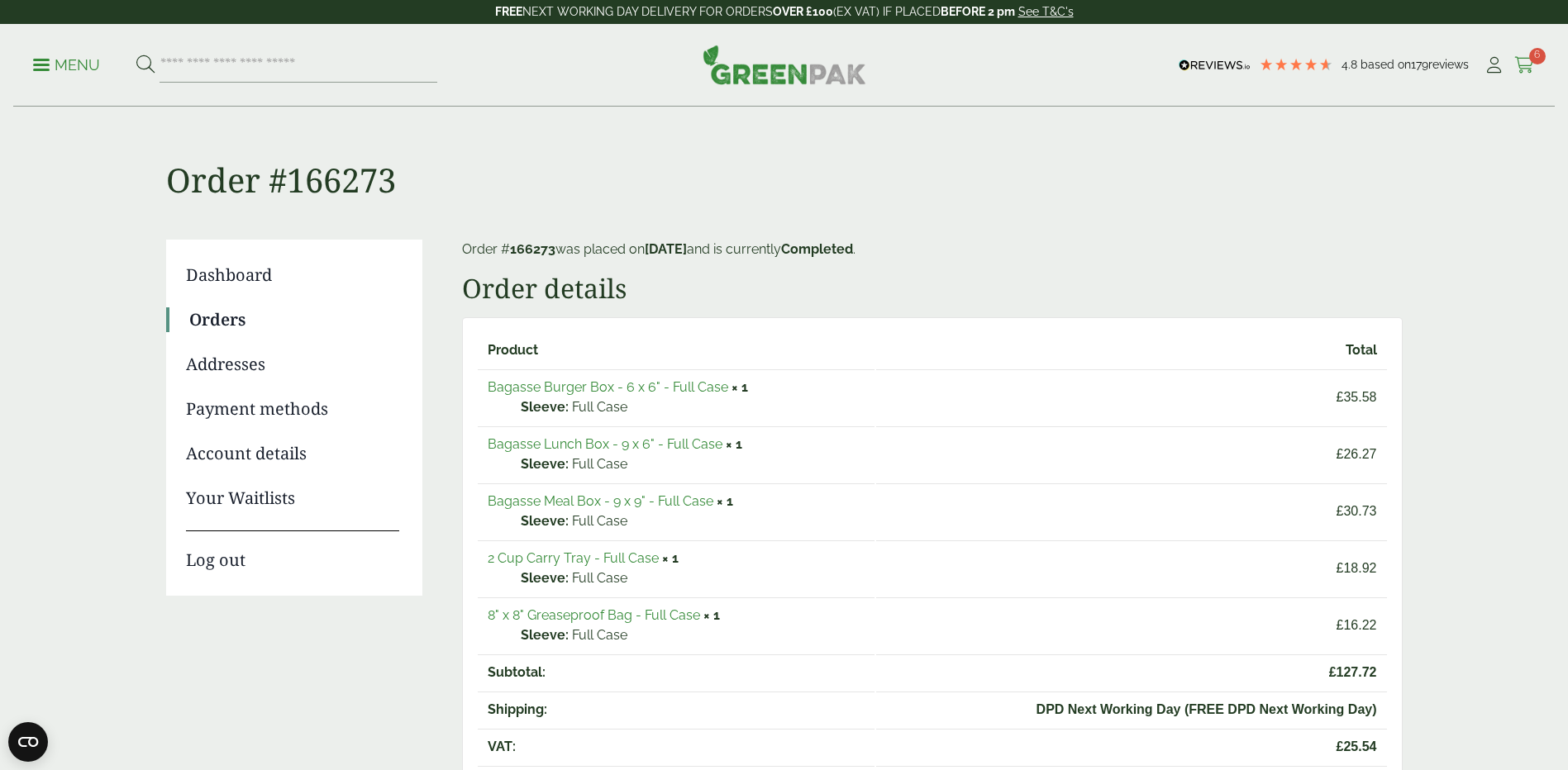
click at [1532, 67] on icon at bounding box center [1525, 65] width 21 height 16
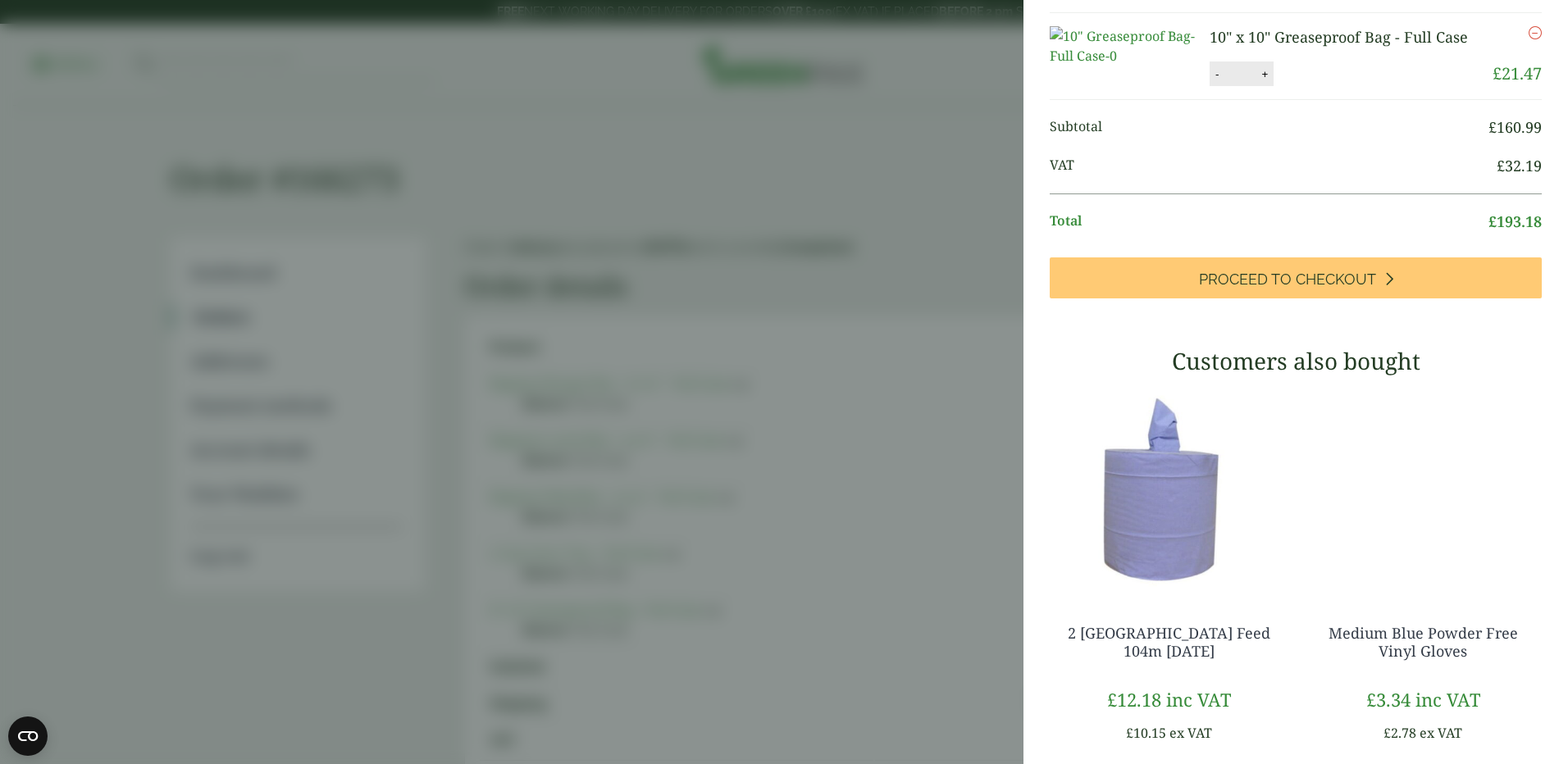
scroll to position [574, 0]
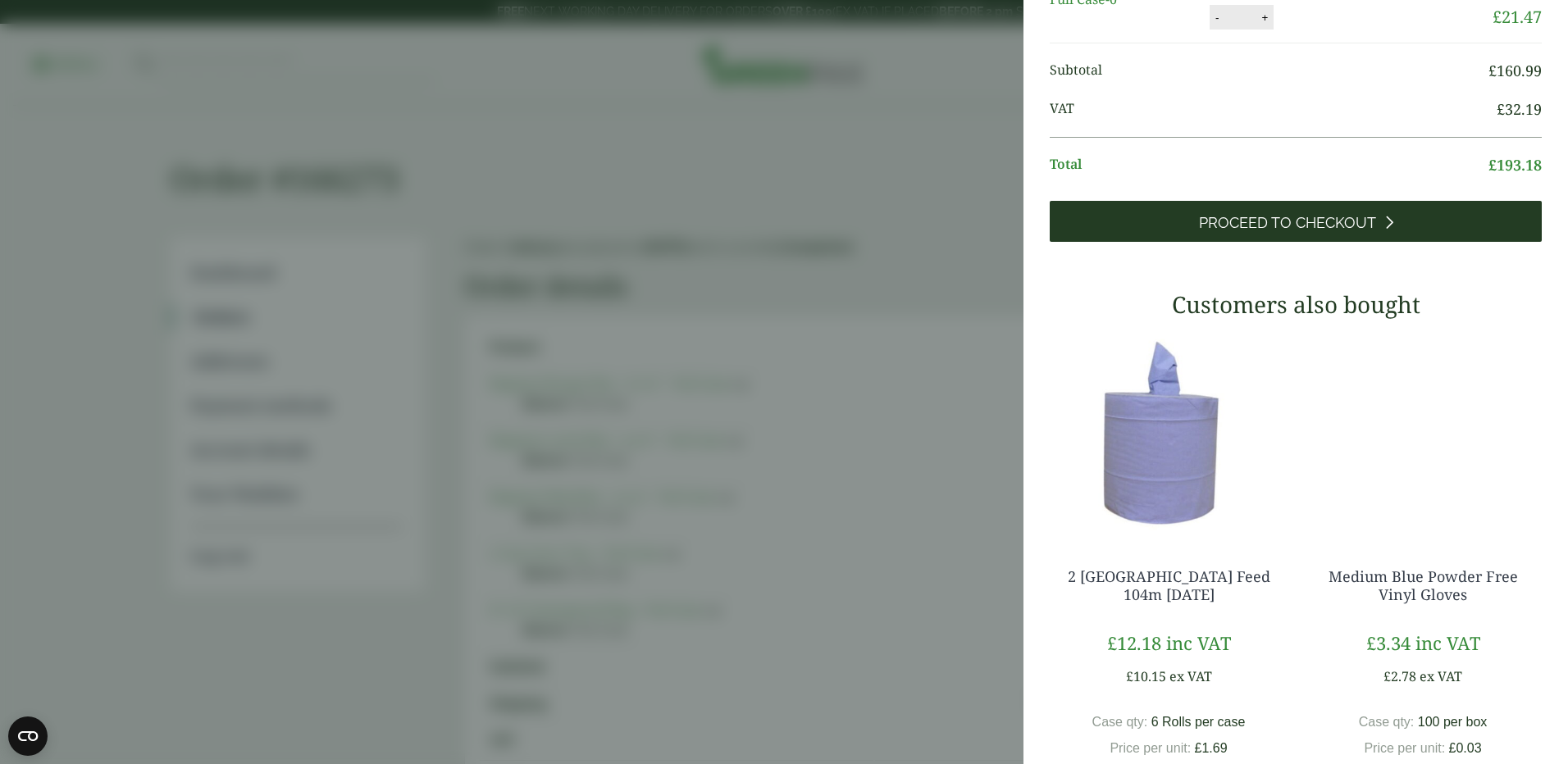
click at [1279, 242] on link "Proceed to Checkout" at bounding box center [1296, 221] width 492 height 41
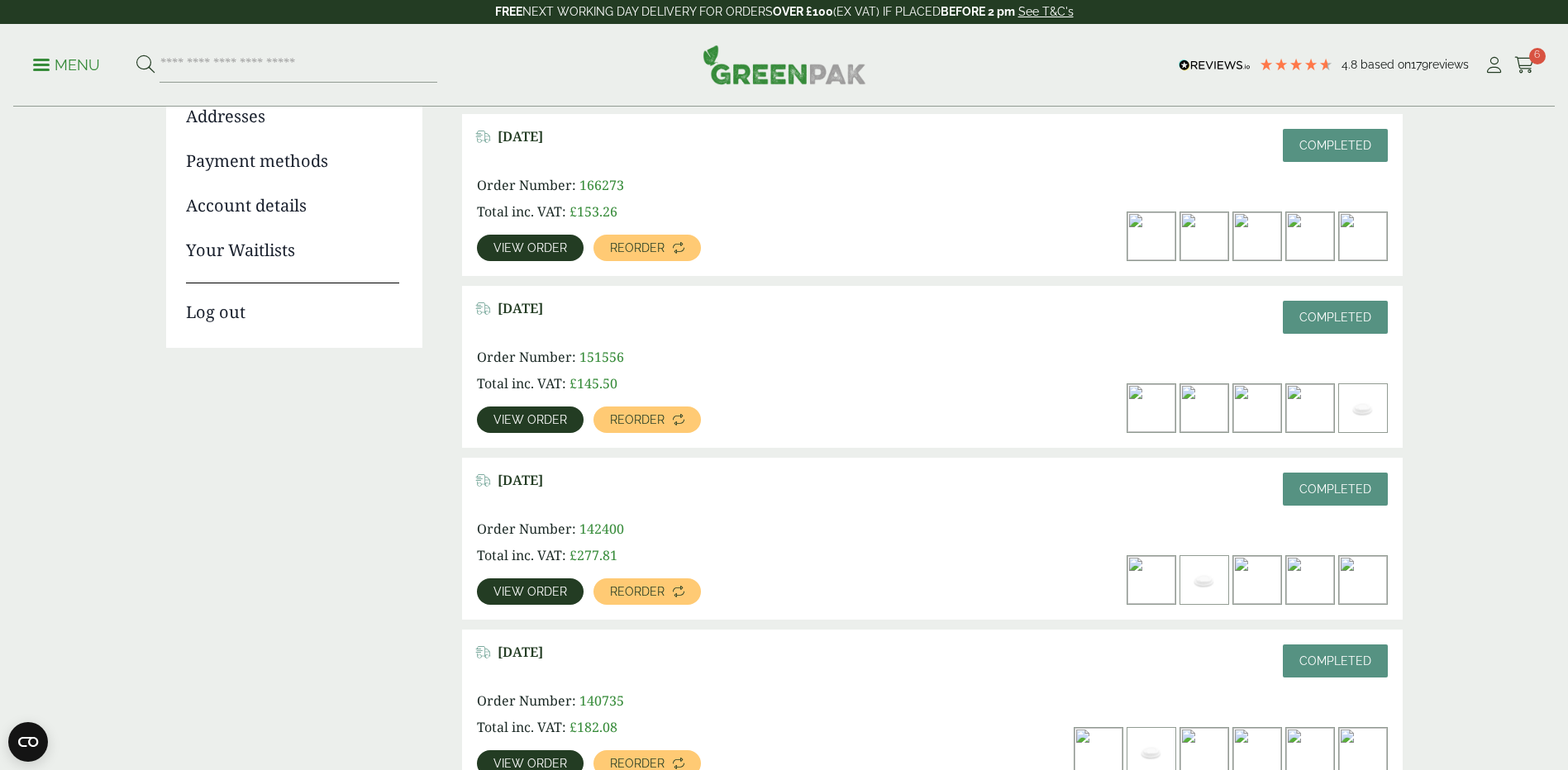
click at [79, 67] on p "Menu" at bounding box center [66, 65] width 67 height 20
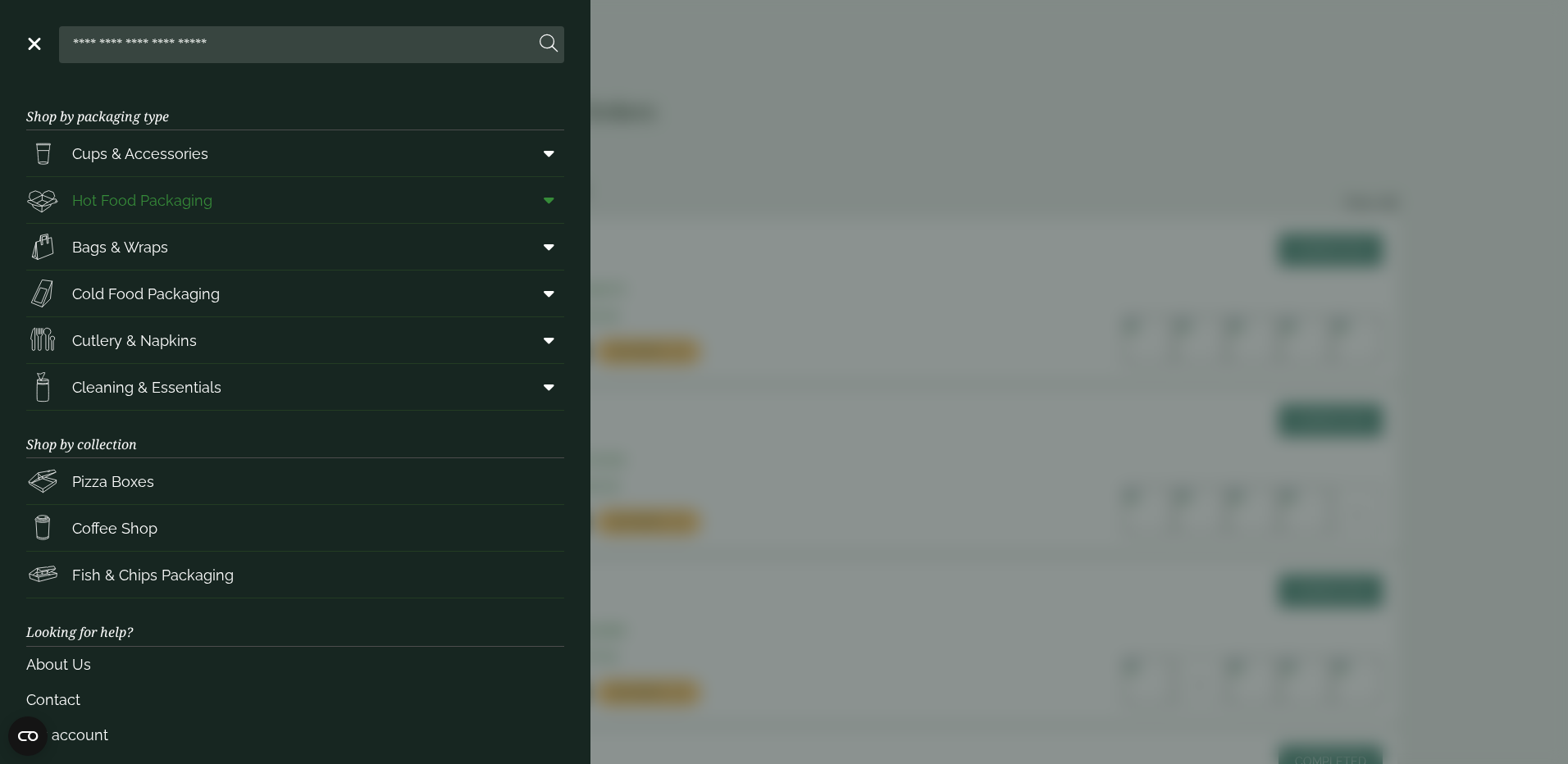
click at [152, 195] on span "Hot Food Packaging" at bounding box center [142, 201] width 141 height 22
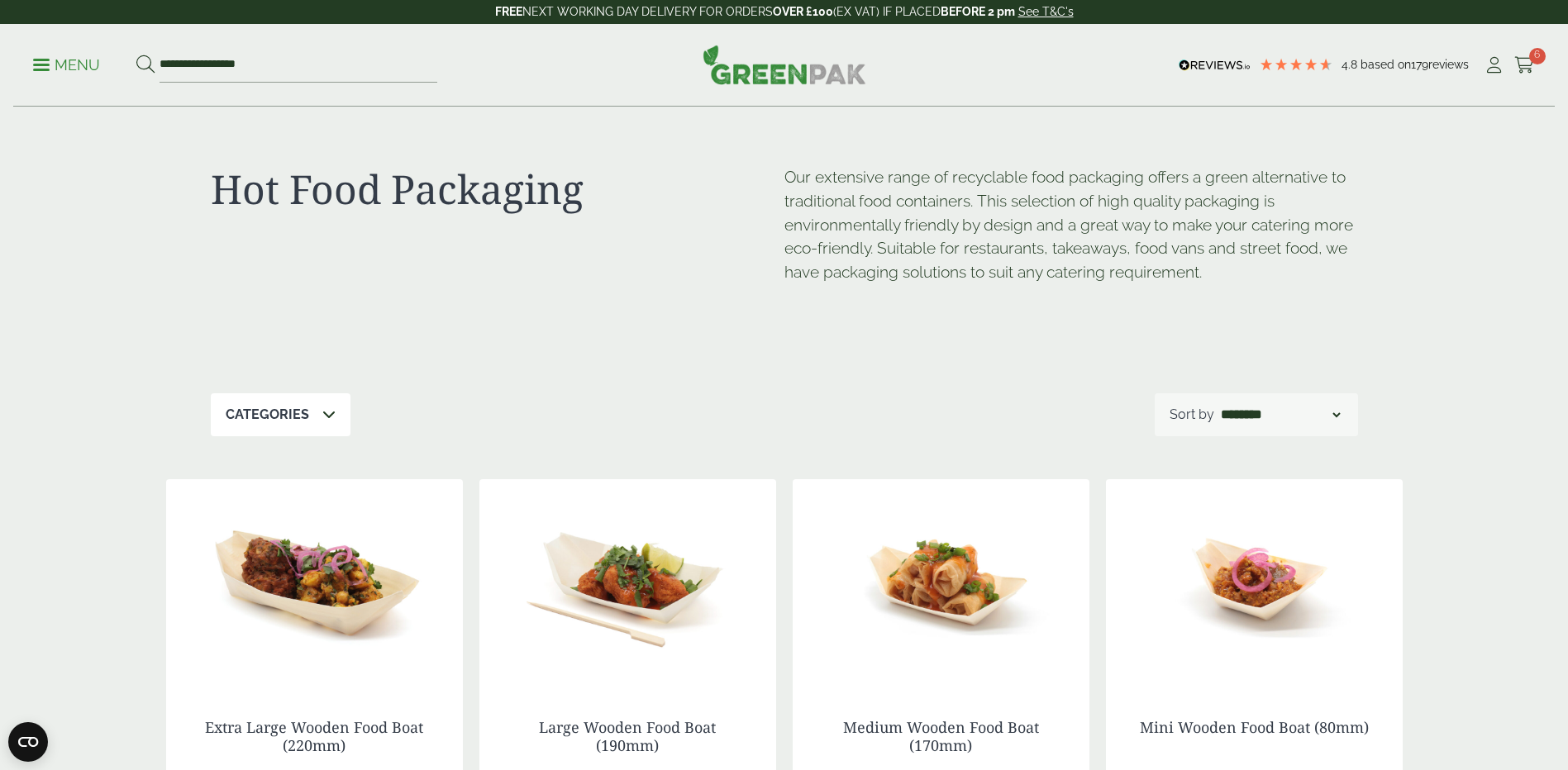
click at [323, 417] on icon at bounding box center [328, 413] width 13 height 13
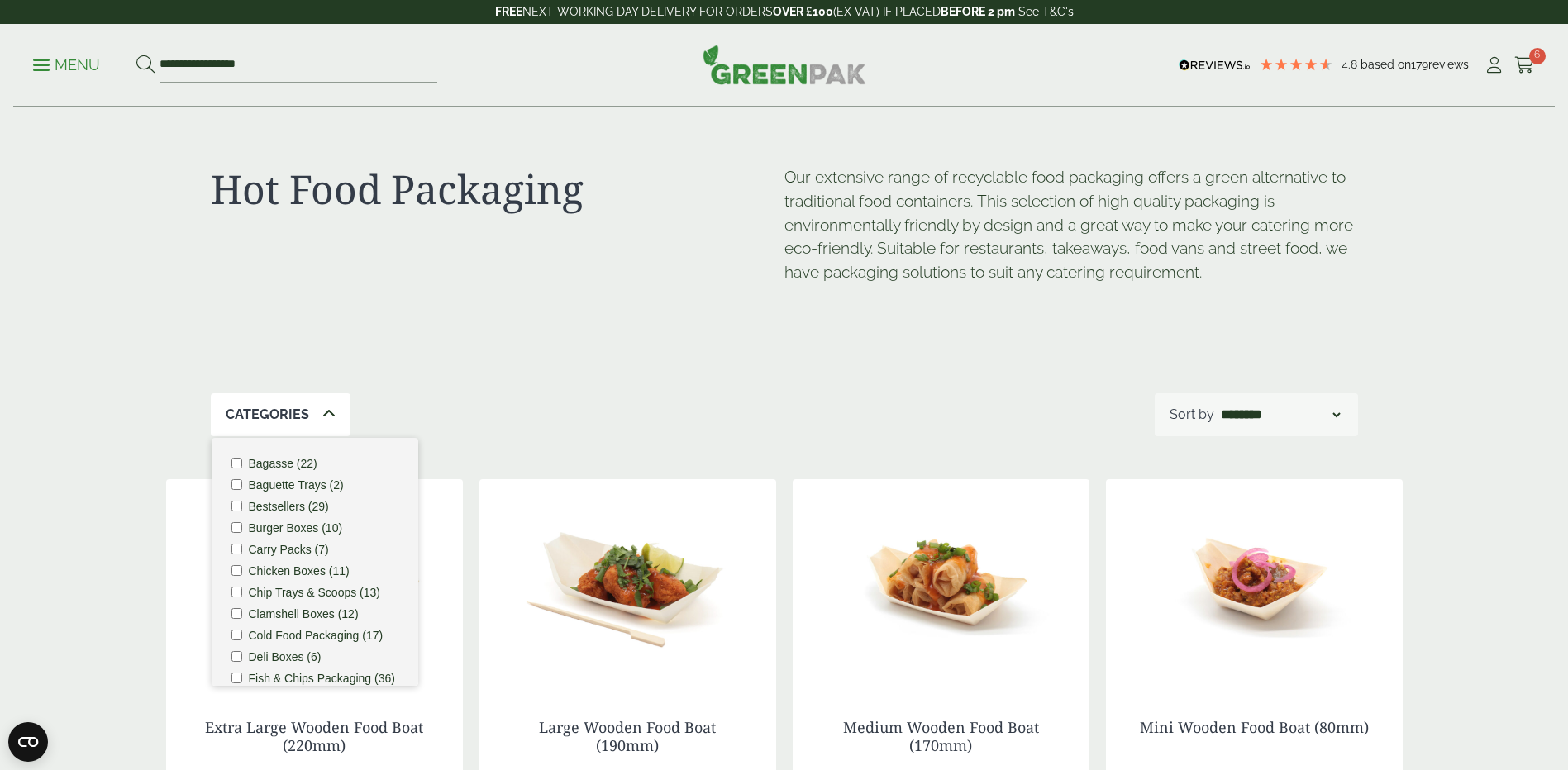
click at [310, 461] on label "Bagasse (22)" at bounding box center [283, 463] width 68 height 11
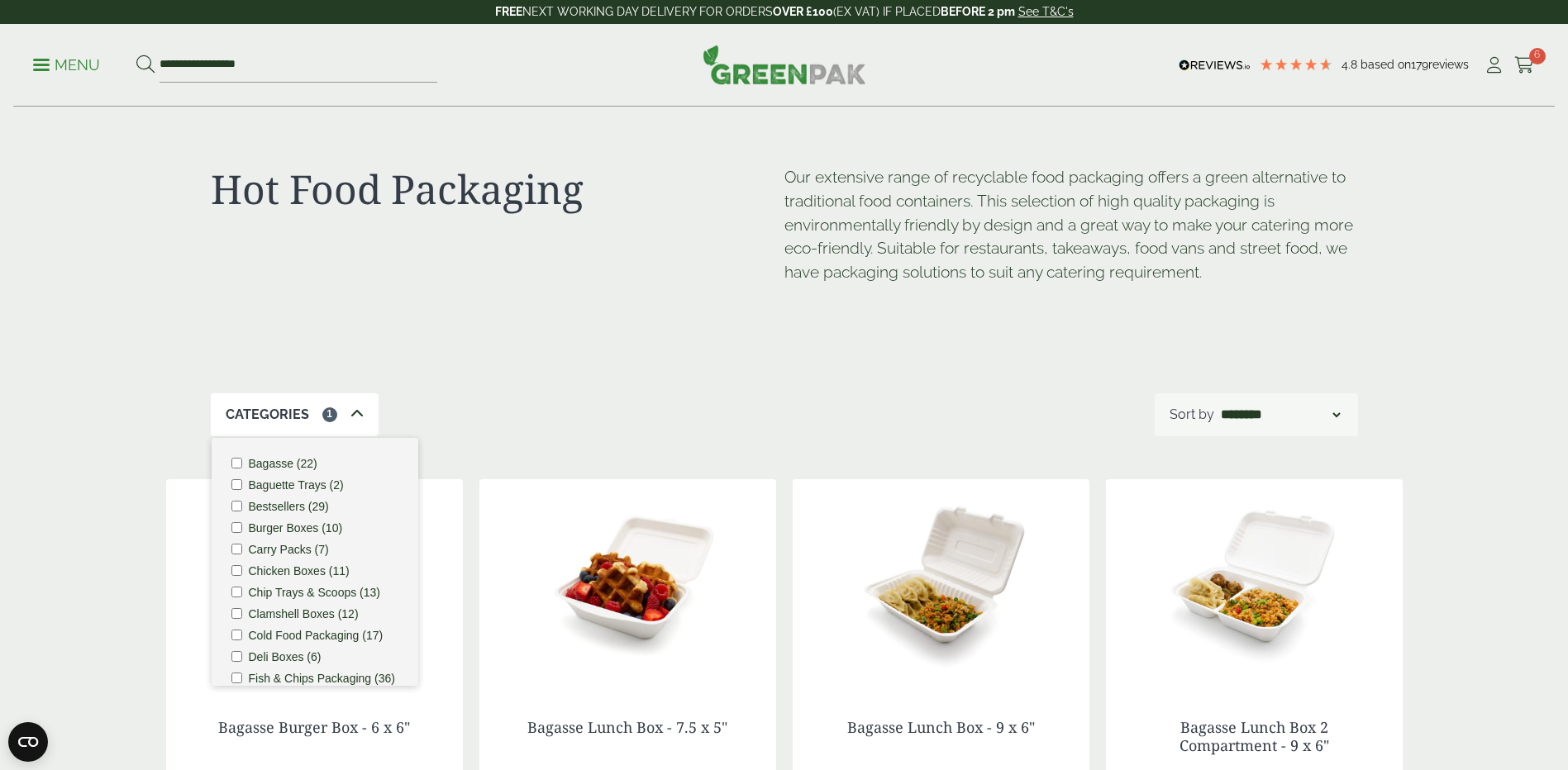
click at [358, 414] on icon at bounding box center [356, 413] width 13 height 13
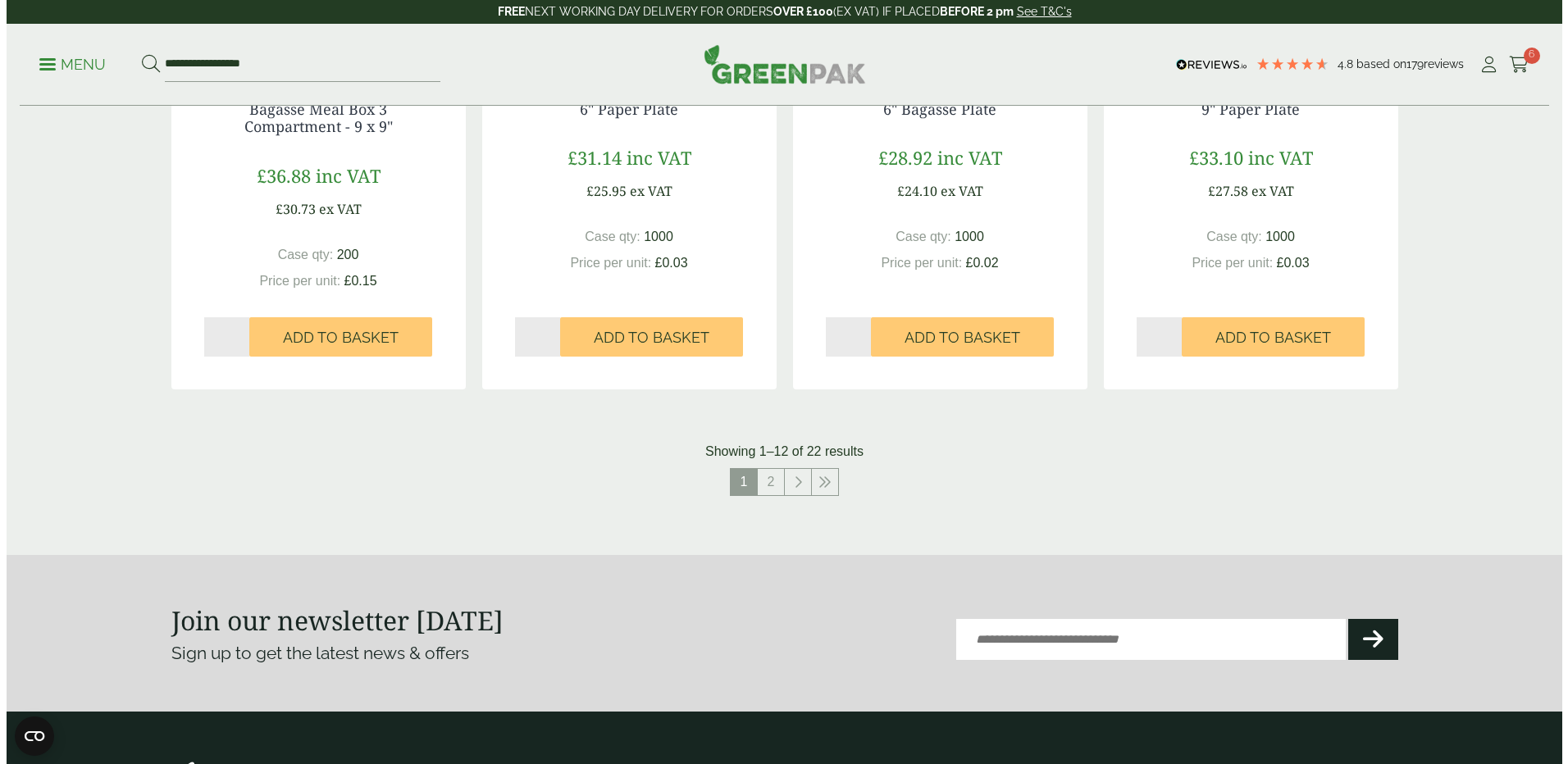
scroll to position [1722, 0]
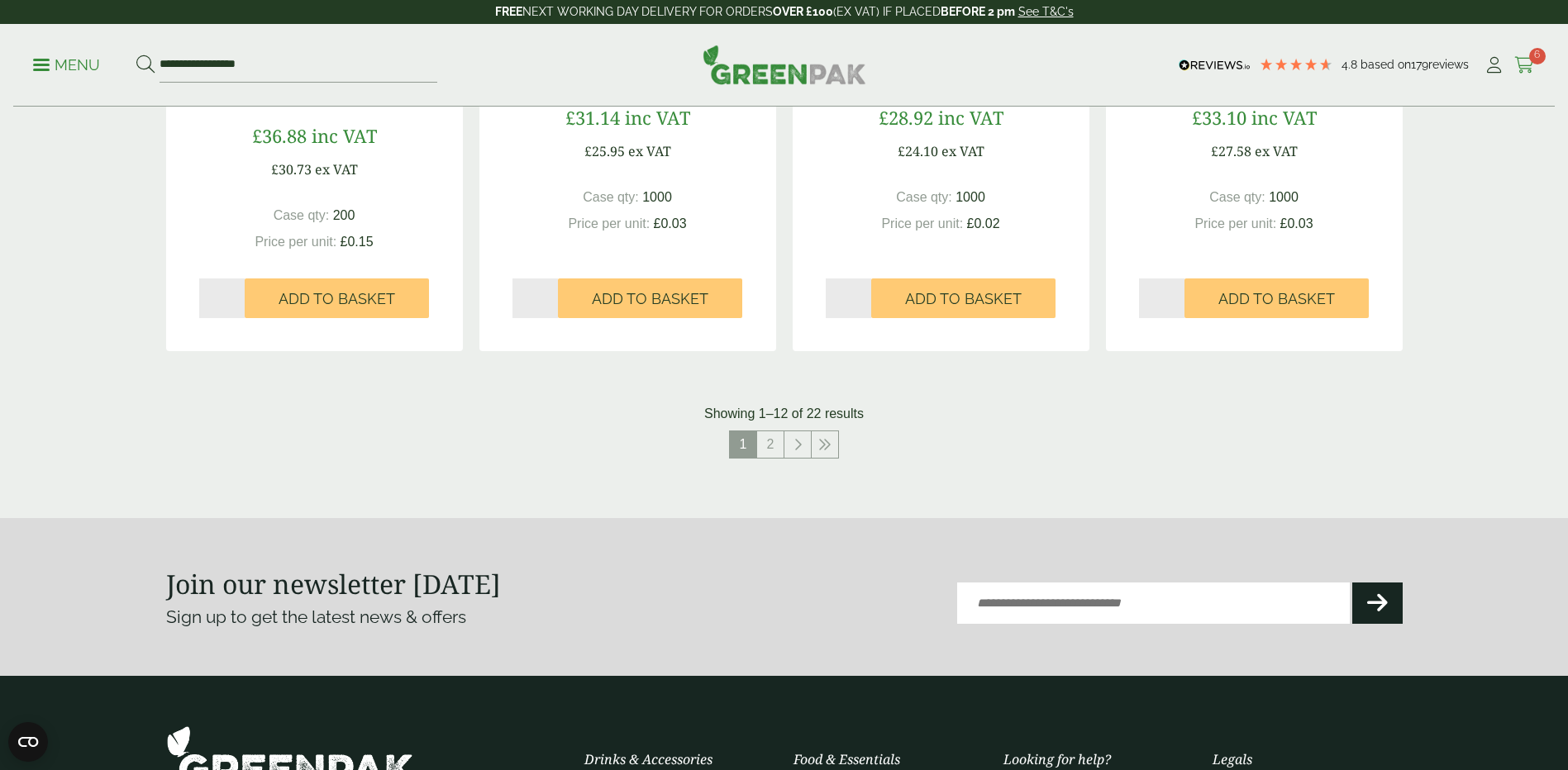
click at [1527, 63] on icon at bounding box center [1525, 65] width 21 height 16
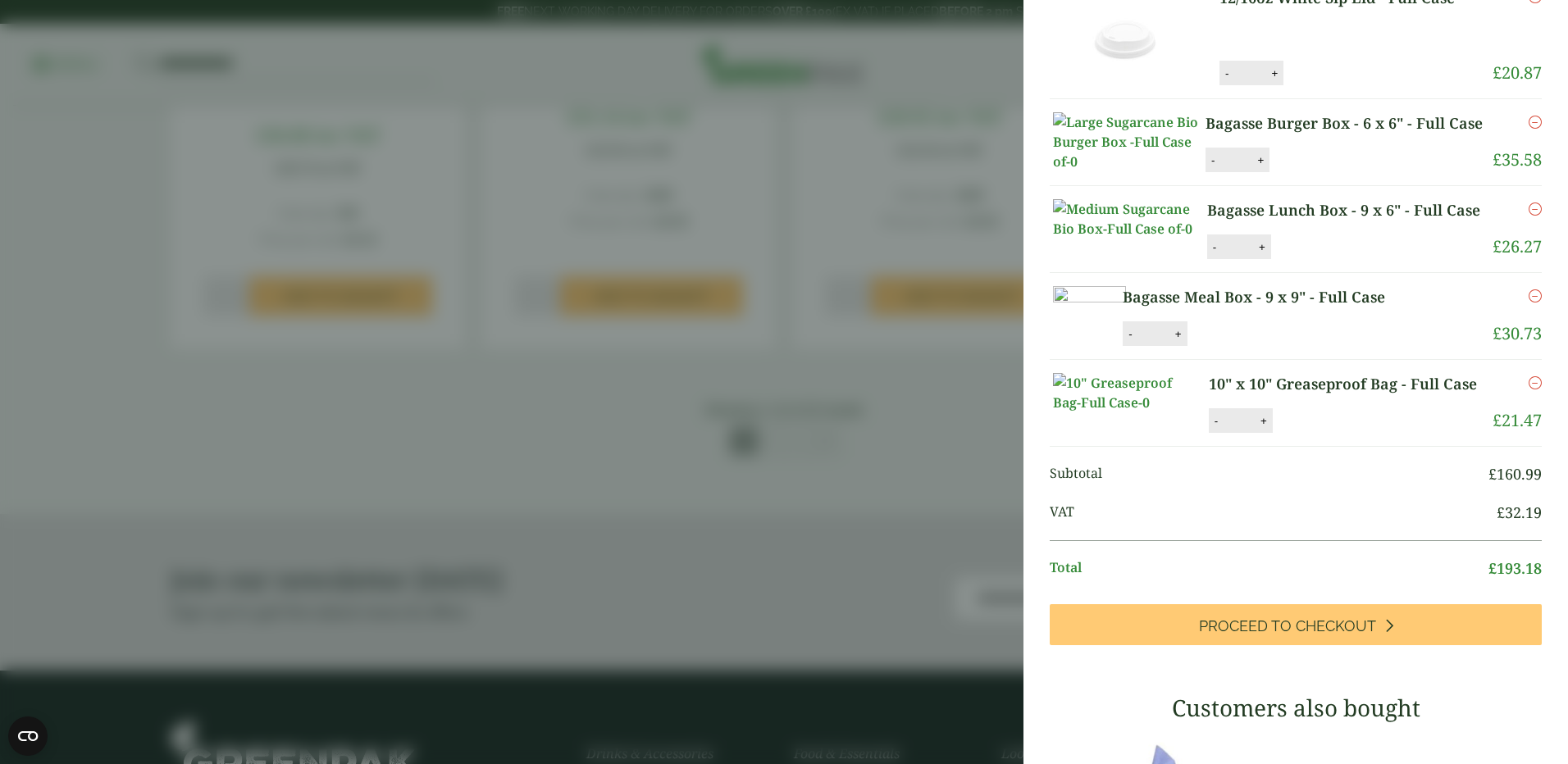
scroll to position [410, 0]
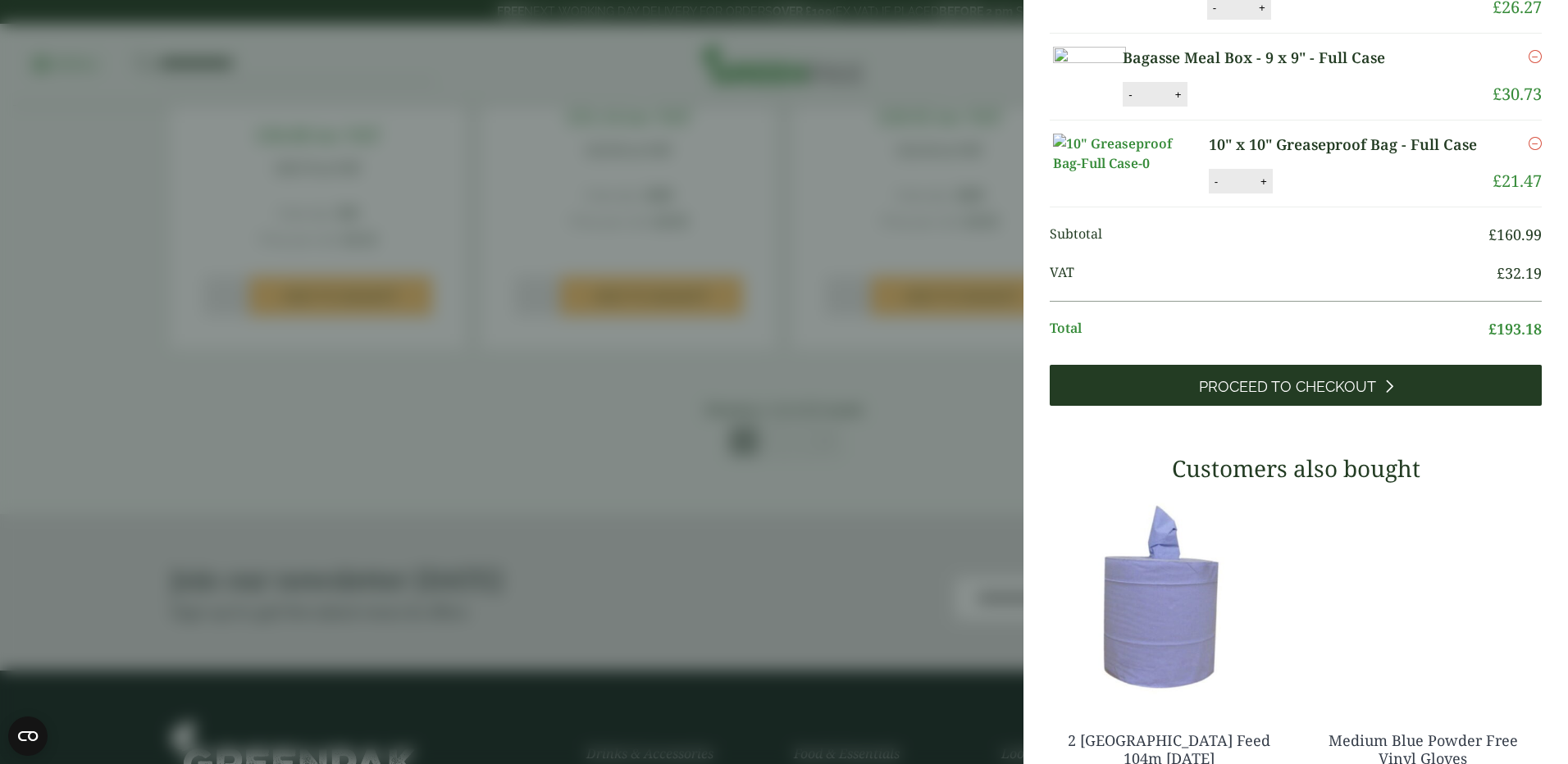
click at [1291, 396] on span "Proceed to Checkout" at bounding box center [1288, 387] width 178 height 18
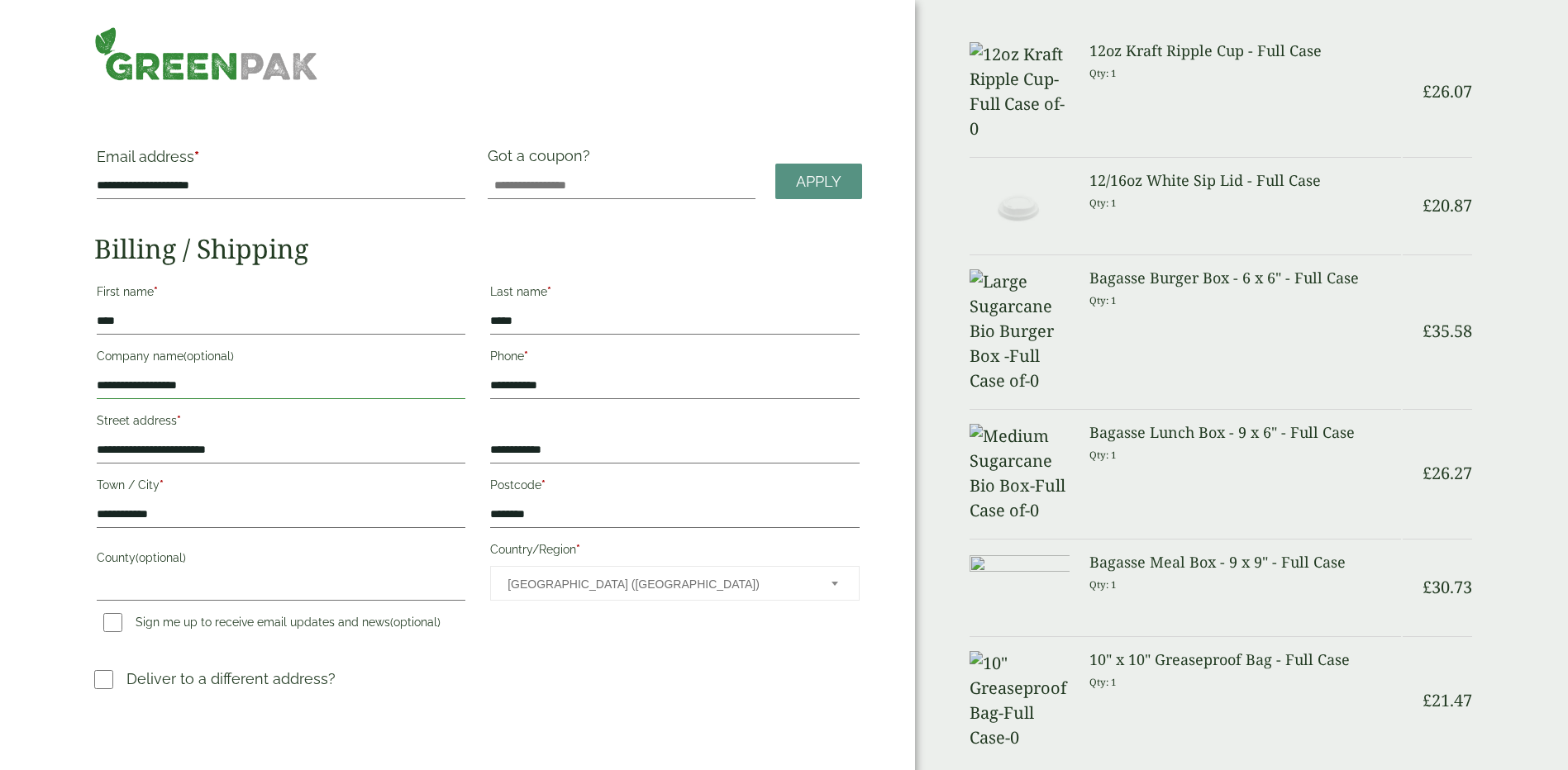
click at [170, 387] on input "**********" at bounding box center [281, 385] width 368 height 27
click at [220, 379] on input "**********" at bounding box center [281, 385] width 368 height 27
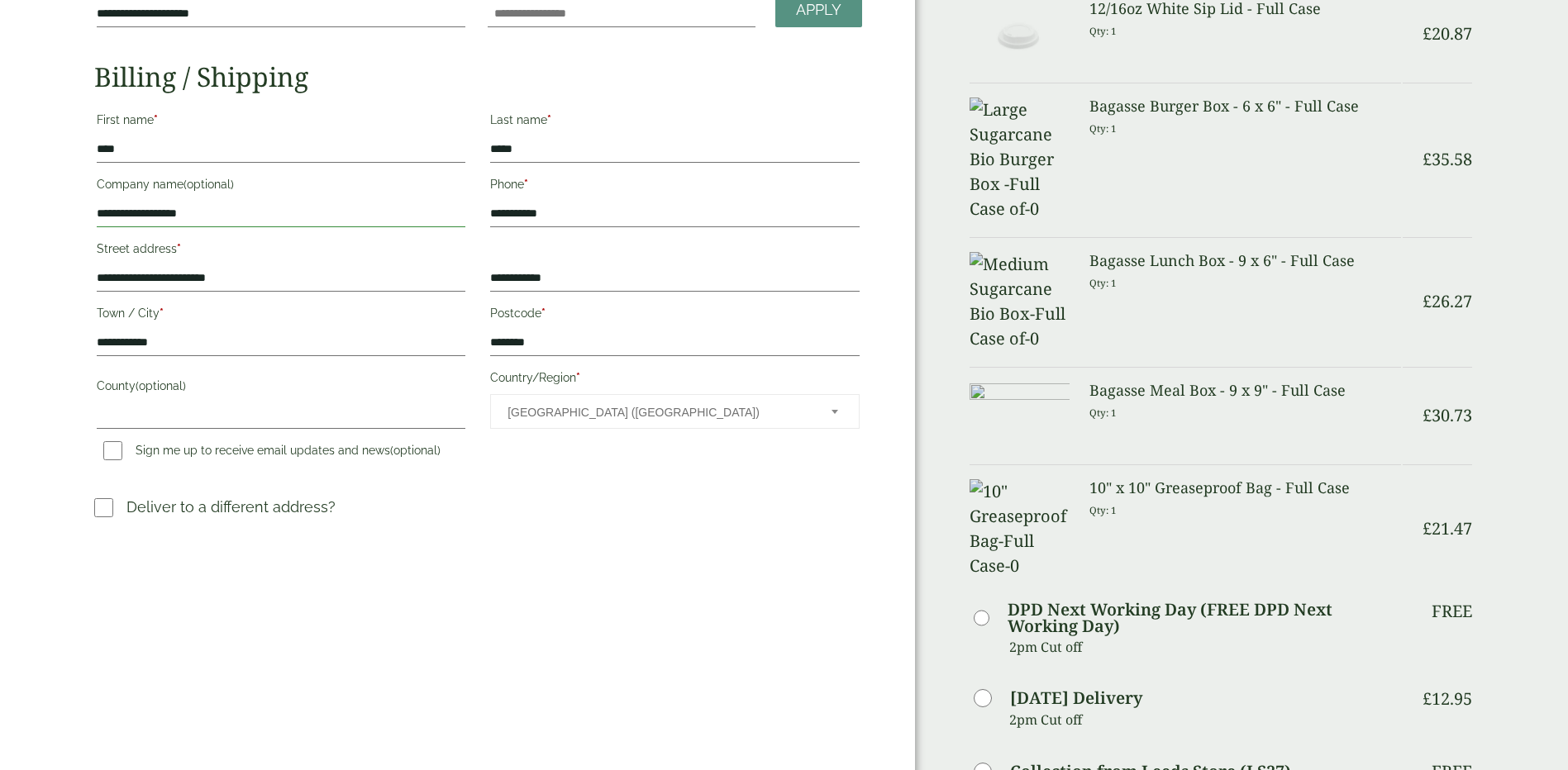
scroll to position [165, 0]
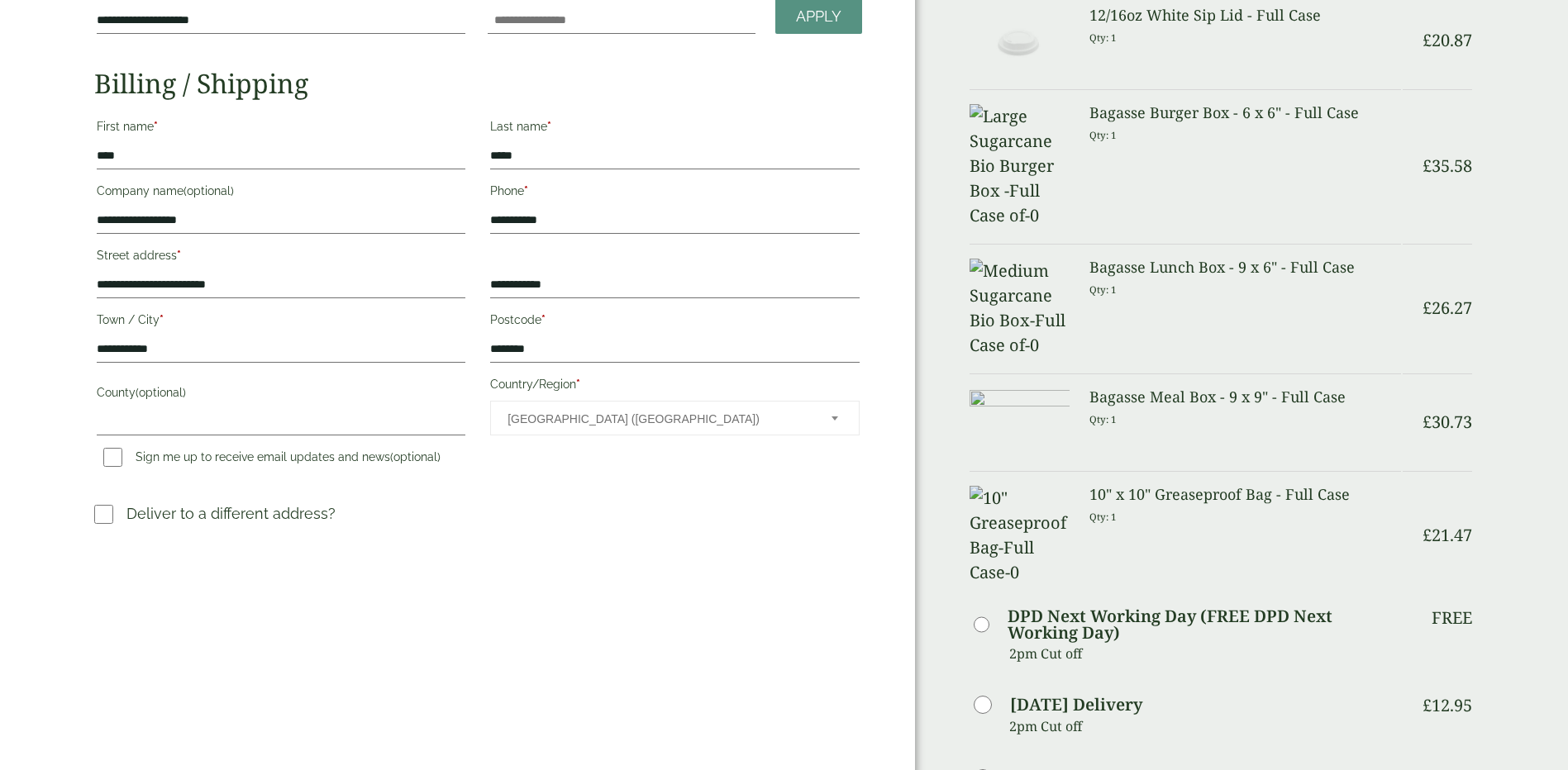
click at [116, 520] on label at bounding box center [110, 514] width 32 height 24
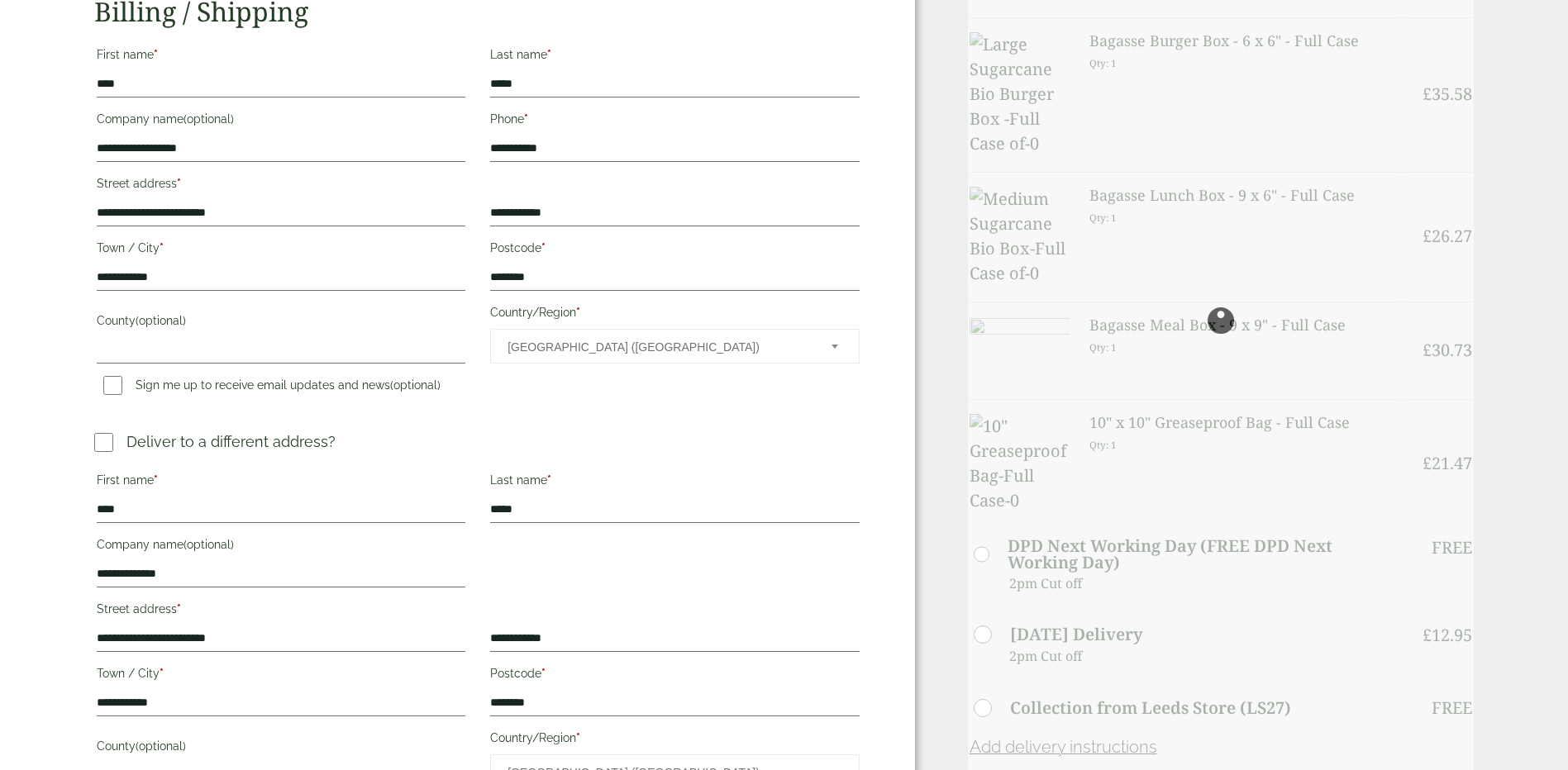
scroll to position [330, 0]
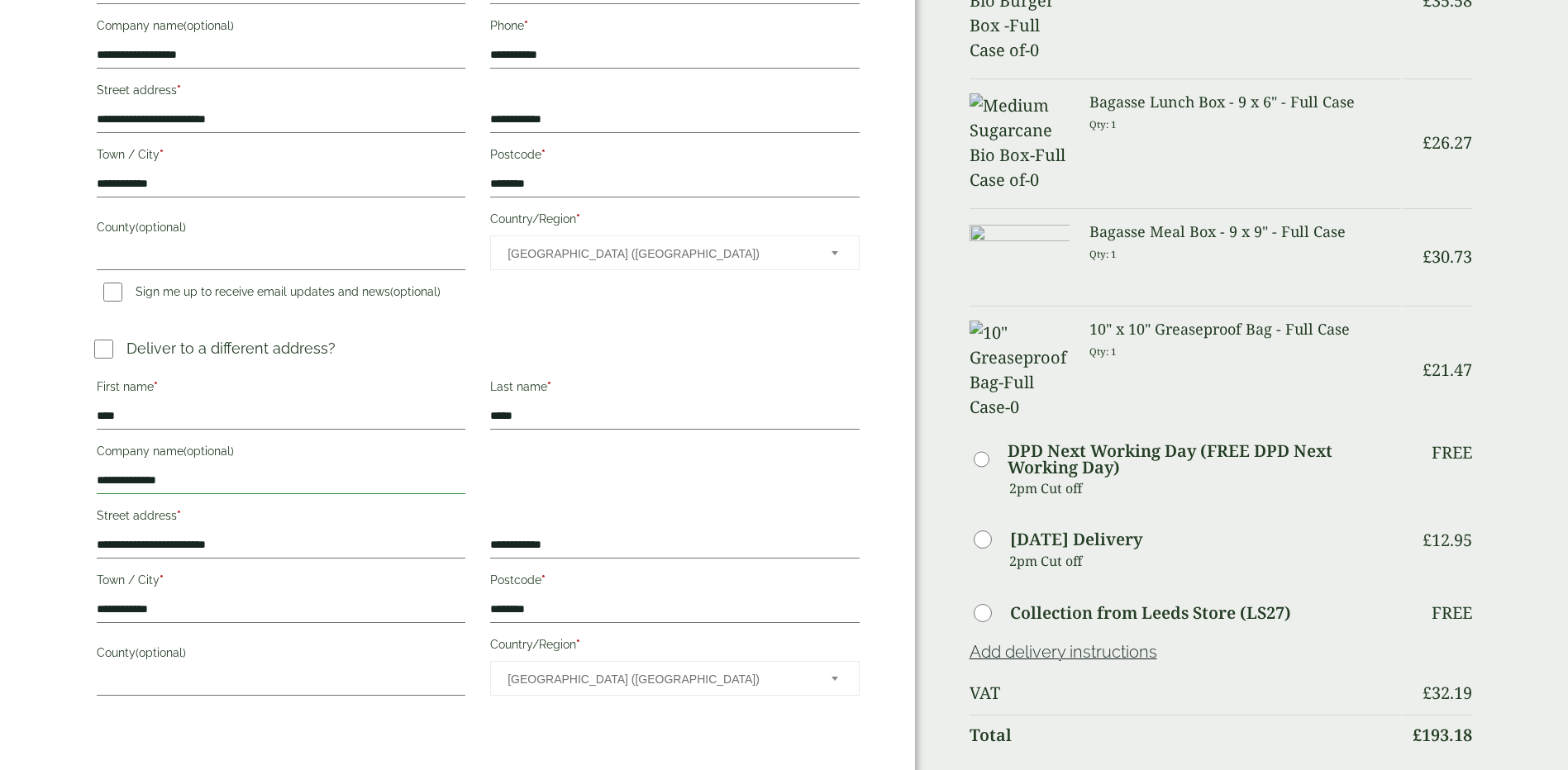
drag, startPoint x: 199, startPoint y: 481, endPoint x: 104, endPoint y: 481, distance: 95.0
click at [104, 481] on input "**********" at bounding box center [281, 480] width 368 height 27
type input "**********"
type input "*********"
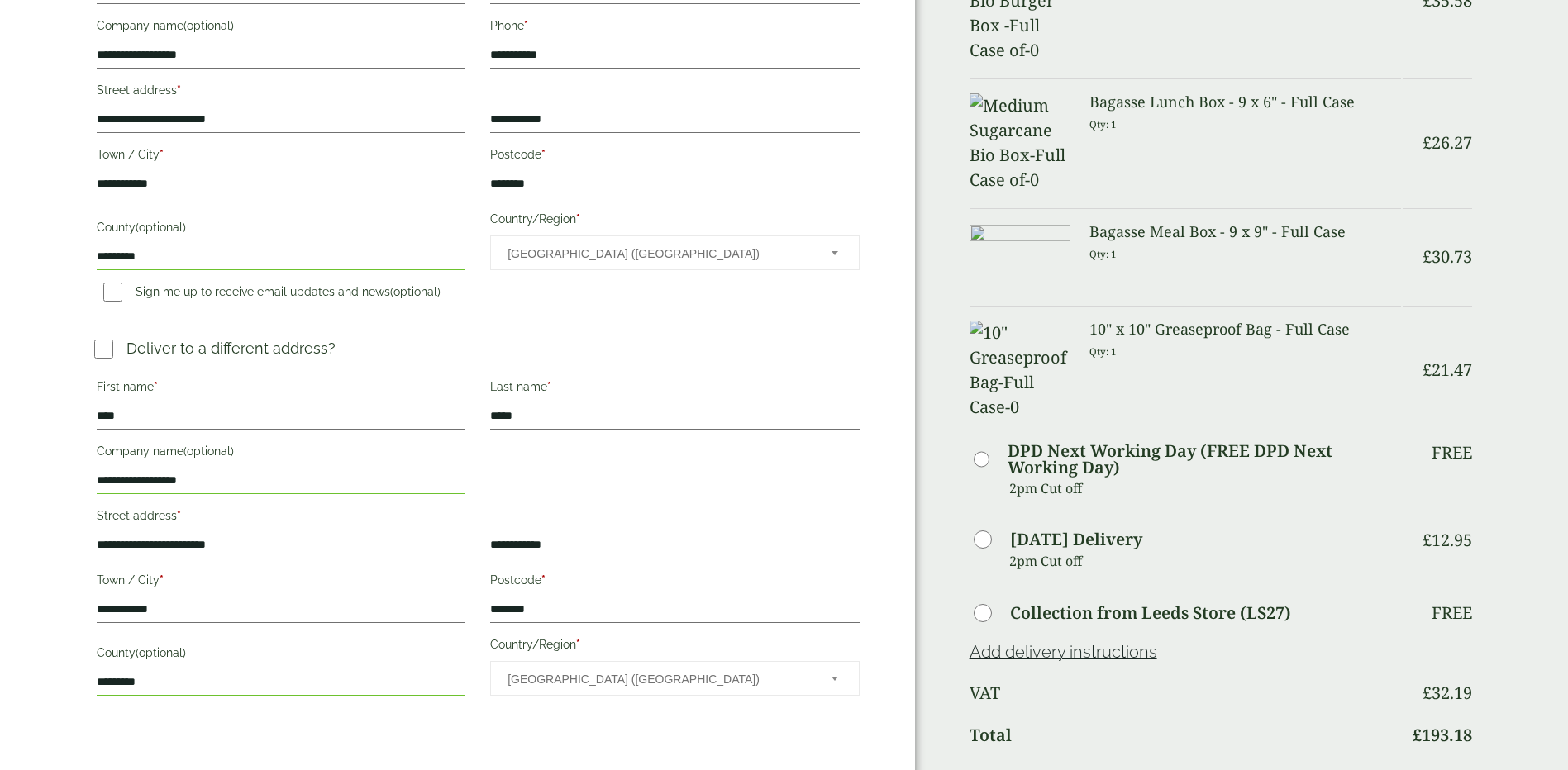
click at [273, 545] on input "**********" at bounding box center [281, 545] width 368 height 27
drag, startPoint x: 273, startPoint y: 545, endPoint x: 95, endPoint y: 550, distance: 178.1
click at [95, 550] on p "**********" at bounding box center [281, 531] width 373 height 60
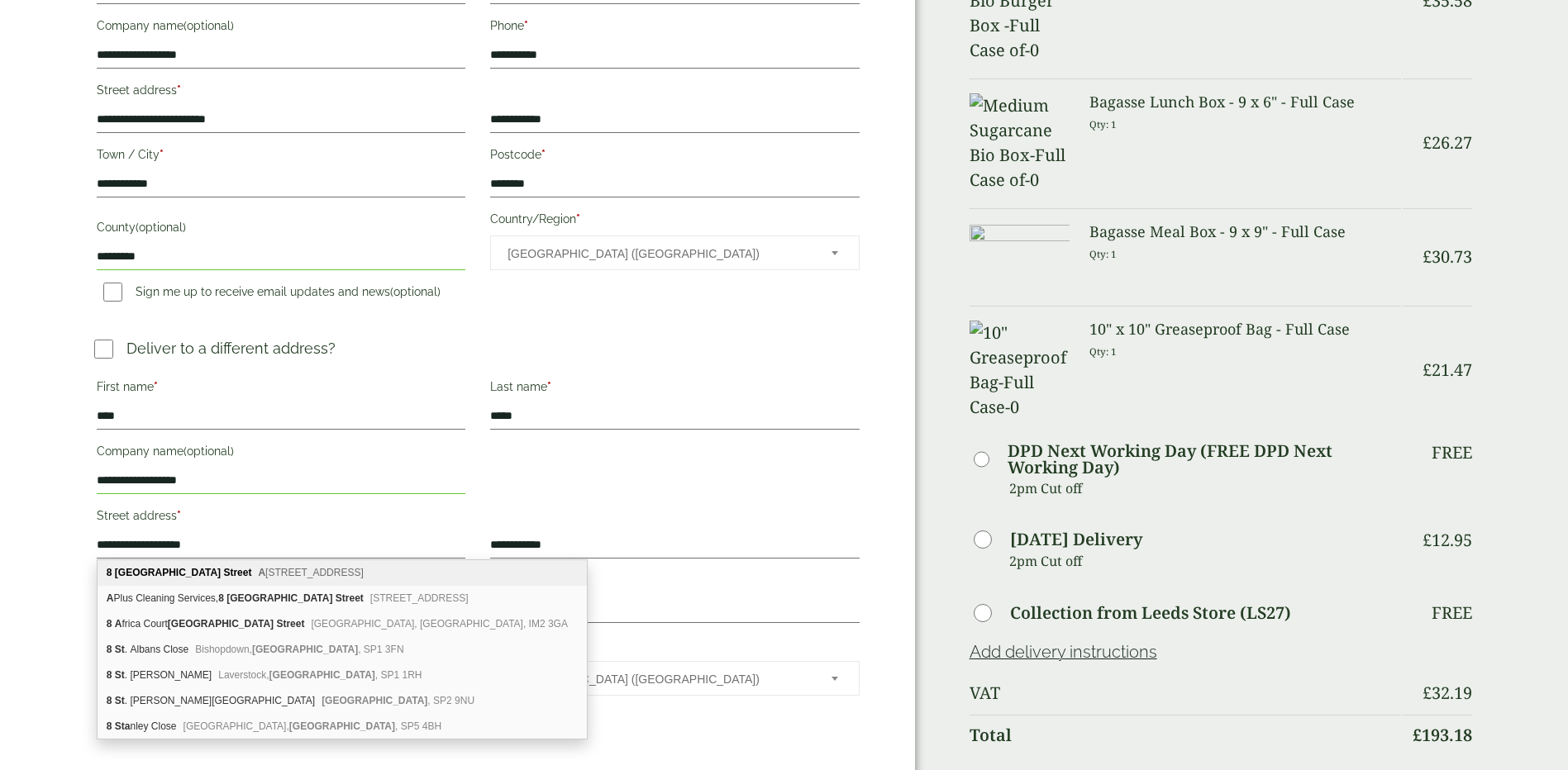
click at [295, 576] on span "[STREET_ADDRESS]" at bounding box center [309, 572] width 105 height 11
type input "**********"
type input "*********"
type input "*******"
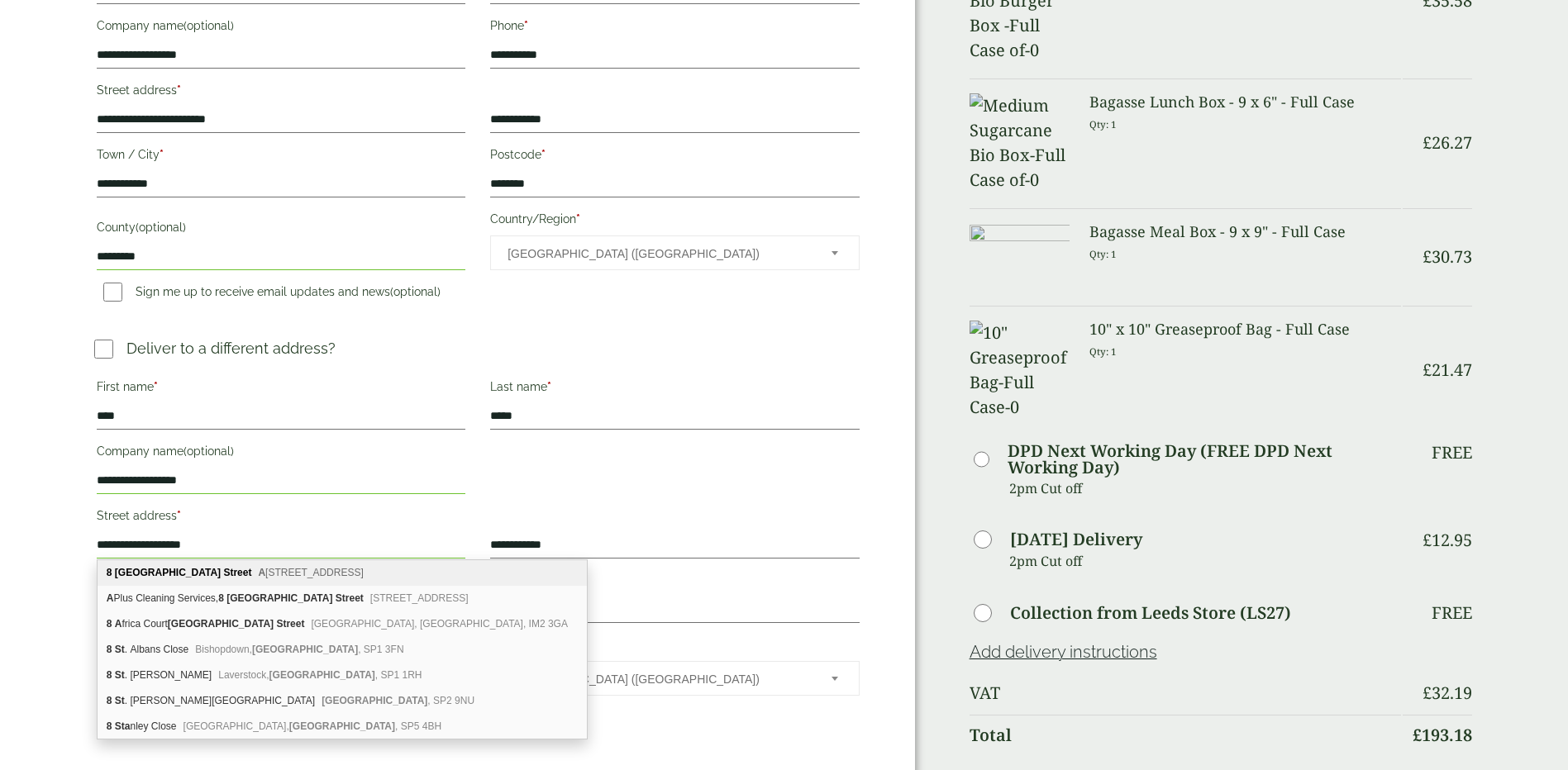
type input "*********"
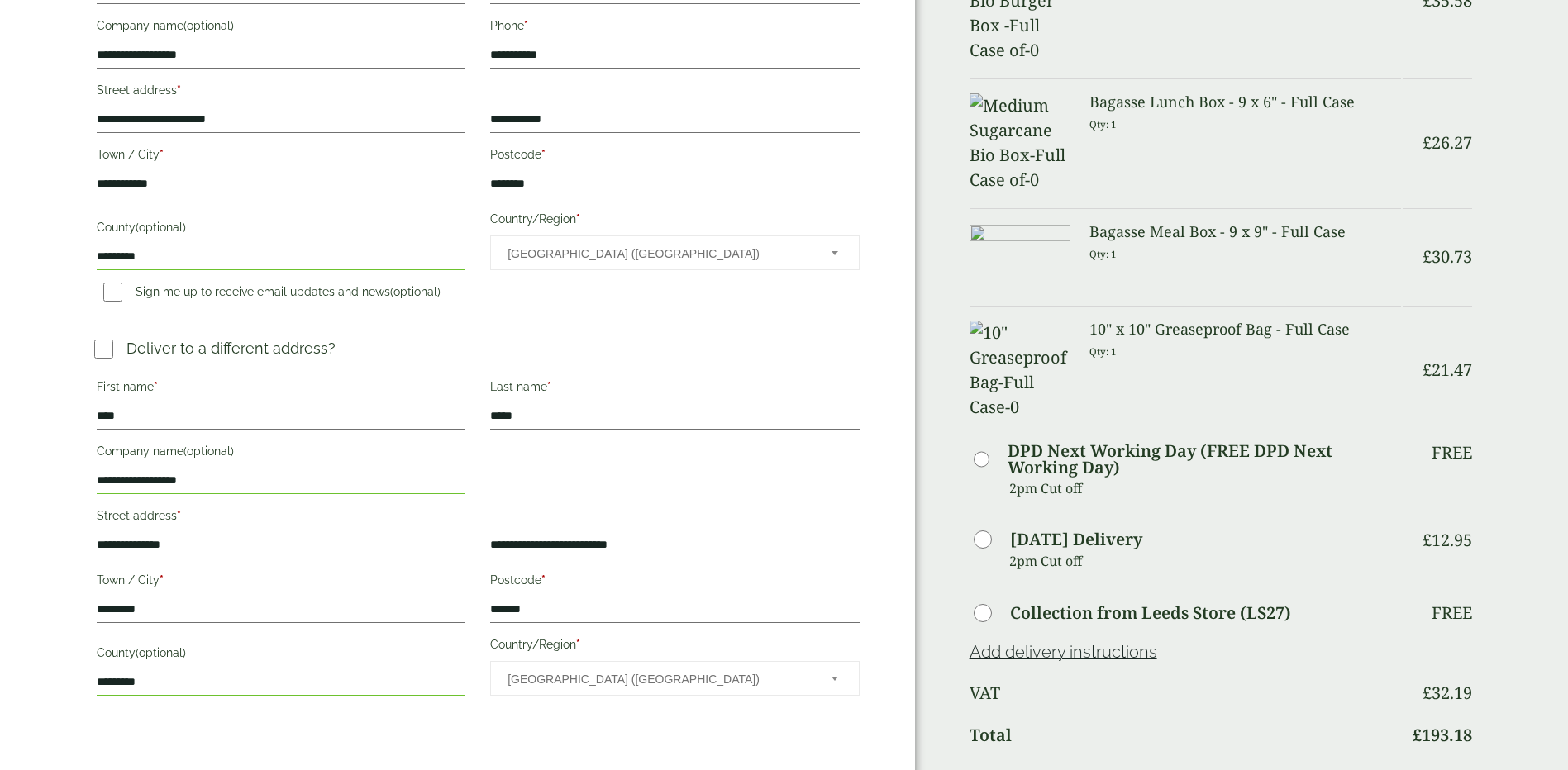
scroll to position [413, 0]
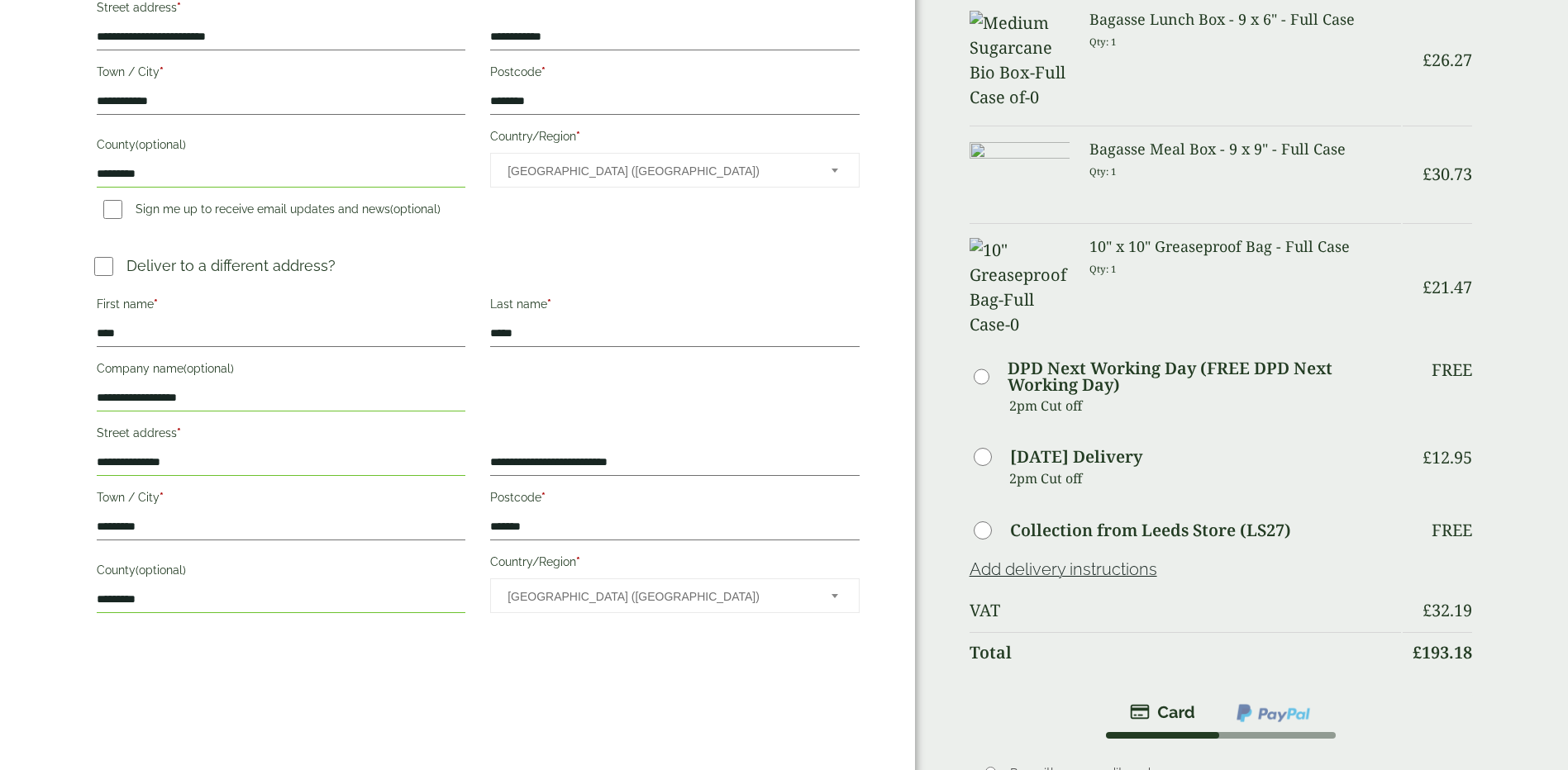
click at [596, 599] on span "[GEOGRAPHIC_DATA] ([GEOGRAPHIC_DATA])" at bounding box center [658, 596] width 301 height 35
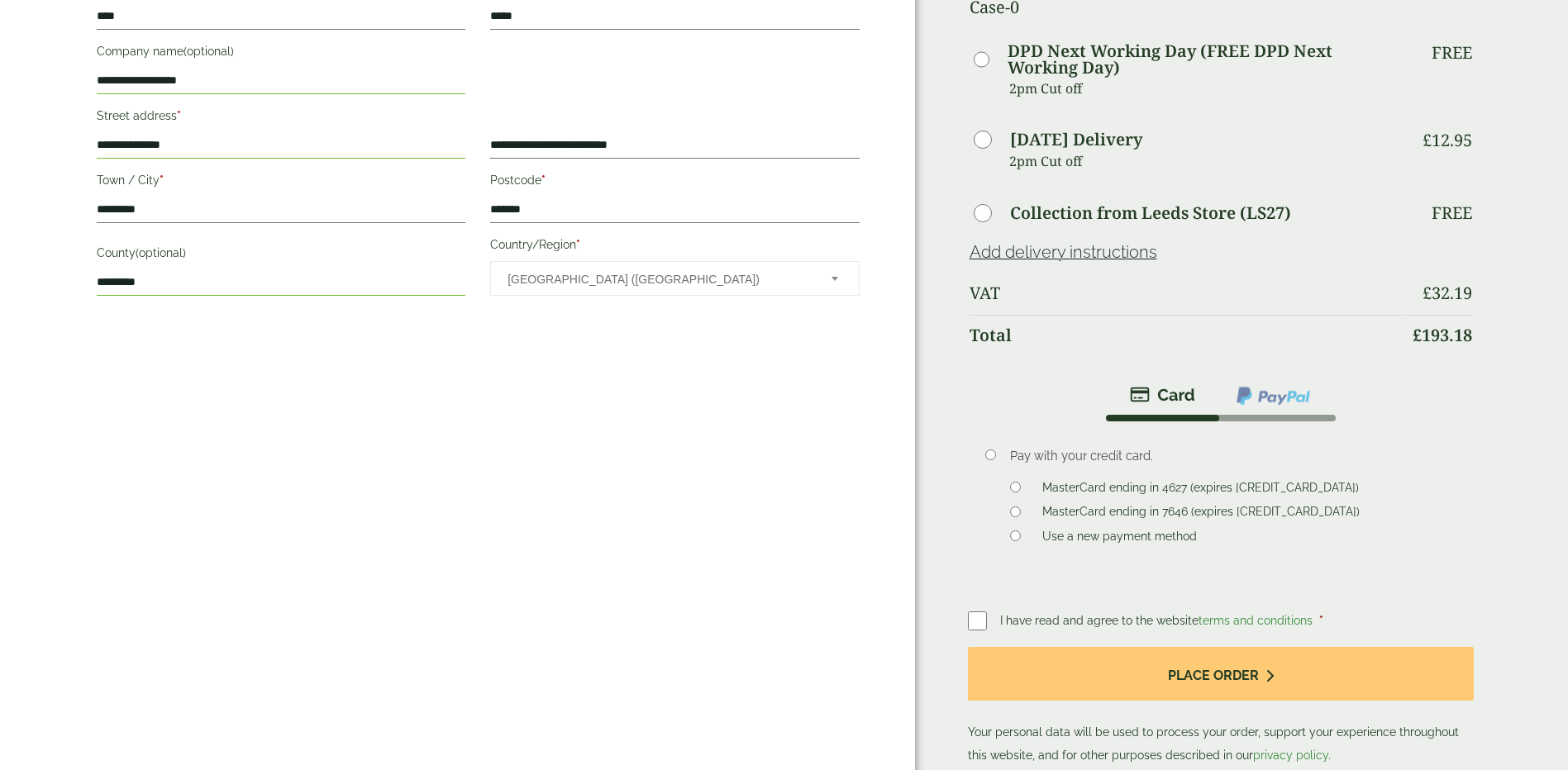
scroll to position [744, 0]
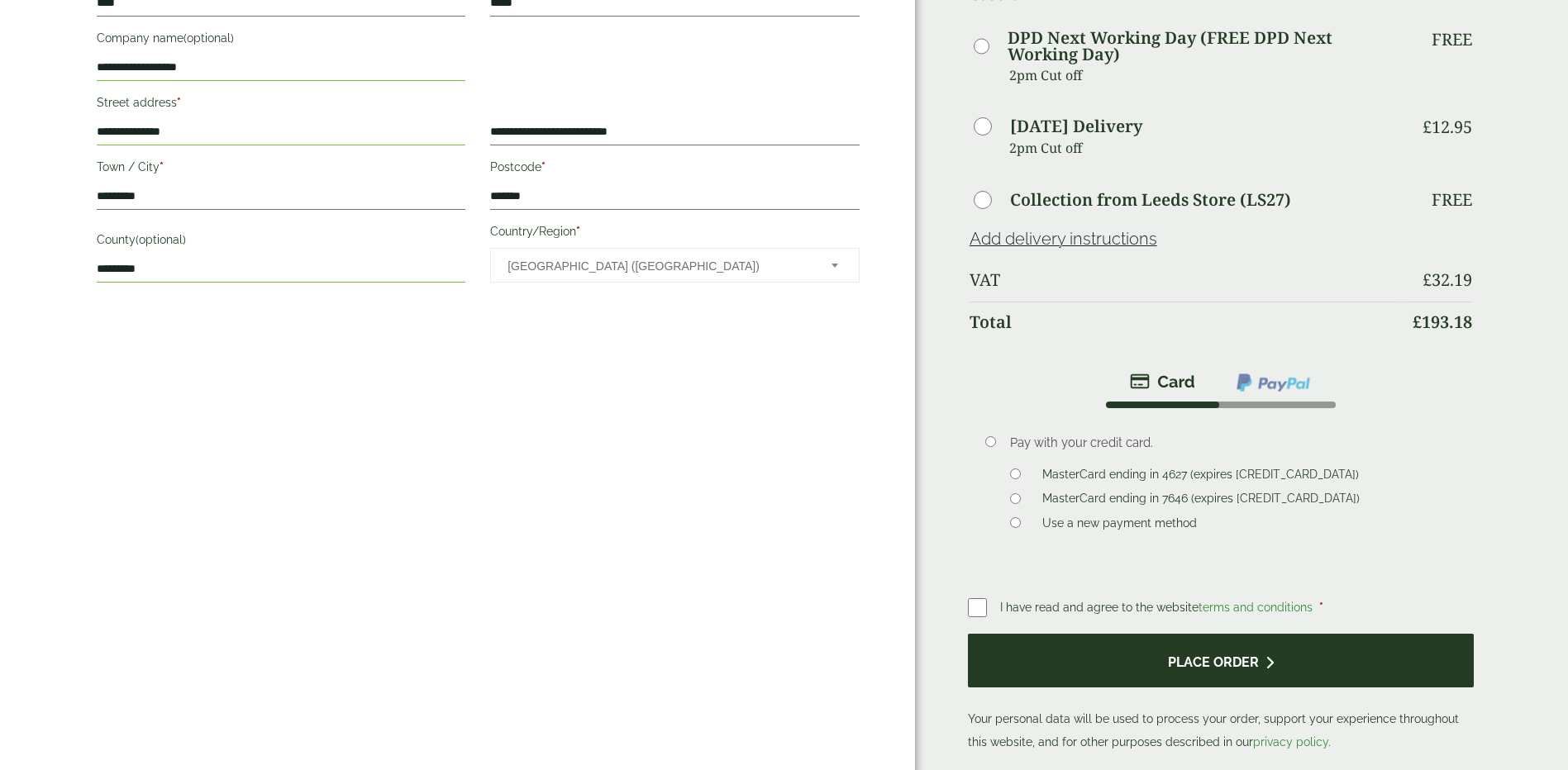
click at [1221, 633] on button "Place order" at bounding box center [1221, 660] width 507 height 54
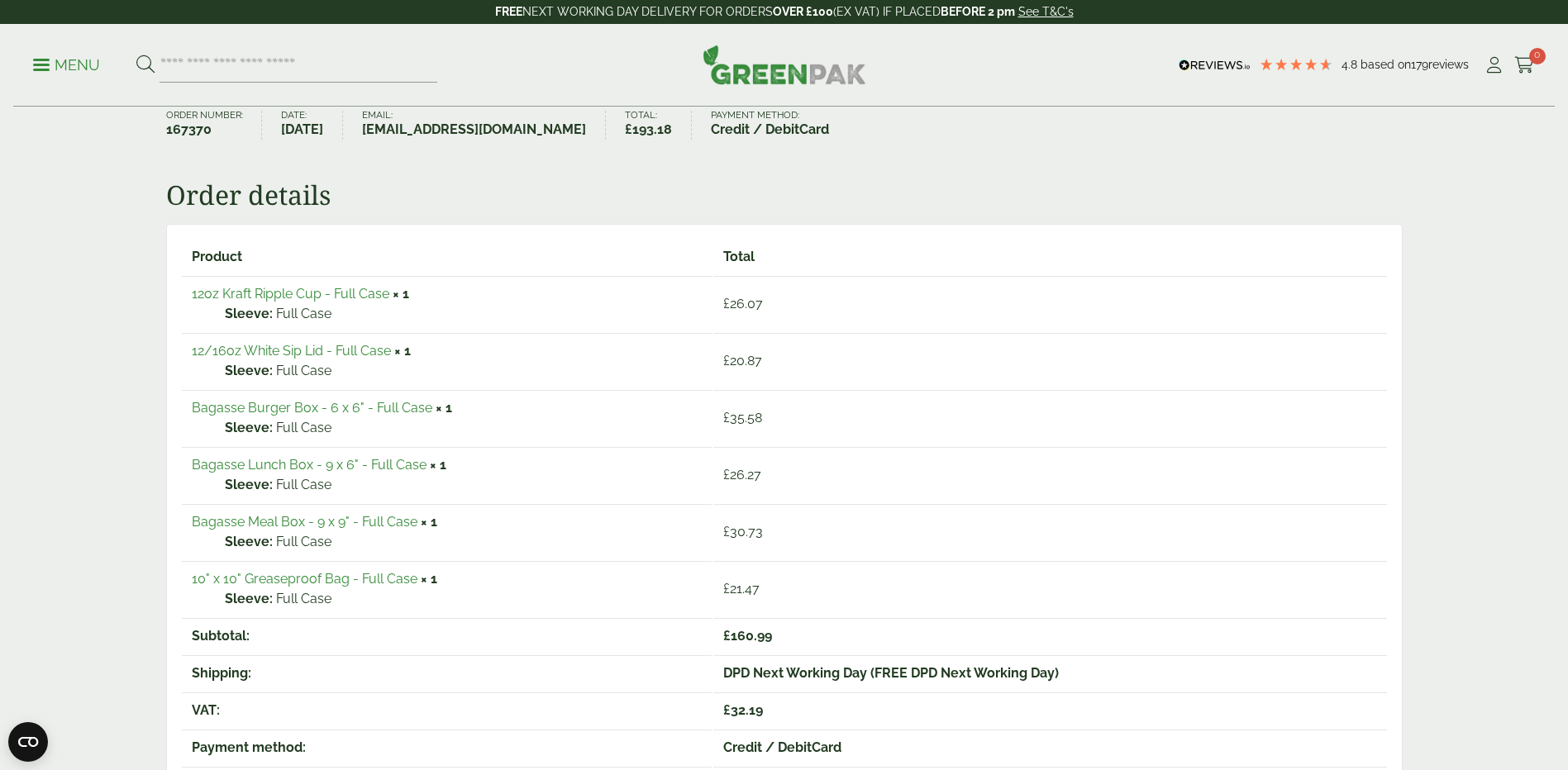
scroll to position [165, 0]
